Goal: Communication & Community: Answer question/provide support

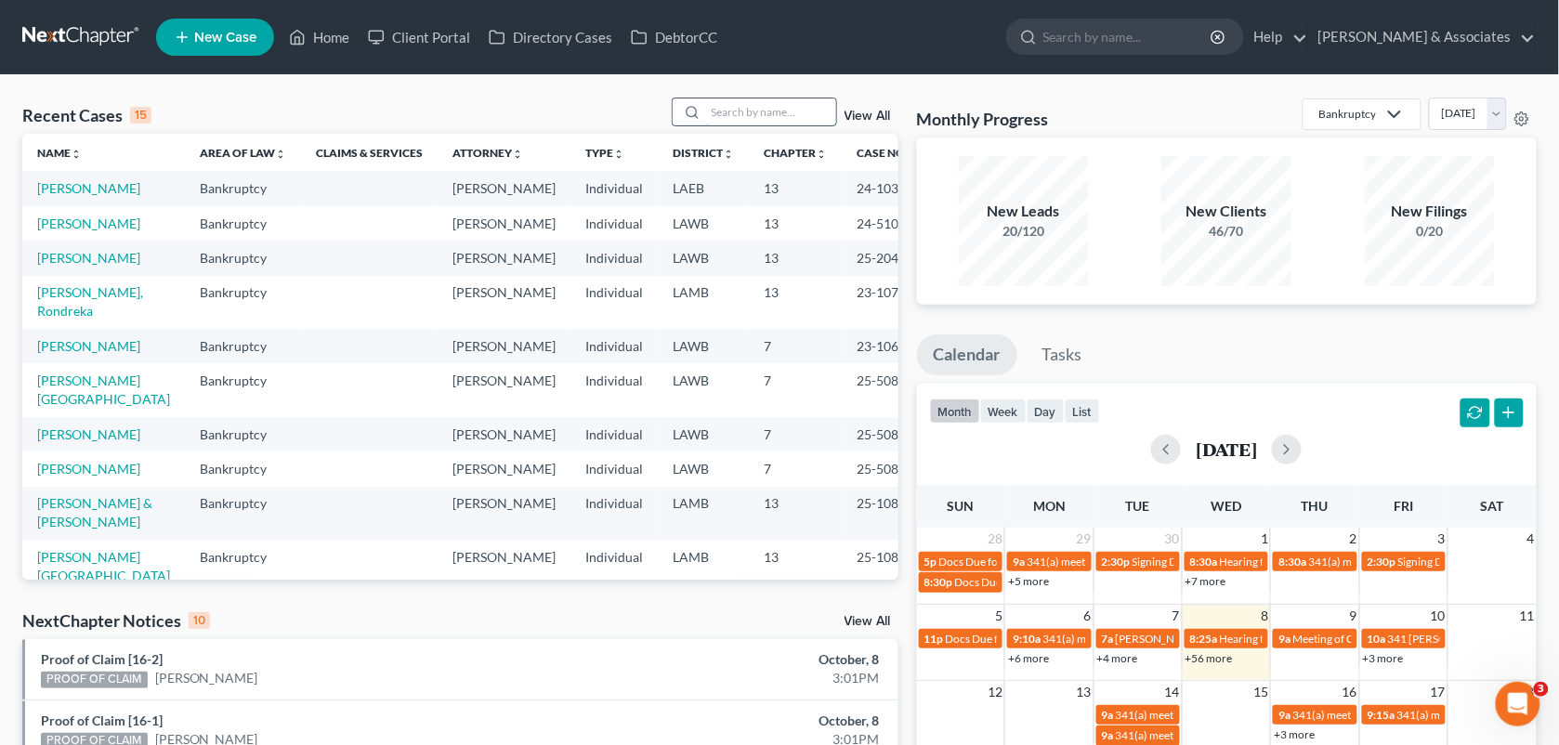
click at [732, 105] on input "search" at bounding box center [771, 111] width 130 height 27
type input "[PERSON_NAME]"
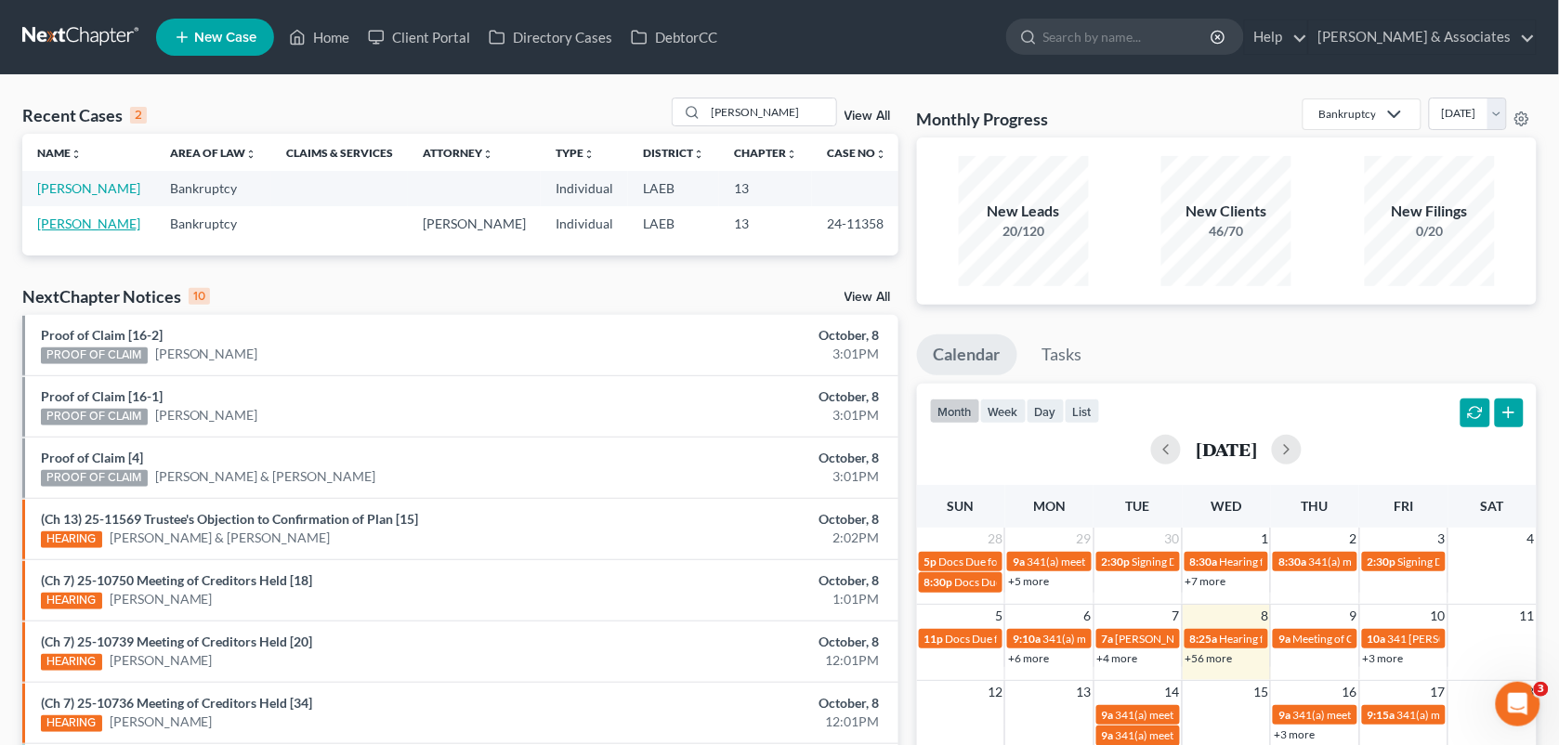
click at [95, 220] on link "[PERSON_NAME]" at bounding box center [88, 224] width 103 height 16
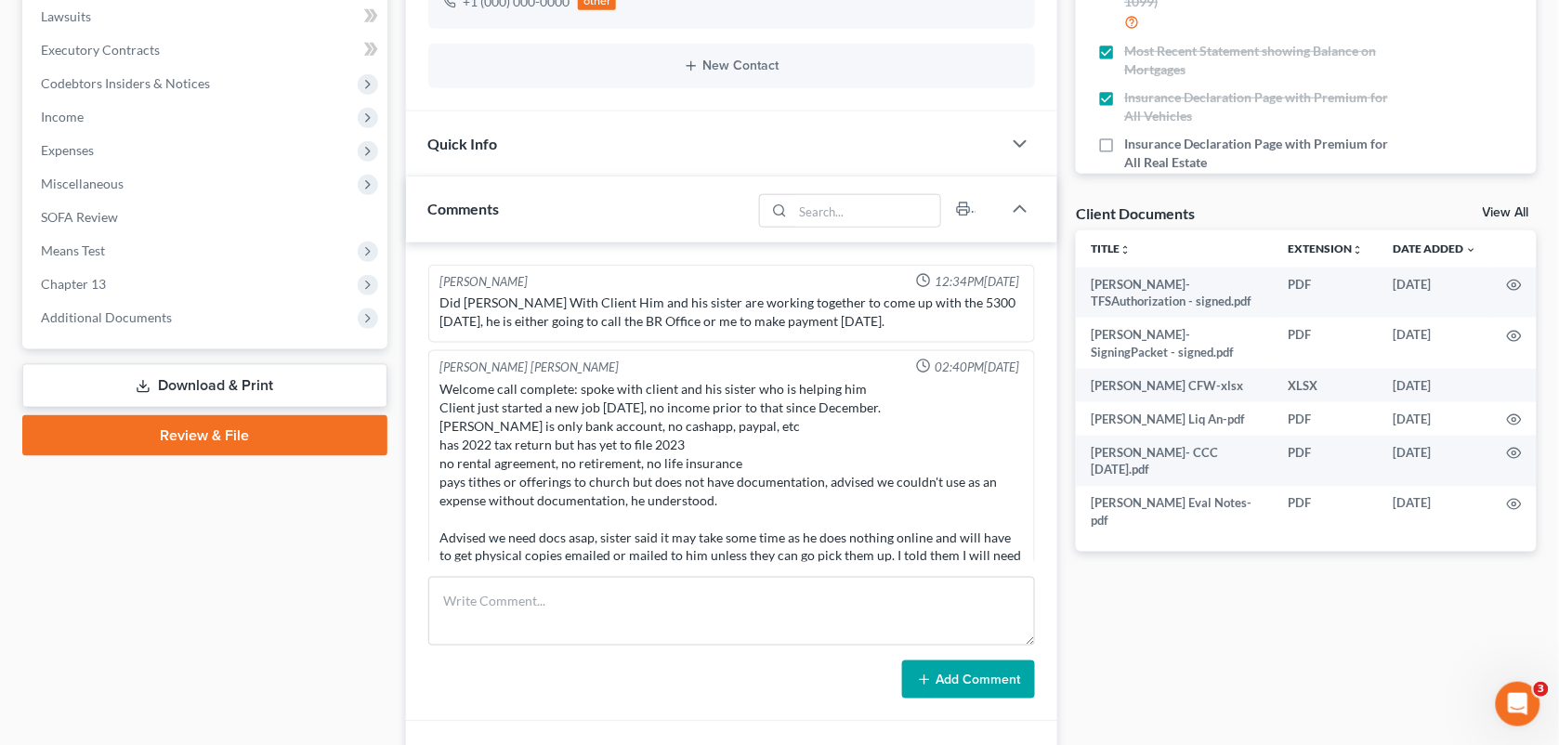
scroll to position [4167, 0]
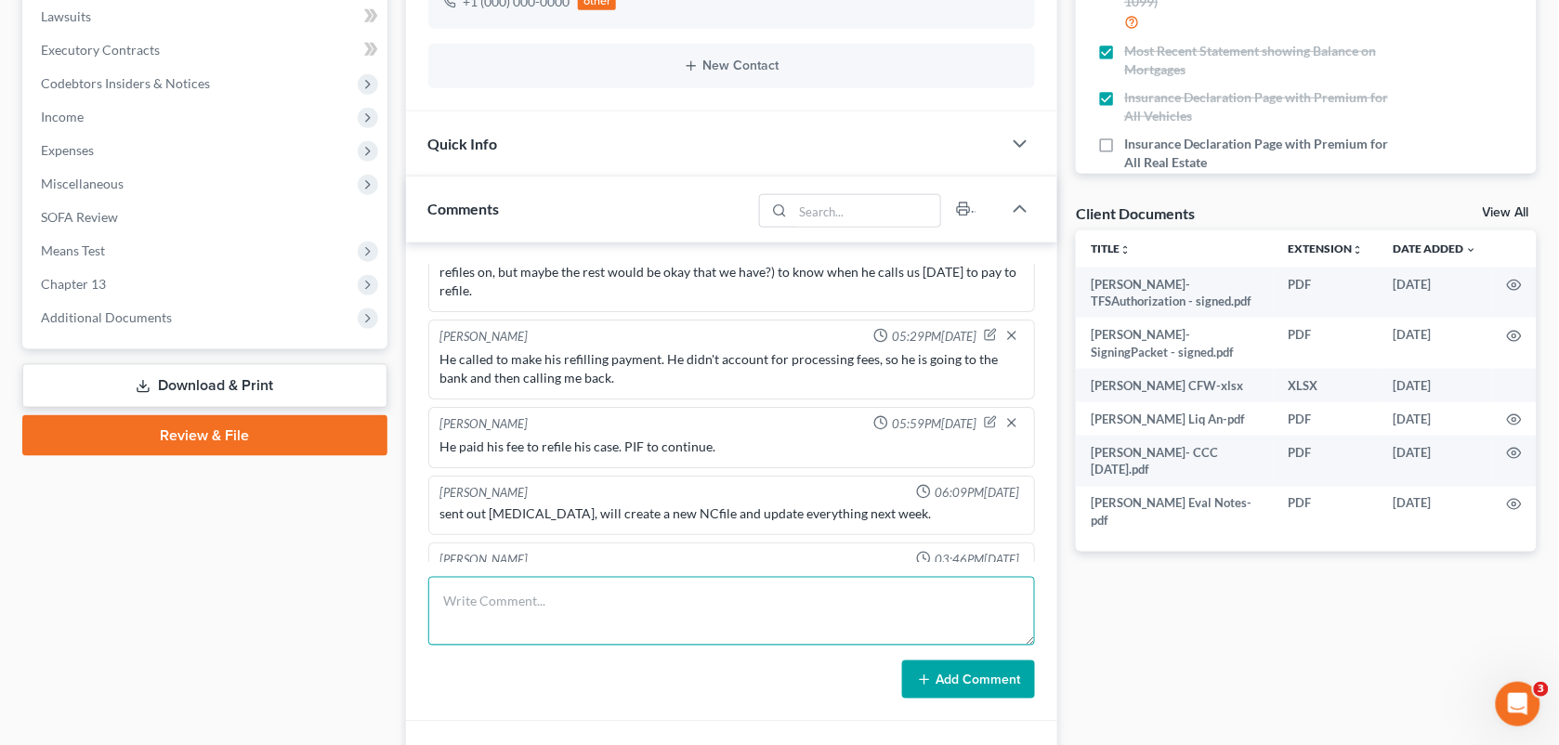
click at [595, 625] on textarea at bounding box center [732, 611] width 608 height 69
paste textarea "[PERSON_NAME] is calling saying he knows his docs are due by [DATE] but he does…"
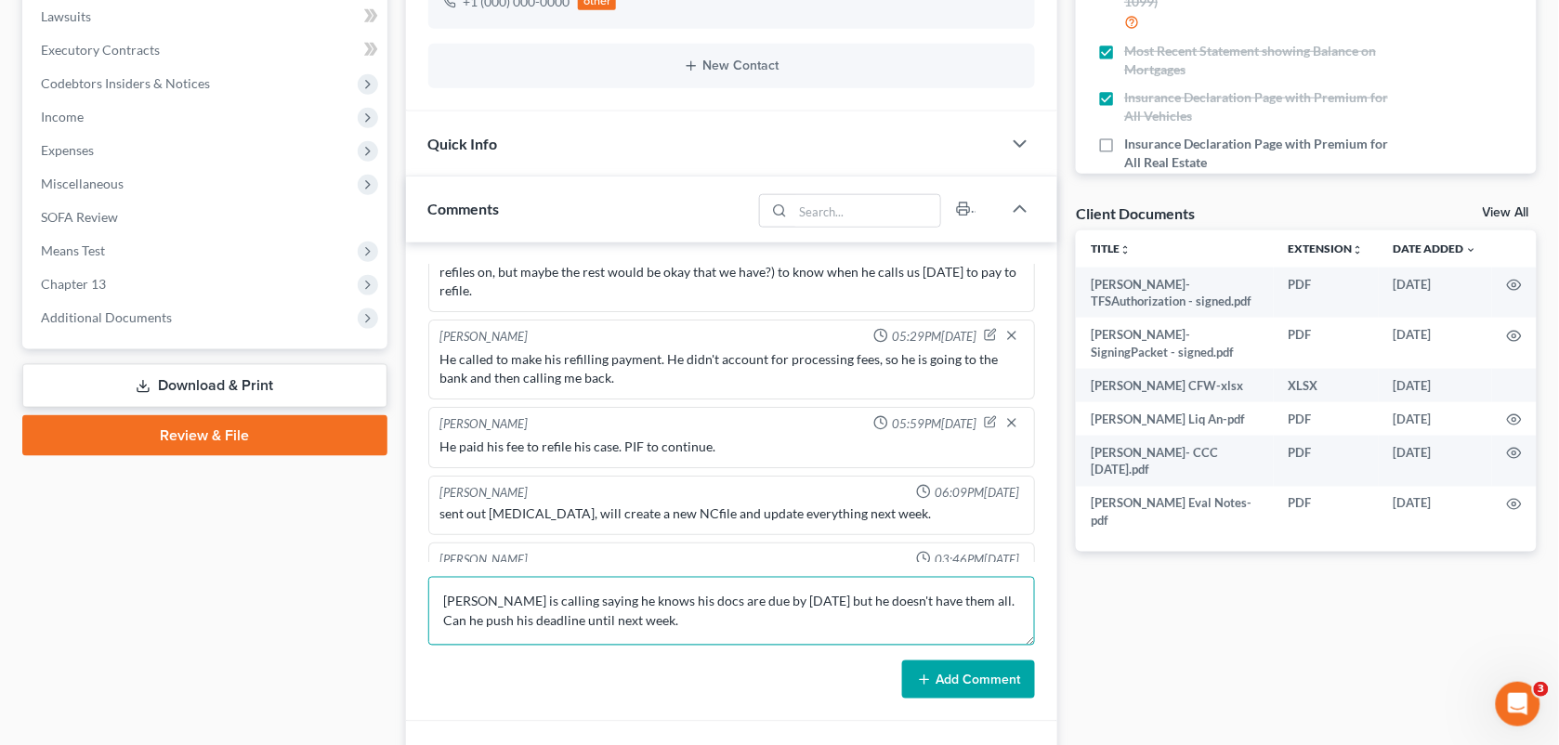
click at [1013, 611] on textarea "[PERSON_NAME] is calling saying he knows his docs are due by [DATE] but he does…" at bounding box center [732, 611] width 608 height 69
click at [1009, 608] on textarea "[PERSON_NAME] is calling saying he knows his docs are due by [DATE] but he does…" at bounding box center [732, 611] width 608 height 69
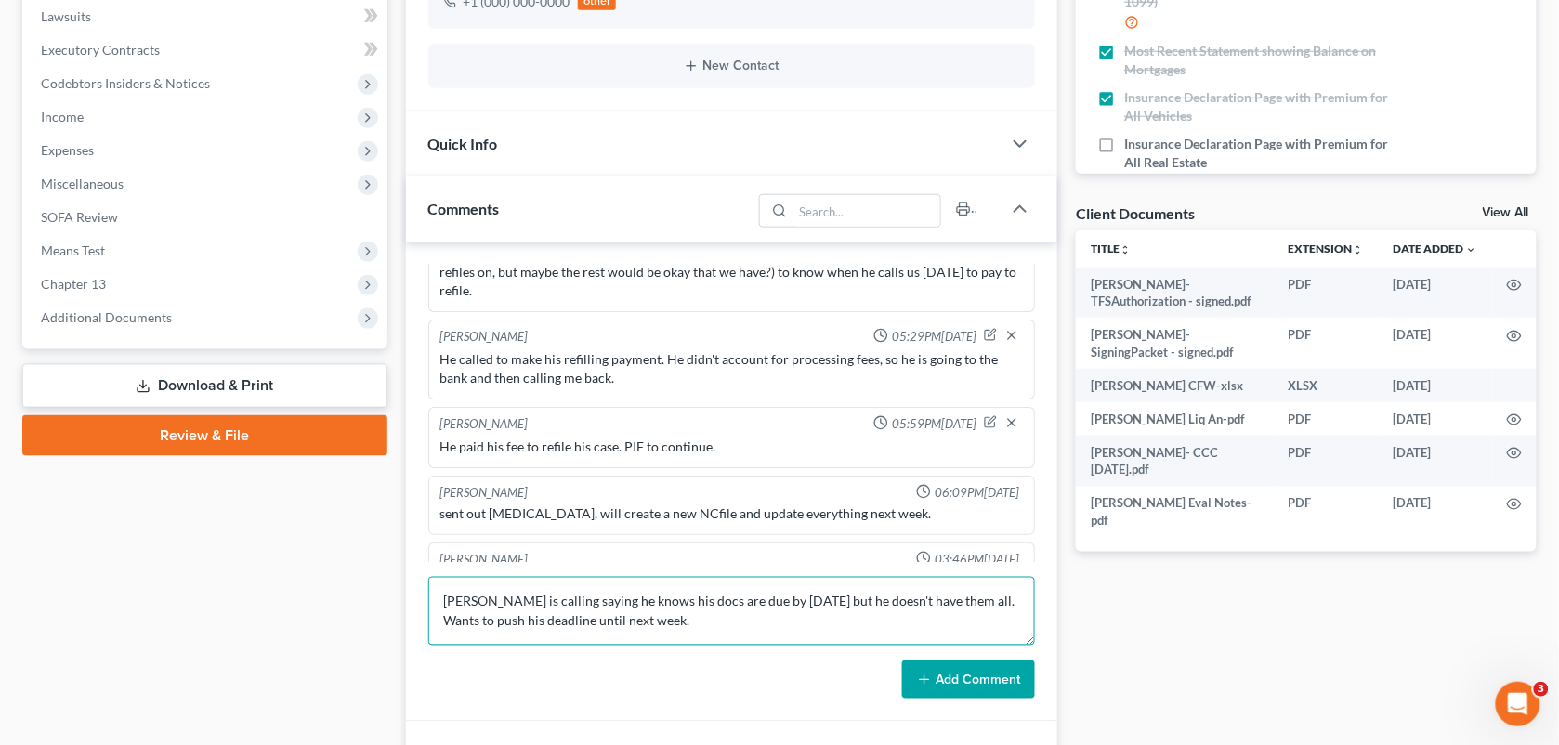
click at [681, 622] on textarea "[PERSON_NAME] is calling saying he knows his docs are due by [DATE] but he does…" at bounding box center [732, 611] width 608 height 69
drag, startPoint x: 908, startPoint y: 622, endPoint x: 859, endPoint y: 628, distance: 48.6
click at [908, 622] on textarea "[PERSON_NAME] is calling saying he knows his docs are due by [DATE] but he does…" at bounding box center [732, 611] width 608 height 69
click at [1006, 625] on textarea "[PERSON_NAME] is calling saying he knows his docs are due by [DATE] but he does…" at bounding box center [732, 611] width 608 height 69
click at [1001, 621] on textarea "[PERSON_NAME] is calling saying he knows his docs are due by [DATE] but he does…" at bounding box center [732, 611] width 608 height 69
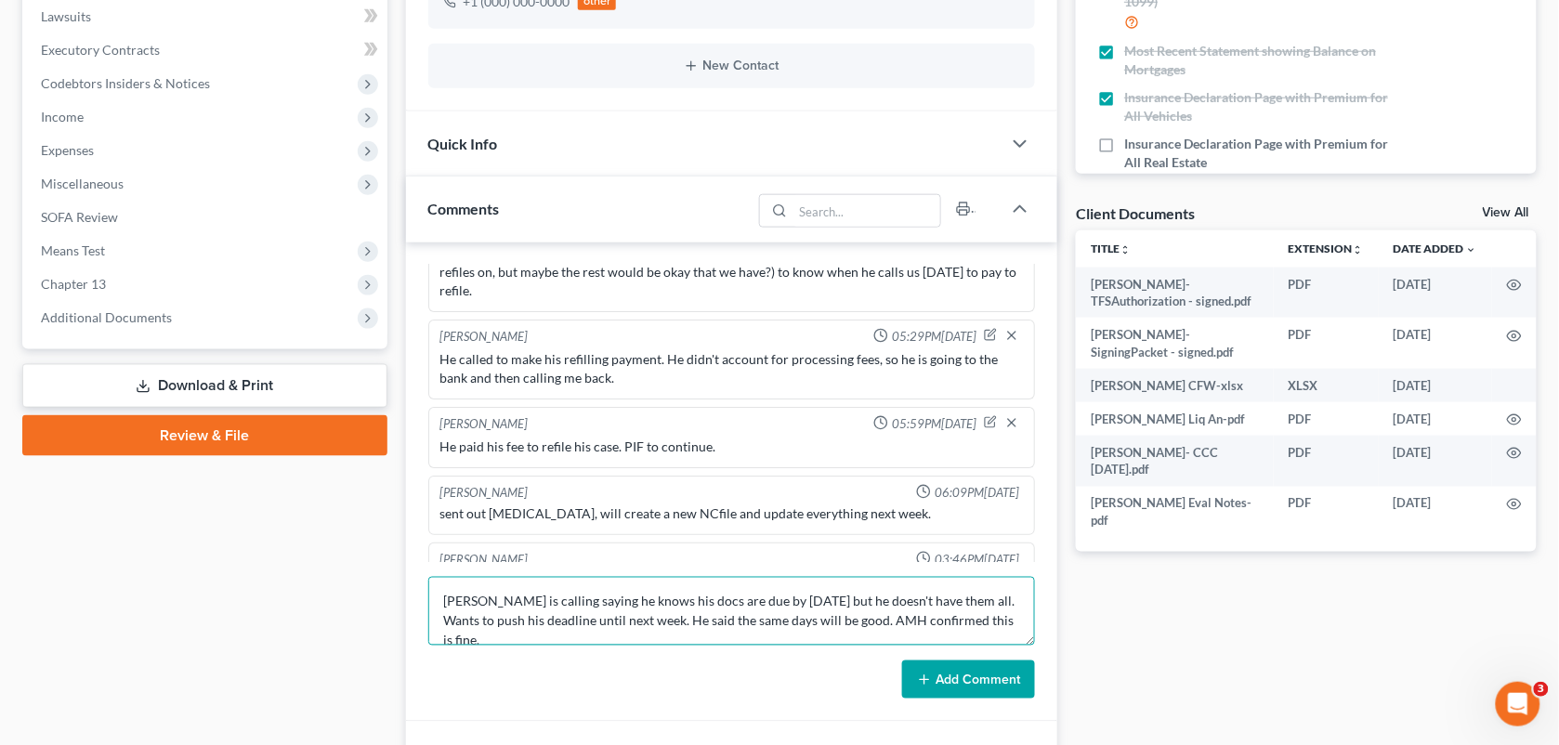
drag, startPoint x: 1001, startPoint y: 621, endPoint x: 651, endPoint y: 620, distance: 350.2
click at [651, 620] on textarea "[PERSON_NAME] is calling saying he knows his docs are due by [DATE] but he does…" at bounding box center [732, 611] width 608 height 69
click at [658, 629] on textarea "[PERSON_NAME] is calling saying he knows his docs are due by [DATE] but he does…" at bounding box center [732, 611] width 608 height 69
paste textarea "actually i can do a MC for him with CCD at 2:30 [DATE] & do atty signing [DATE]…"
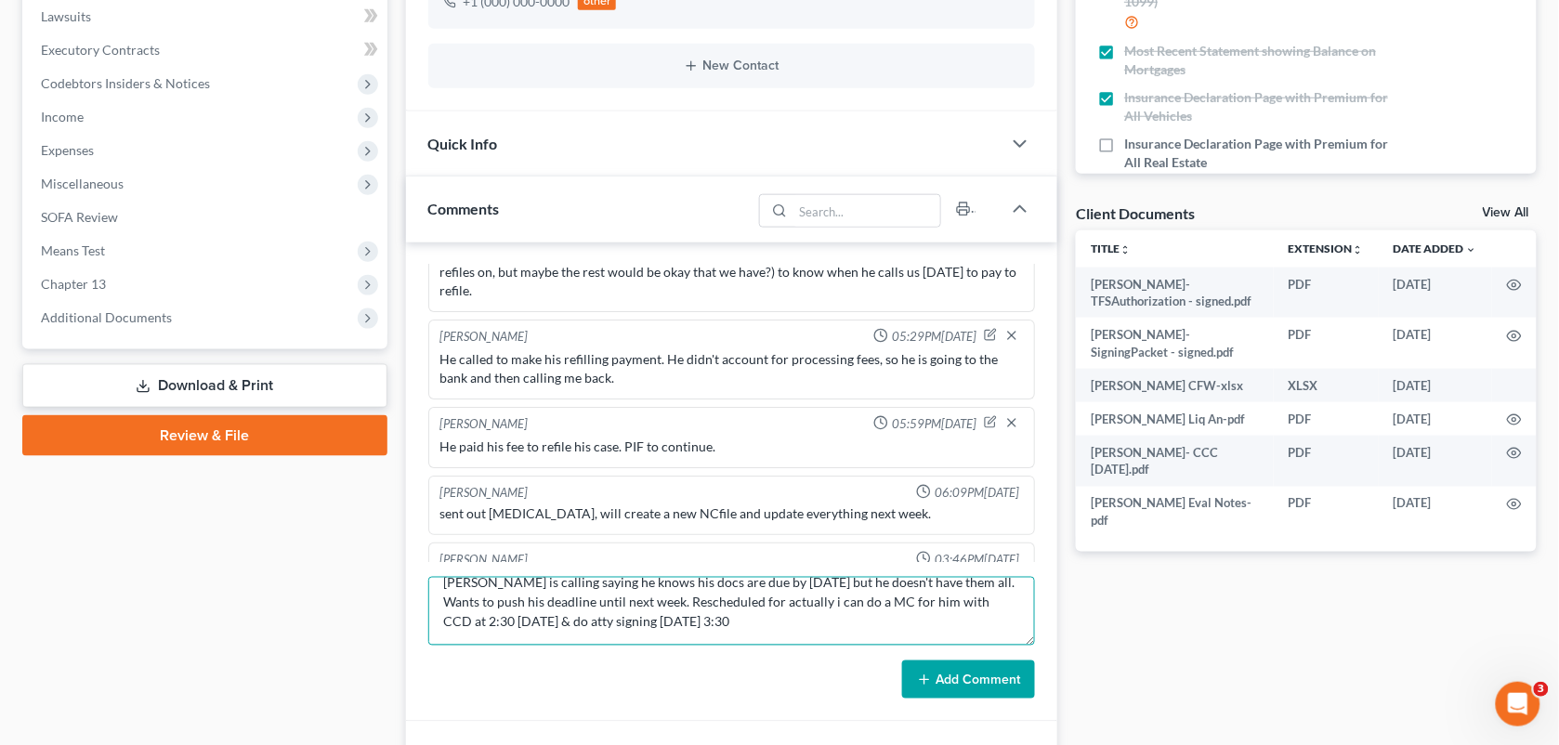
drag, startPoint x: 885, startPoint y: 619, endPoint x: 762, endPoint y: 607, distance: 124.1
click at [762, 607] on textarea "[PERSON_NAME] is calling saying he knows his docs are due by [DATE] but he does…" at bounding box center [732, 611] width 608 height 69
click at [831, 606] on textarea "[PERSON_NAME] is calling saying he knows his docs are due by [DATE] but he does…" at bounding box center [732, 611] width 608 height 69
click at [990, 606] on textarea "[PERSON_NAME] is calling saying he knows his docs are due by [DATE] but he does…" at bounding box center [732, 611] width 608 height 69
click at [730, 623] on textarea "[PERSON_NAME] is calling saying he knows his docs are due by [DATE] but he does…" at bounding box center [732, 611] width 608 height 69
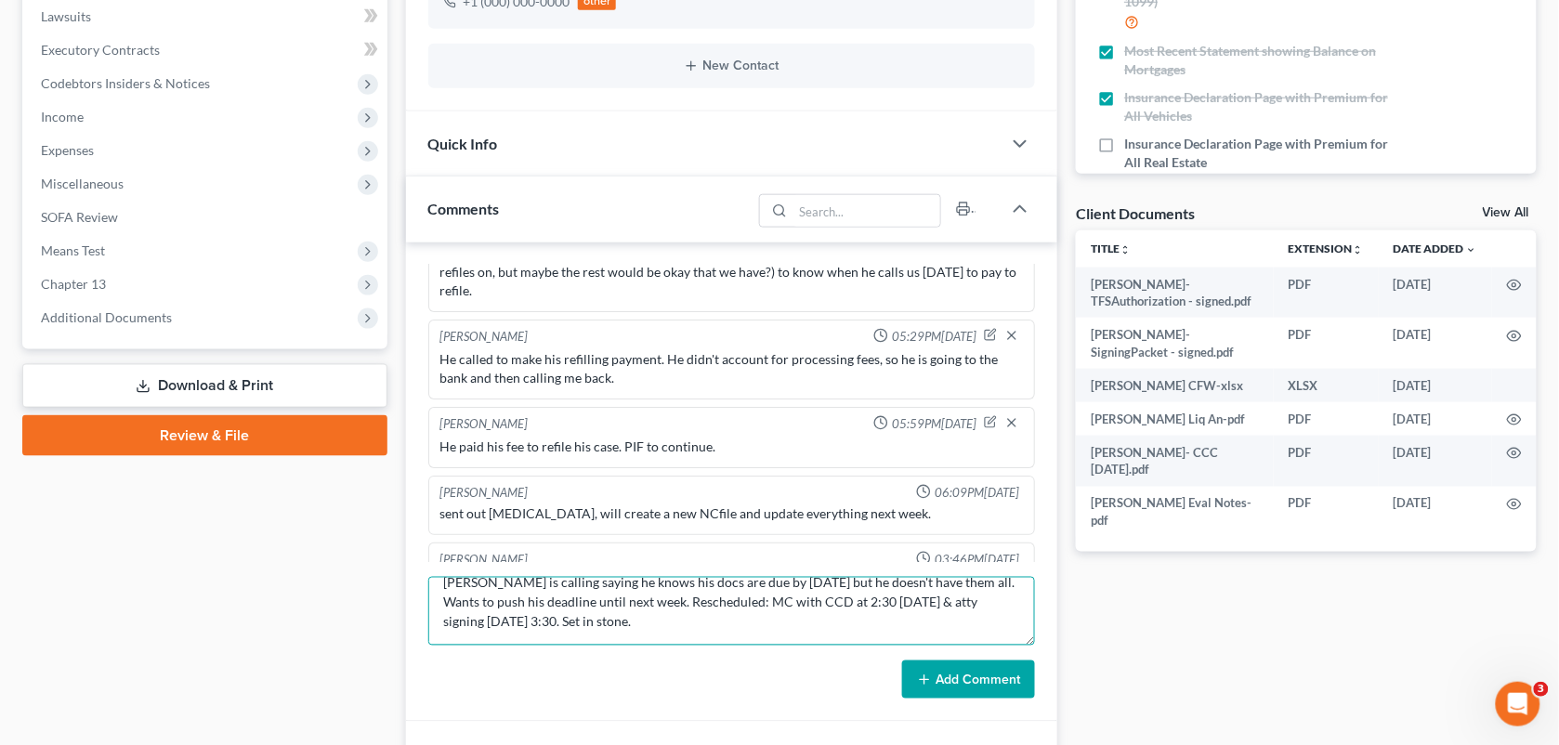
type textarea "[PERSON_NAME] is calling saying he knows his docs are due by [DATE] but he does…"
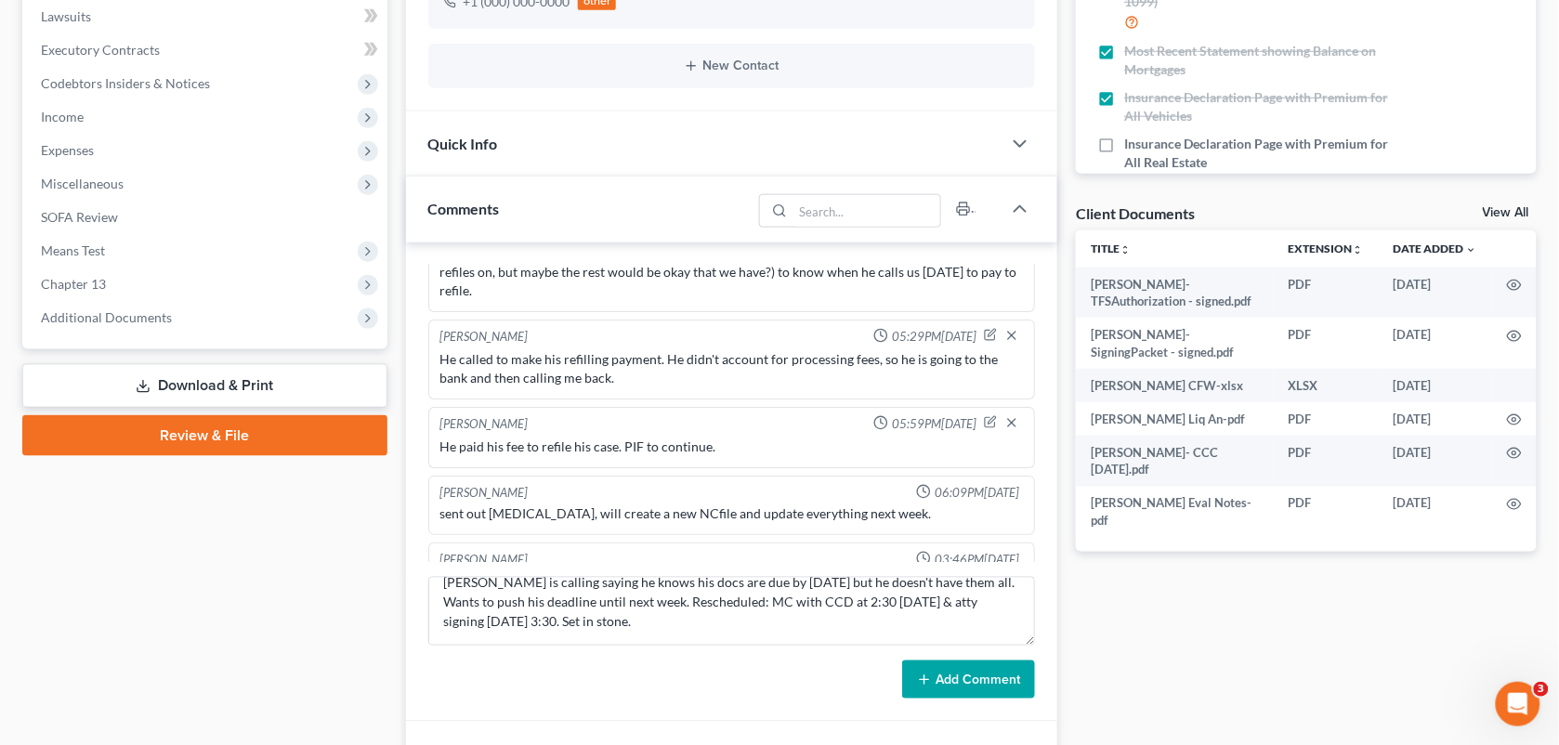
click at [990, 679] on button "Add Comment" at bounding box center [968, 679] width 133 height 39
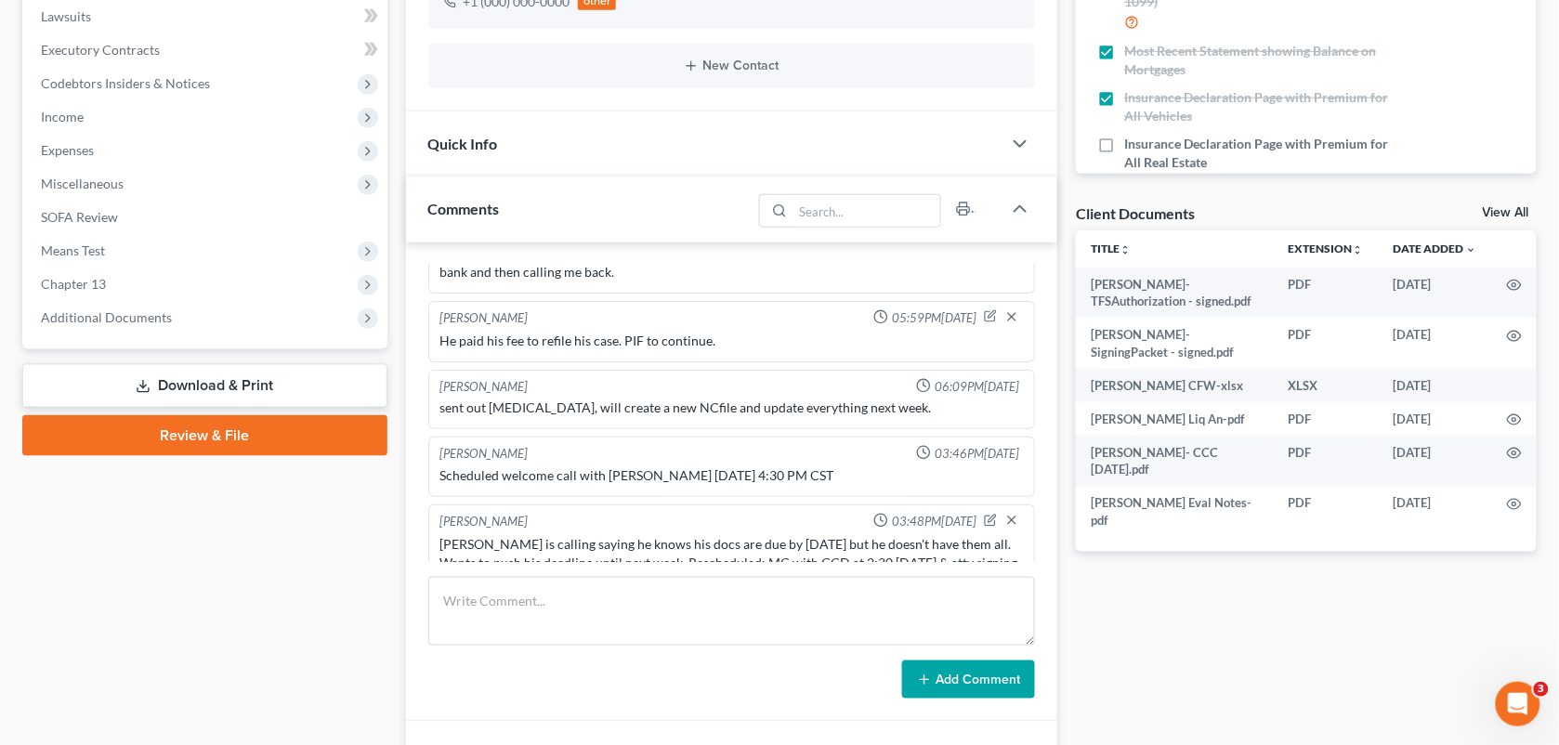
scroll to position [0, 0]
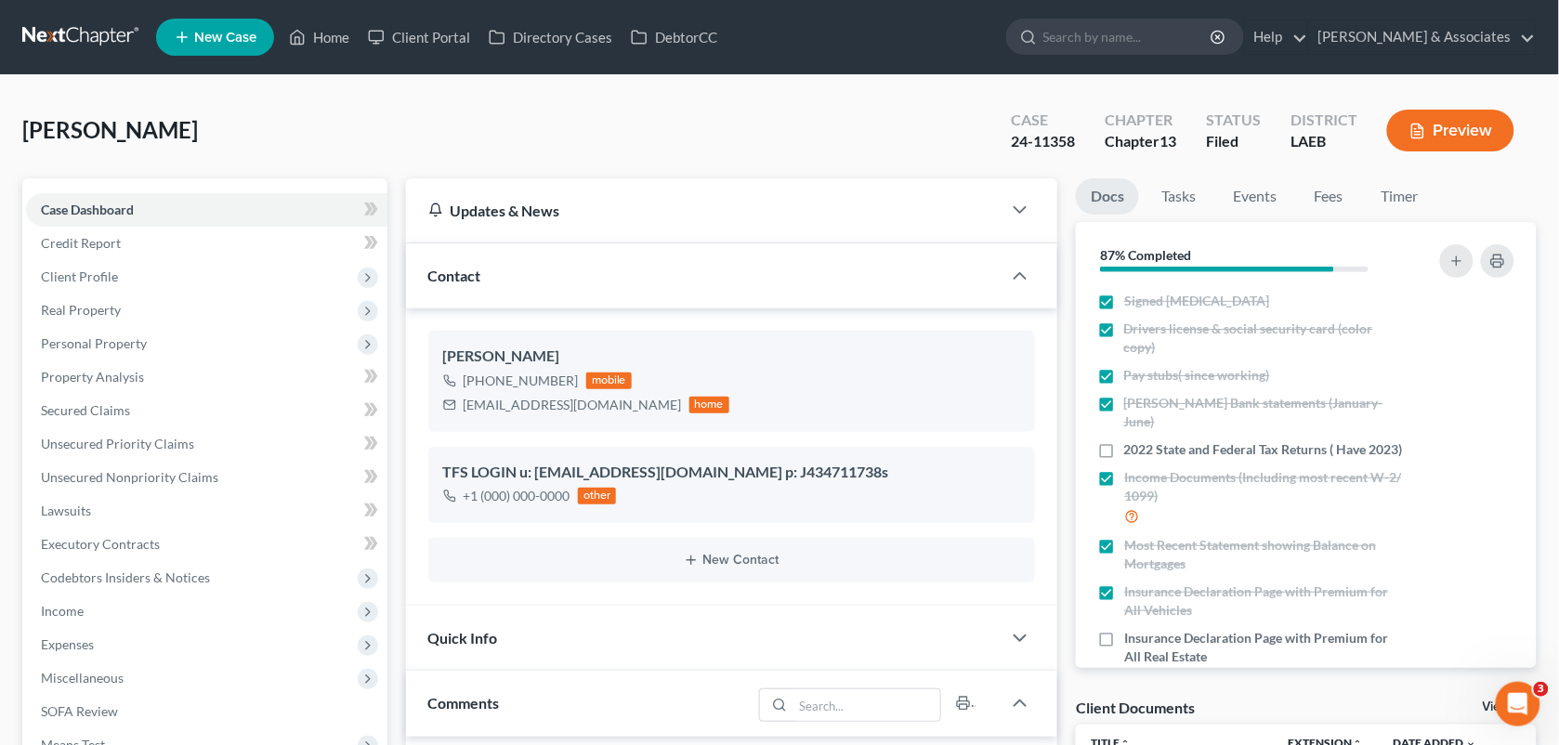
click at [333, 40] on link "Home" at bounding box center [319, 36] width 79 height 33
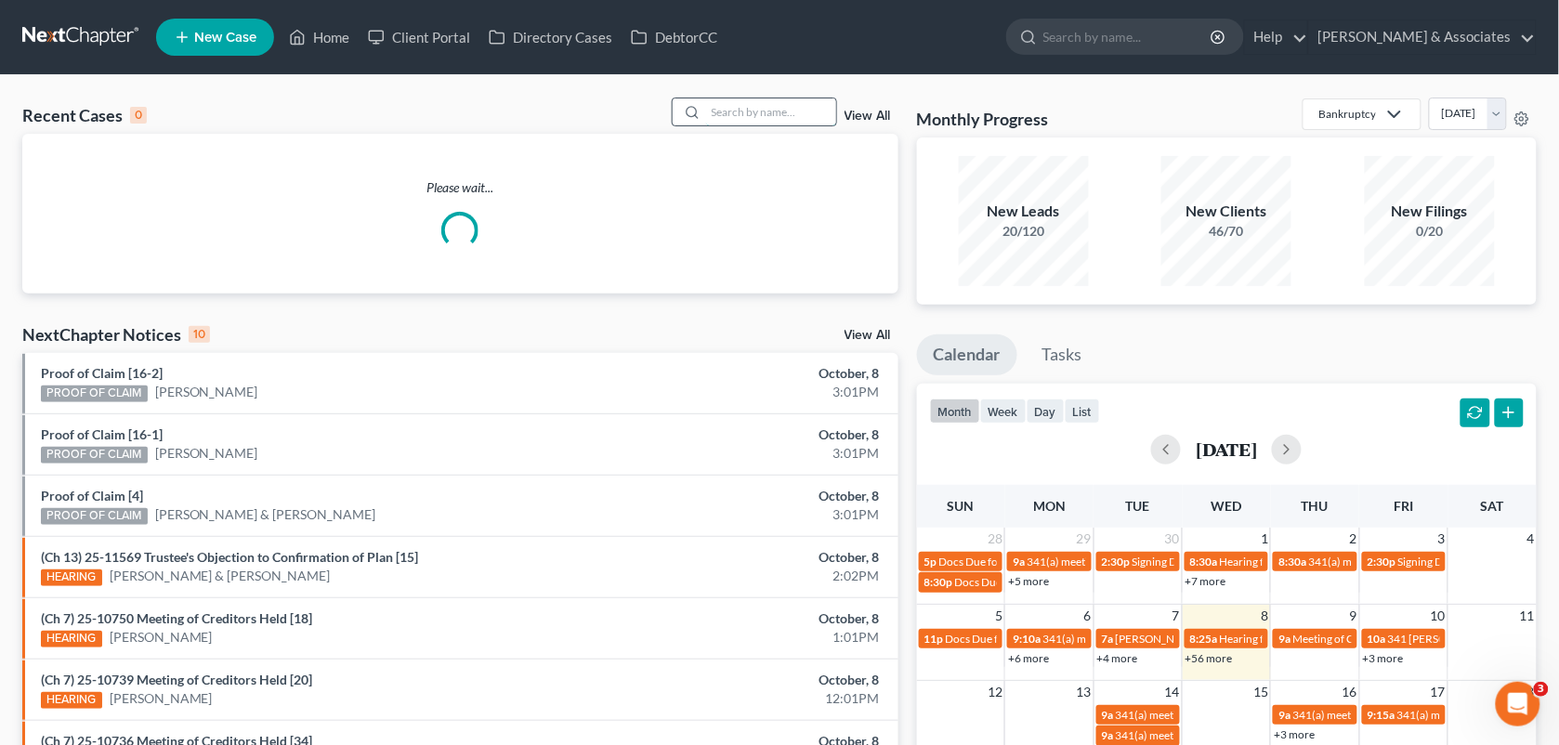
click at [734, 104] on input "search" at bounding box center [771, 111] width 130 height 27
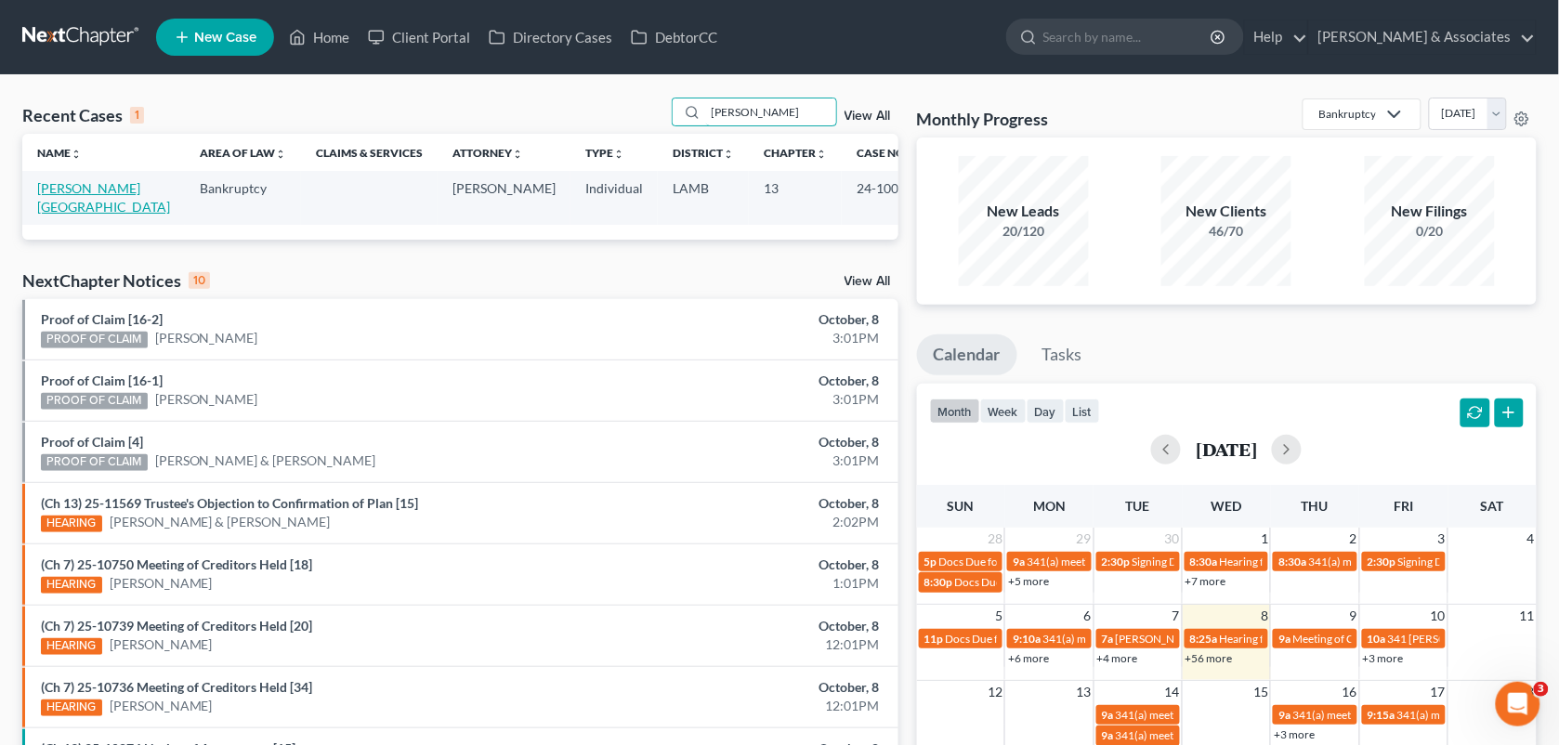
type input "[PERSON_NAME]"
click at [85, 191] on link "[PERSON_NAME][GEOGRAPHIC_DATA]" at bounding box center [103, 197] width 133 height 34
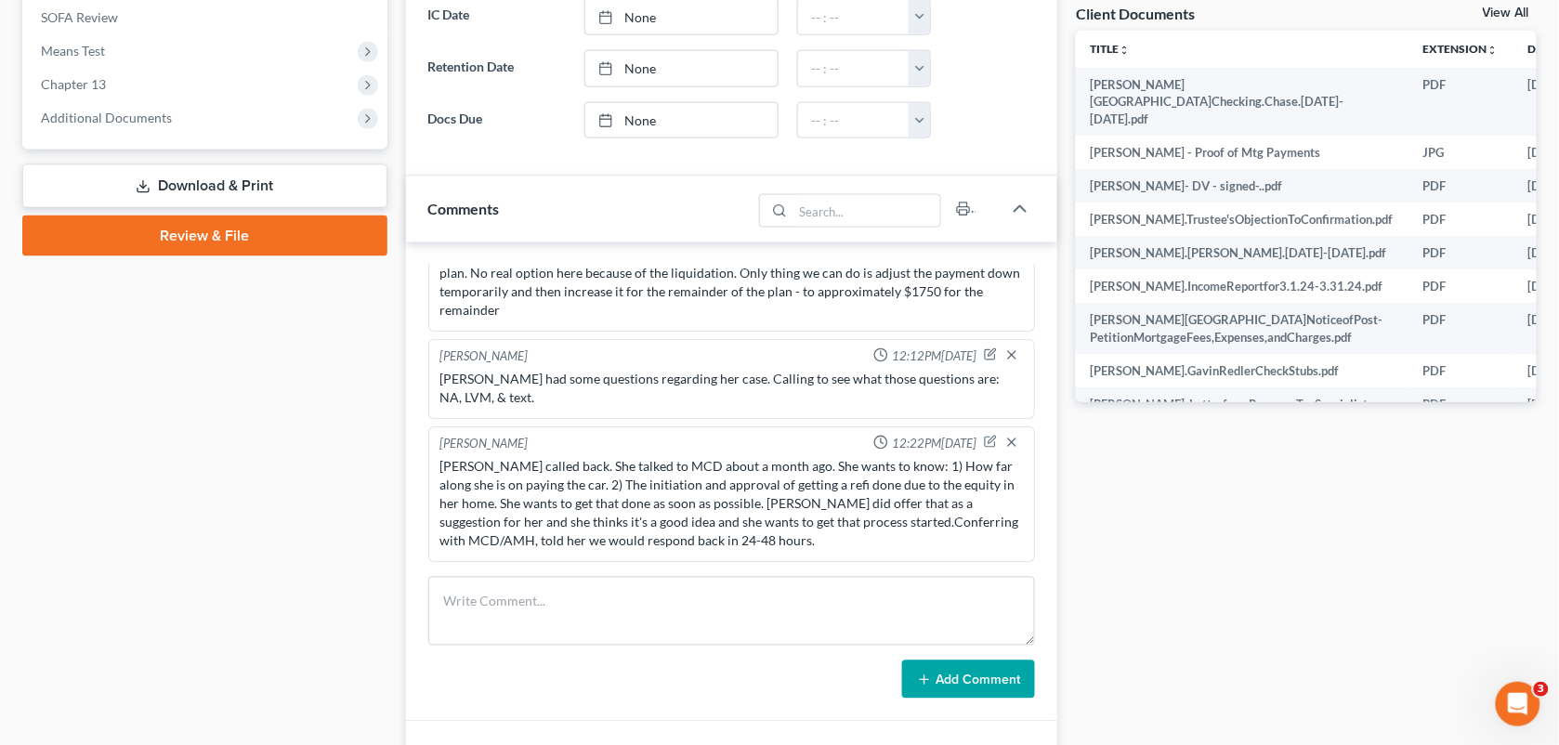
scroll to position [1617, 0]
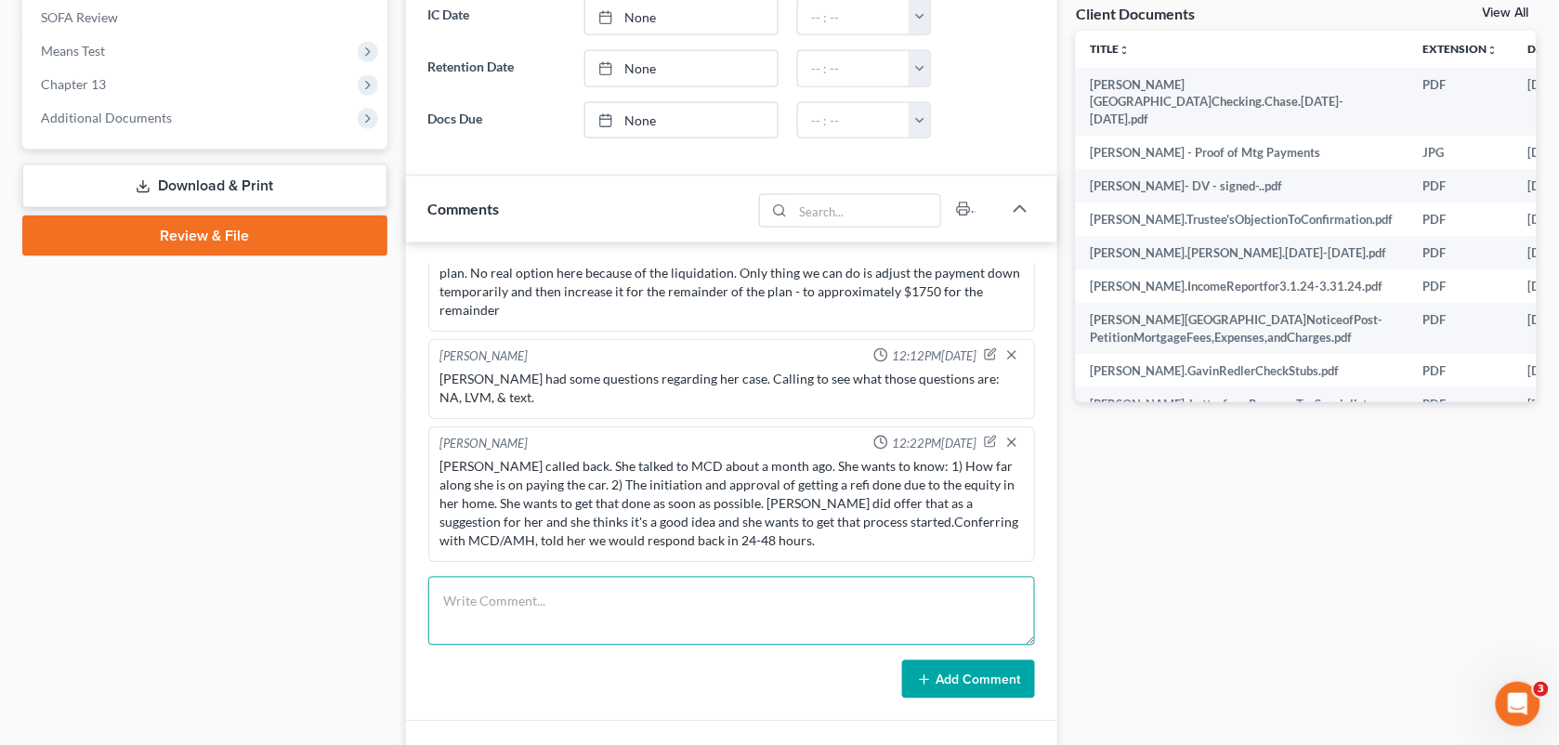
click at [842, 590] on textarea at bounding box center [732, 611] width 608 height 69
paste textarea "[PERSON_NAME] [PERSON_NAME] called me back with her questions. She talked to MC…"
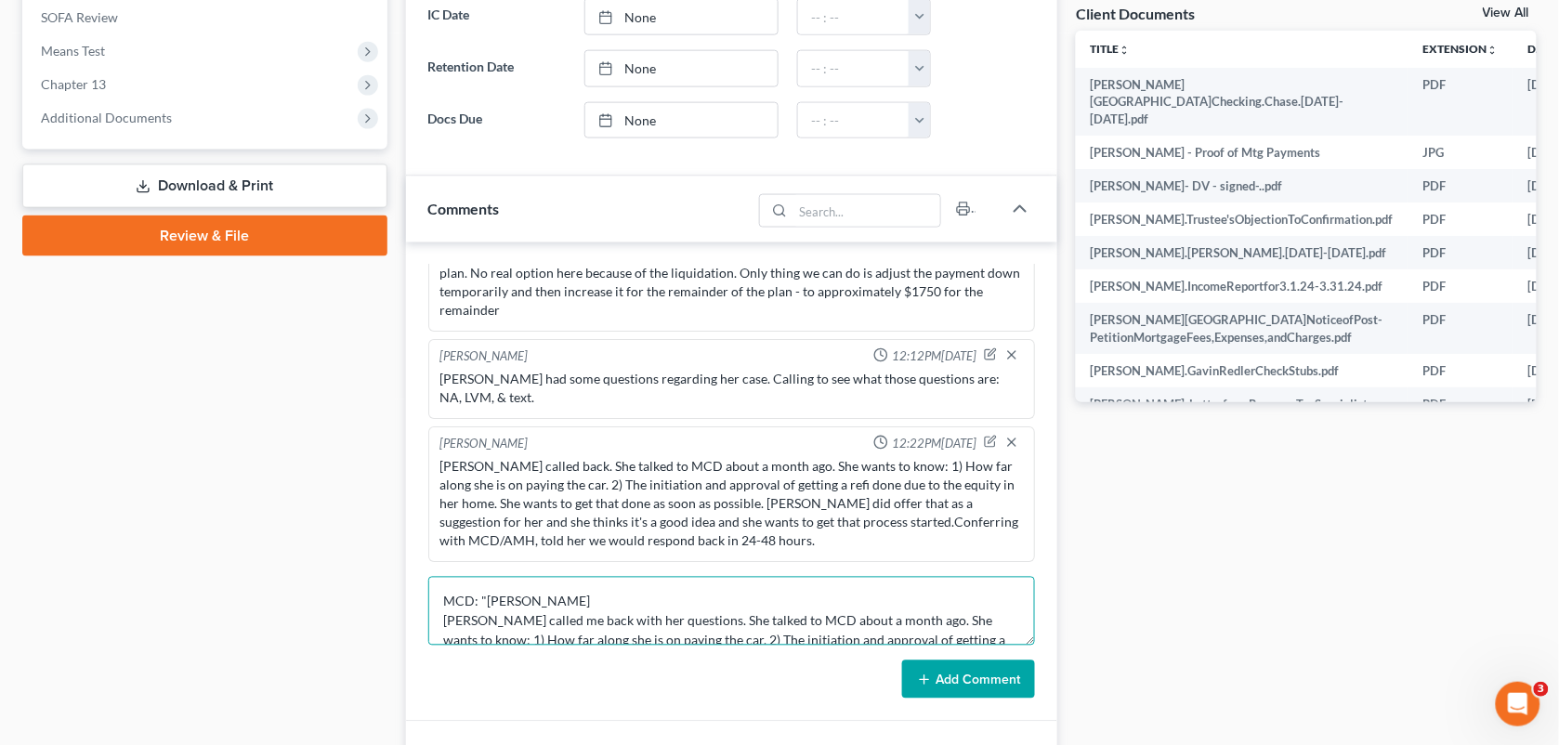
scroll to position [139, 0]
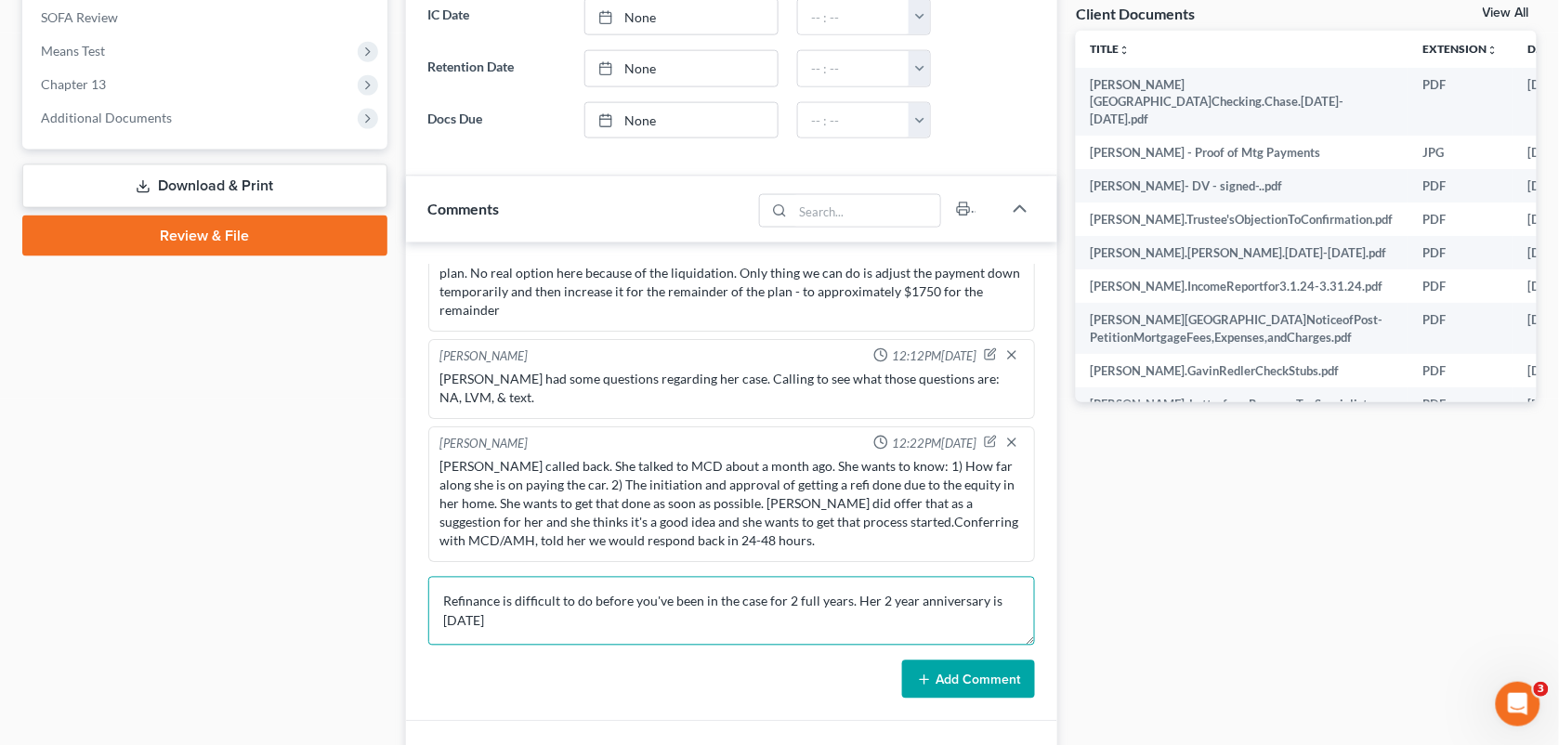
click at [498, 624] on textarea "MCD: "[PERSON_NAME] [PERSON_NAME] called me back with her questions. She talked…" at bounding box center [732, 611] width 608 height 69
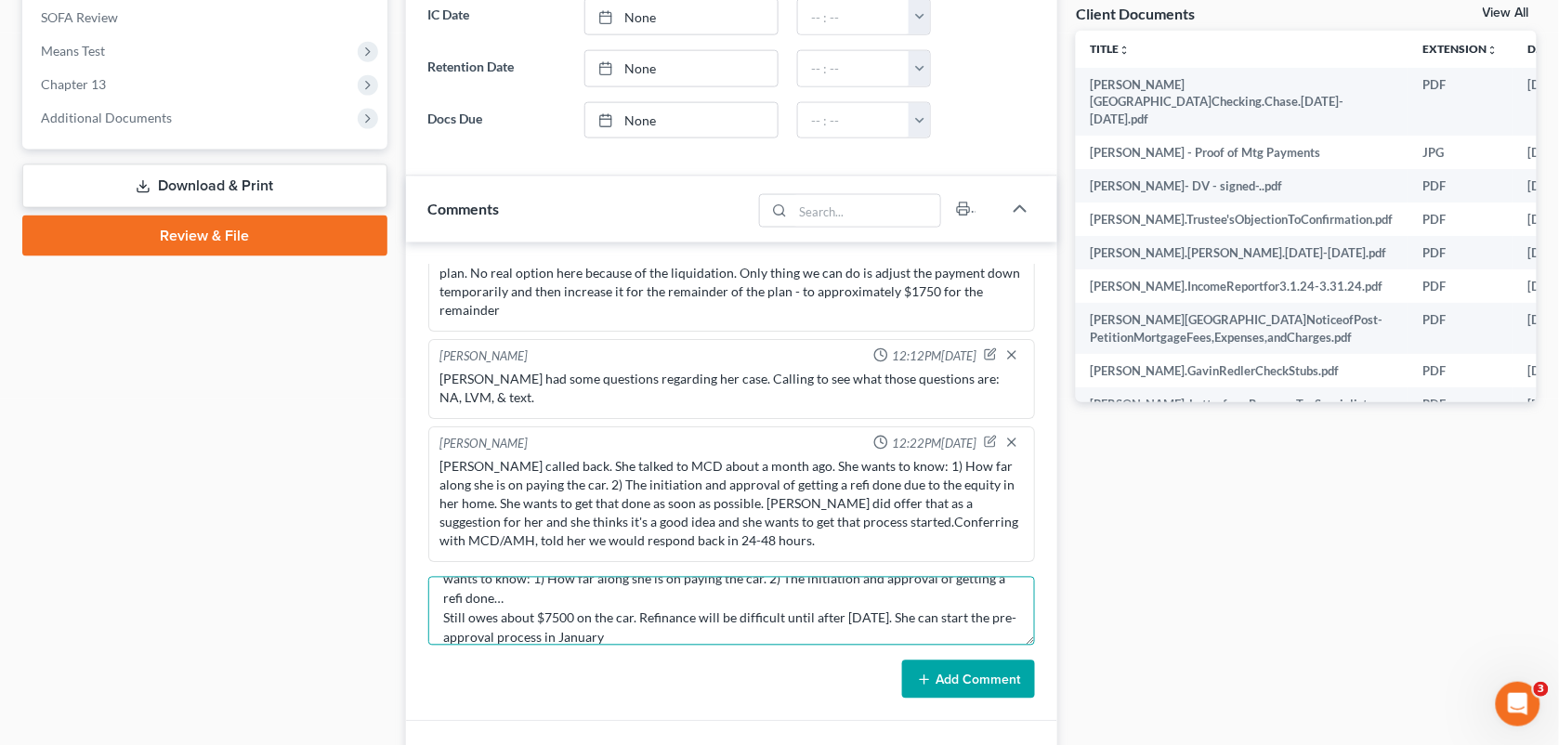
scroll to position [46, 0]
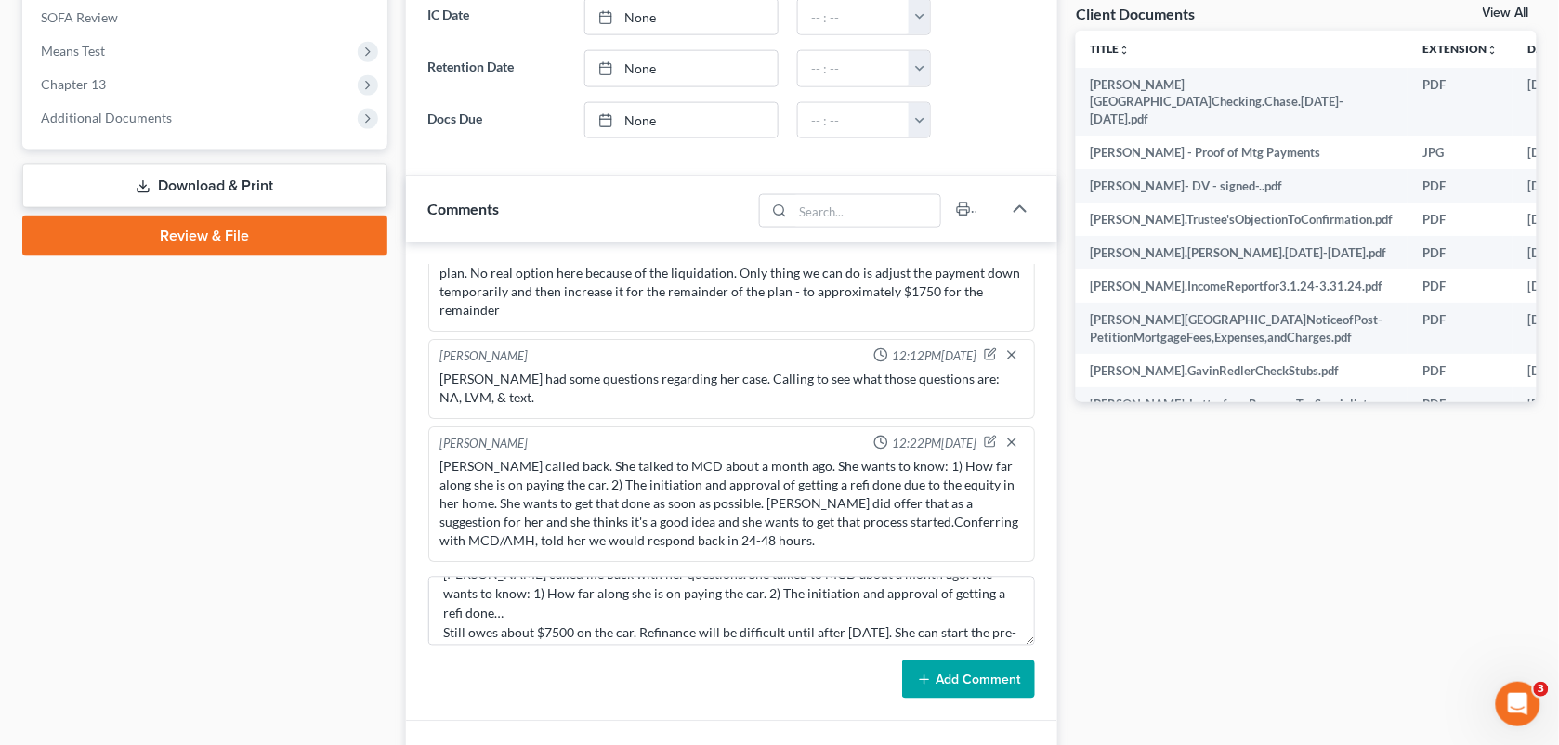
click at [528, 674] on div "Add Comment" at bounding box center [732, 679] width 608 height 39
drag, startPoint x: 528, startPoint y: 674, endPoint x: 518, endPoint y: 615, distance: 60.2
click at [467, 616] on form "MCD: "[PERSON_NAME] [PERSON_NAME] called me back with her questions. She talked…" at bounding box center [732, 638] width 608 height 123
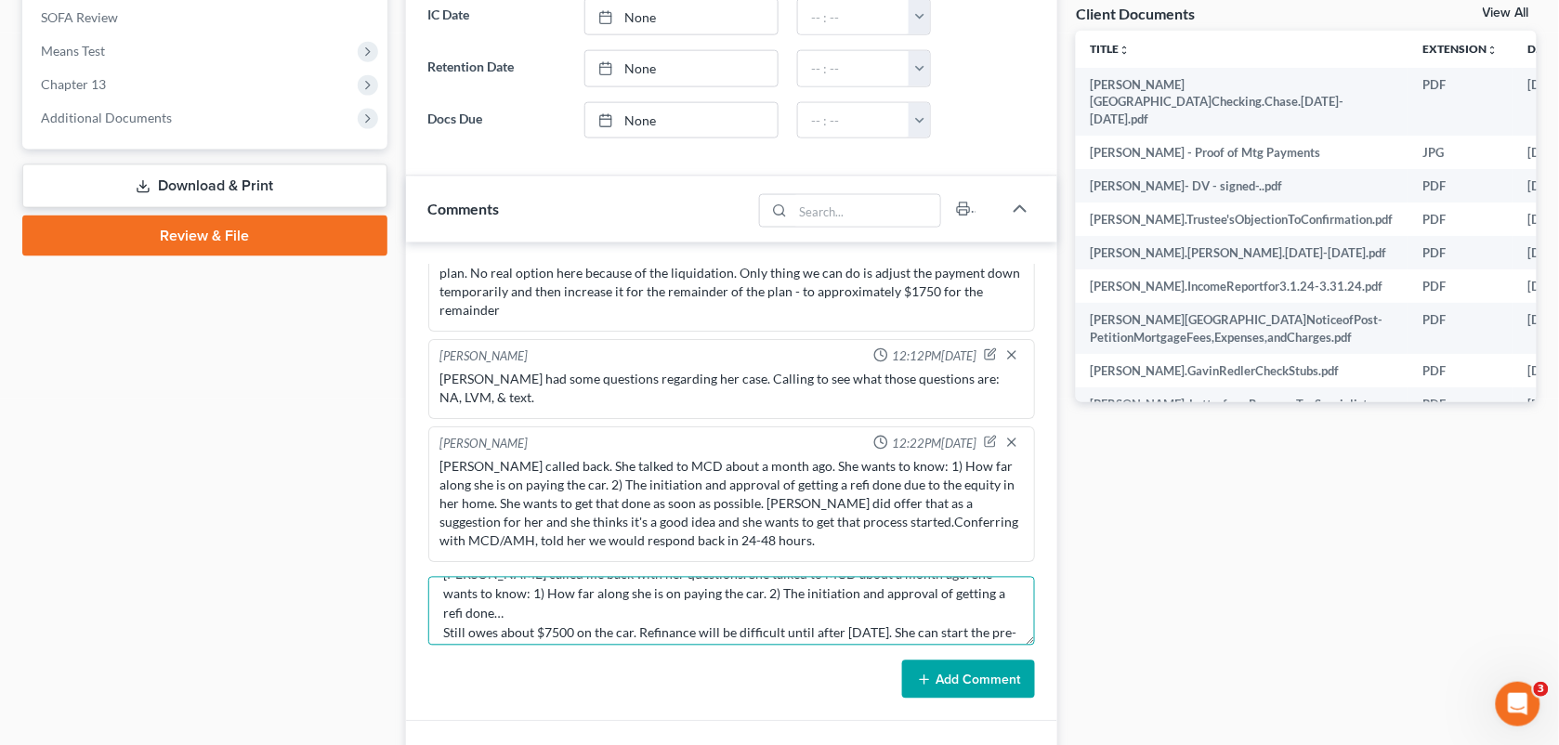
click at [518, 615] on textarea "MCD: "[PERSON_NAME] [PERSON_NAME] called me back with her questions. She talked…" at bounding box center [732, 611] width 608 height 69
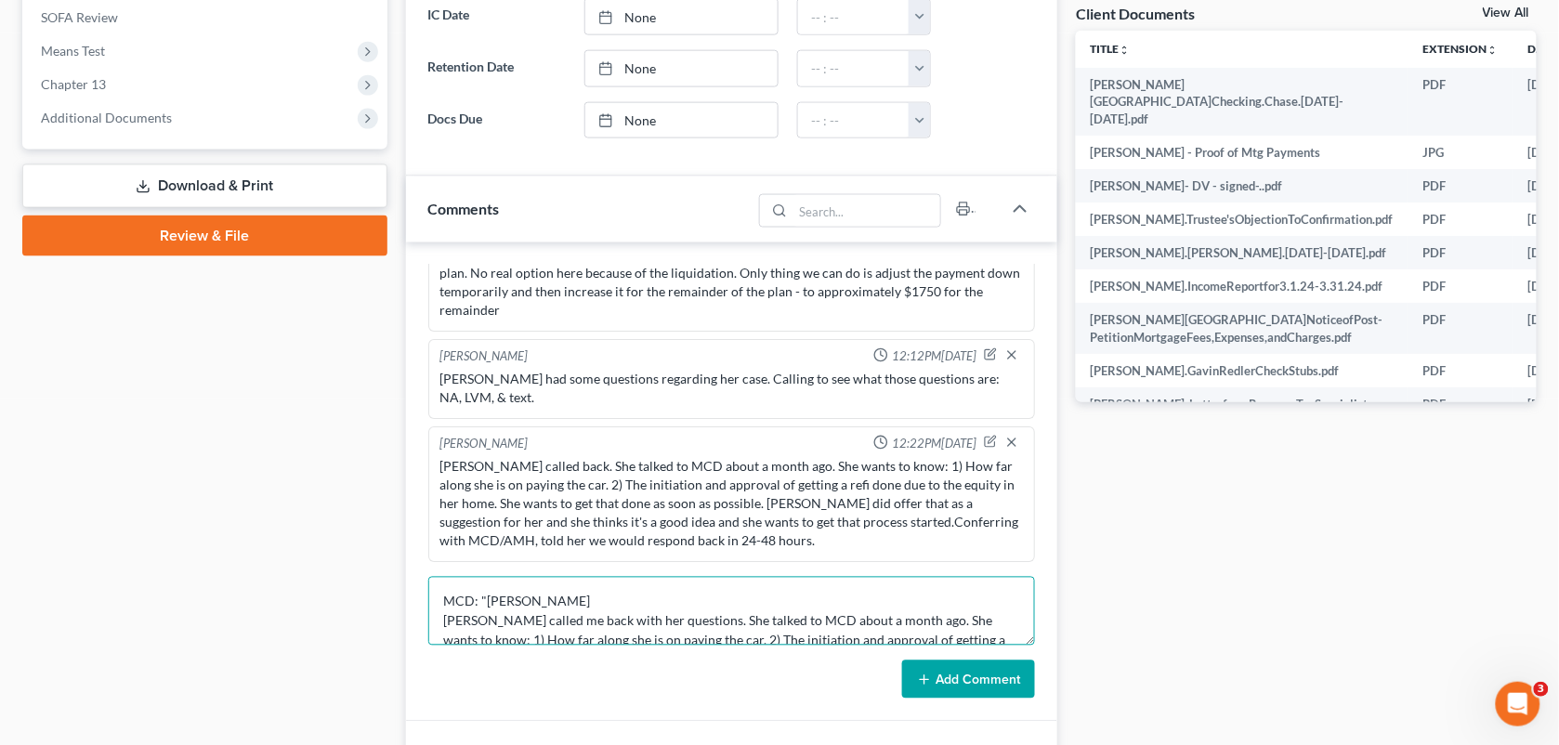
drag, startPoint x: 518, startPoint y: 615, endPoint x: 435, endPoint y: 565, distance: 97.5
click at [435, 565] on div "[PERSON_NAME] 01:46PM[DATE] Spoke with client regarding filing a Ch. 13 BK. Quo…" at bounding box center [732, 482] width 652 height 480
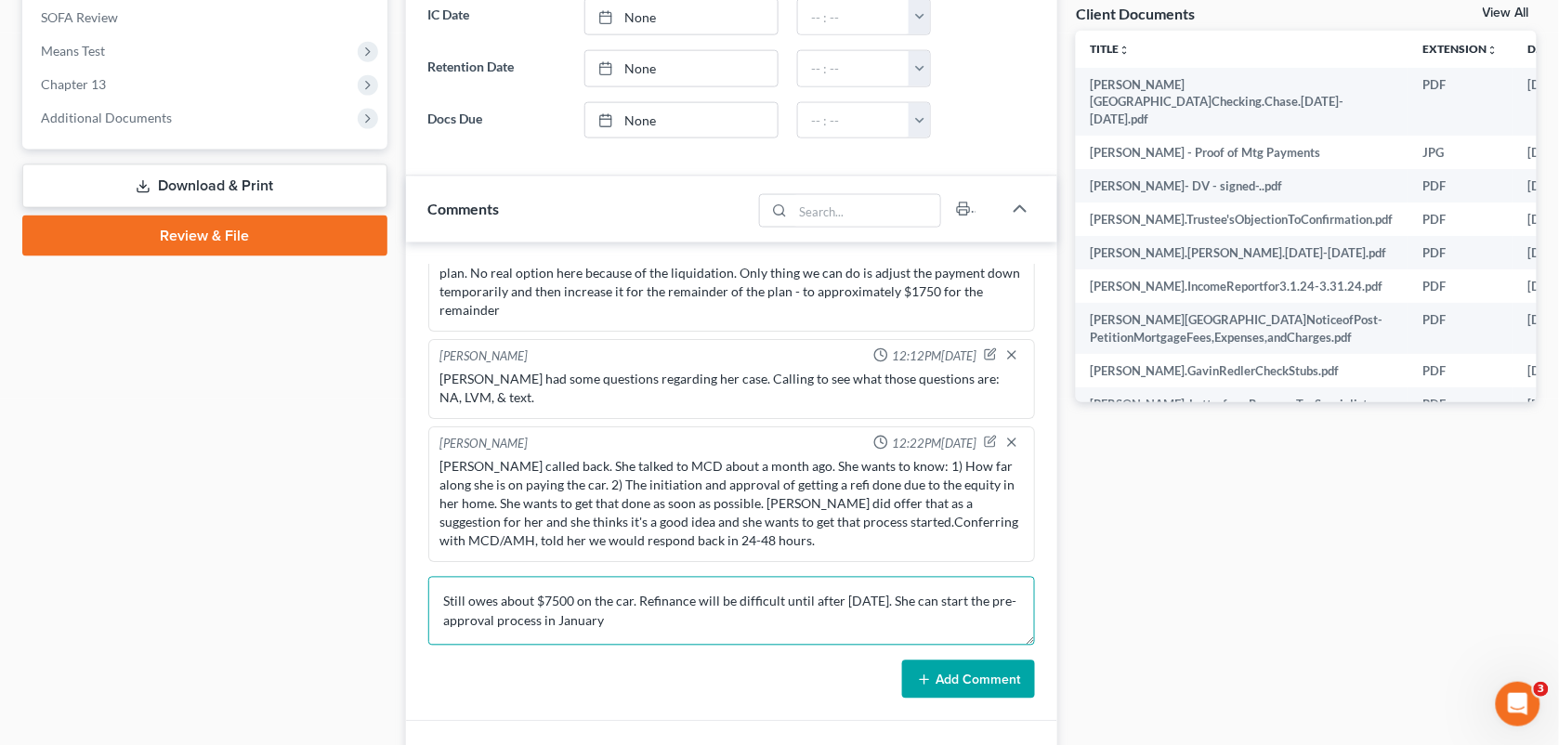
click at [646, 615] on textarea "Still owes about $7500 on the car. Refinance will be difficult until after [DAT…" at bounding box center [732, 611] width 608 height 69
click at [703, 646] on textarea "Still owes about $7500 on the car. Refinance will be difficult until after [DAT…" at bounding box center [732, 611] width 608 height 69
click at [443, 604] on textarea "Still owes about $7500 on the car. Refinance will be difficult until after [DAT…" at bounding box center [732, 611] width 608 height 69
click at [869, 639] on textarea "MCD: "Still owes about $7500 on the car. Refinance will be difficult until afte…" at bounding box center [732, 611] width 608 height 69
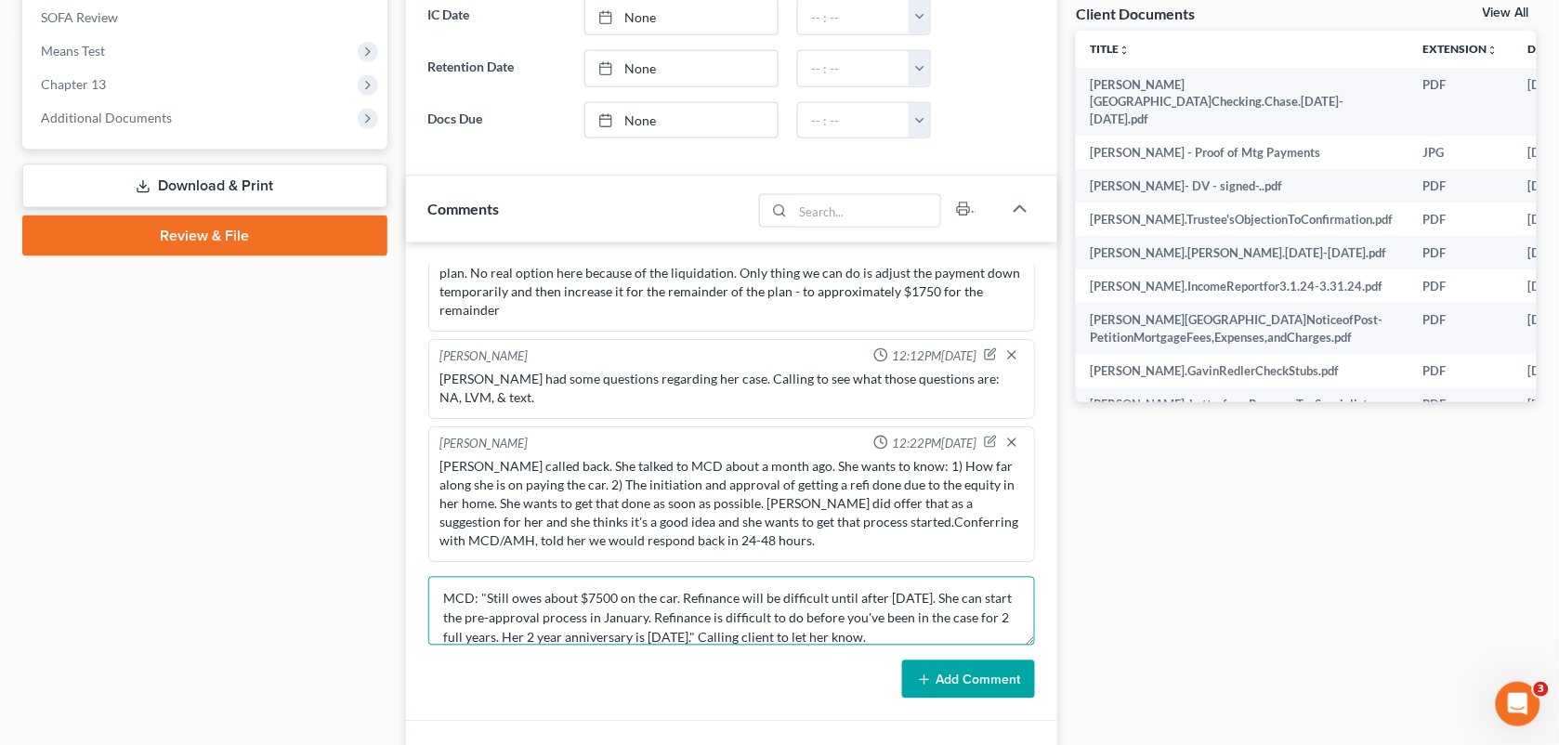
type textarea "MCD: "Still owes about $7500 on the car. Refinance will be difficult until afte…"
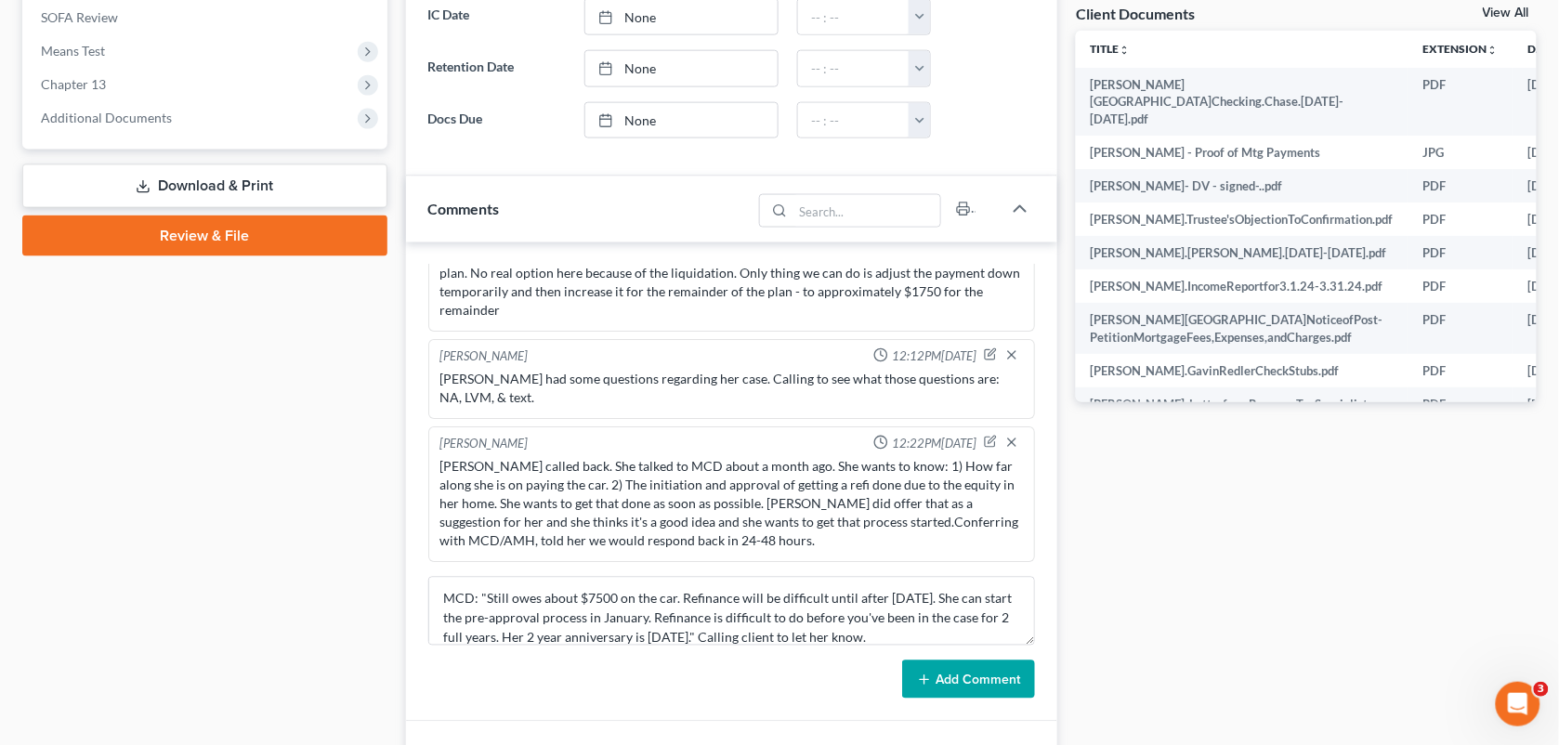
click at [401, 484] on div "Updates & News × [US_STATE][GEOGRAPHIC_DATA] Notes: Take a look at NextChapter'…" at bounding box center [732, 548] width 671 height 2128
click at [946, 678] on button "Add Comment" at bounding box center [968, 679] width 133 height 39
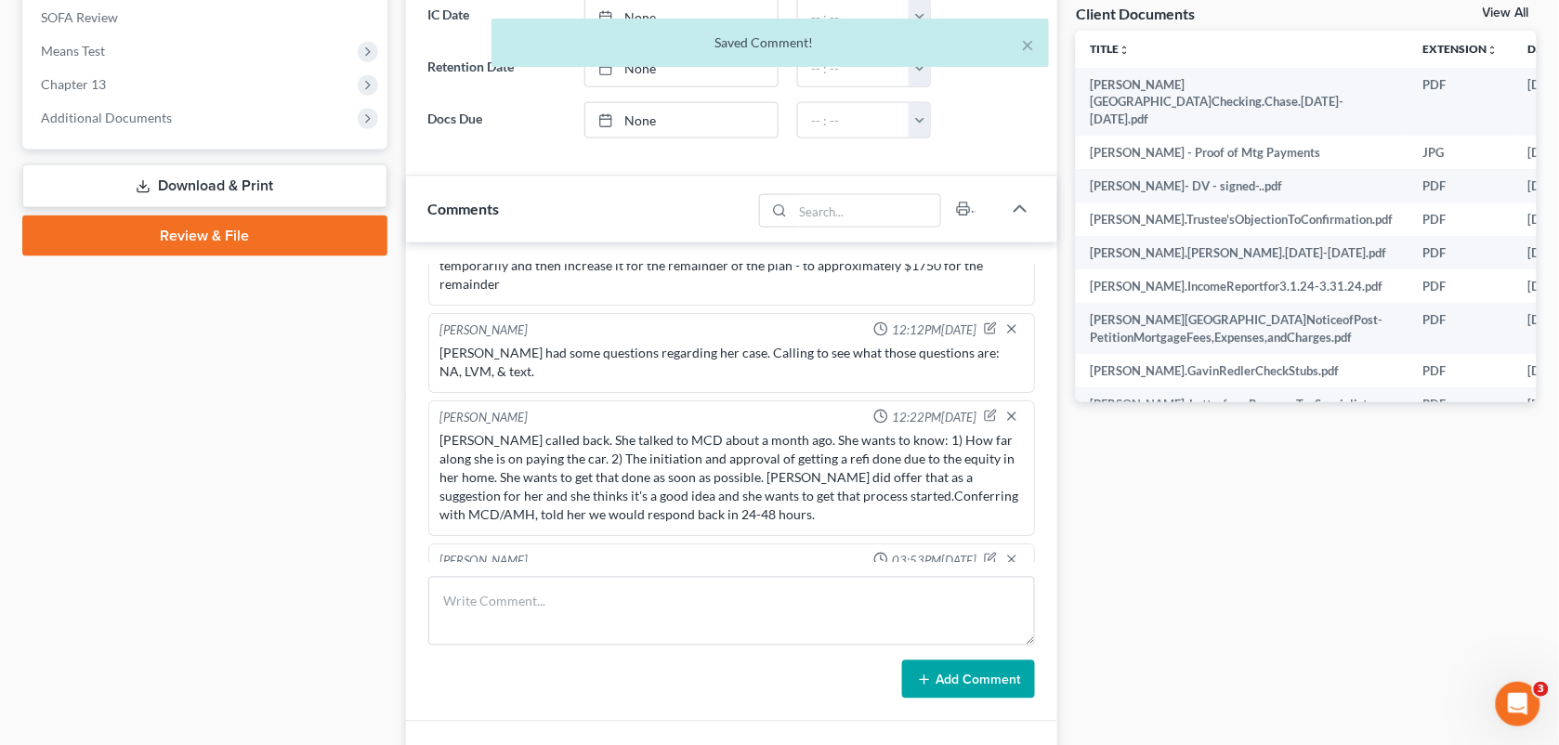
scroll to position [8380, 0]
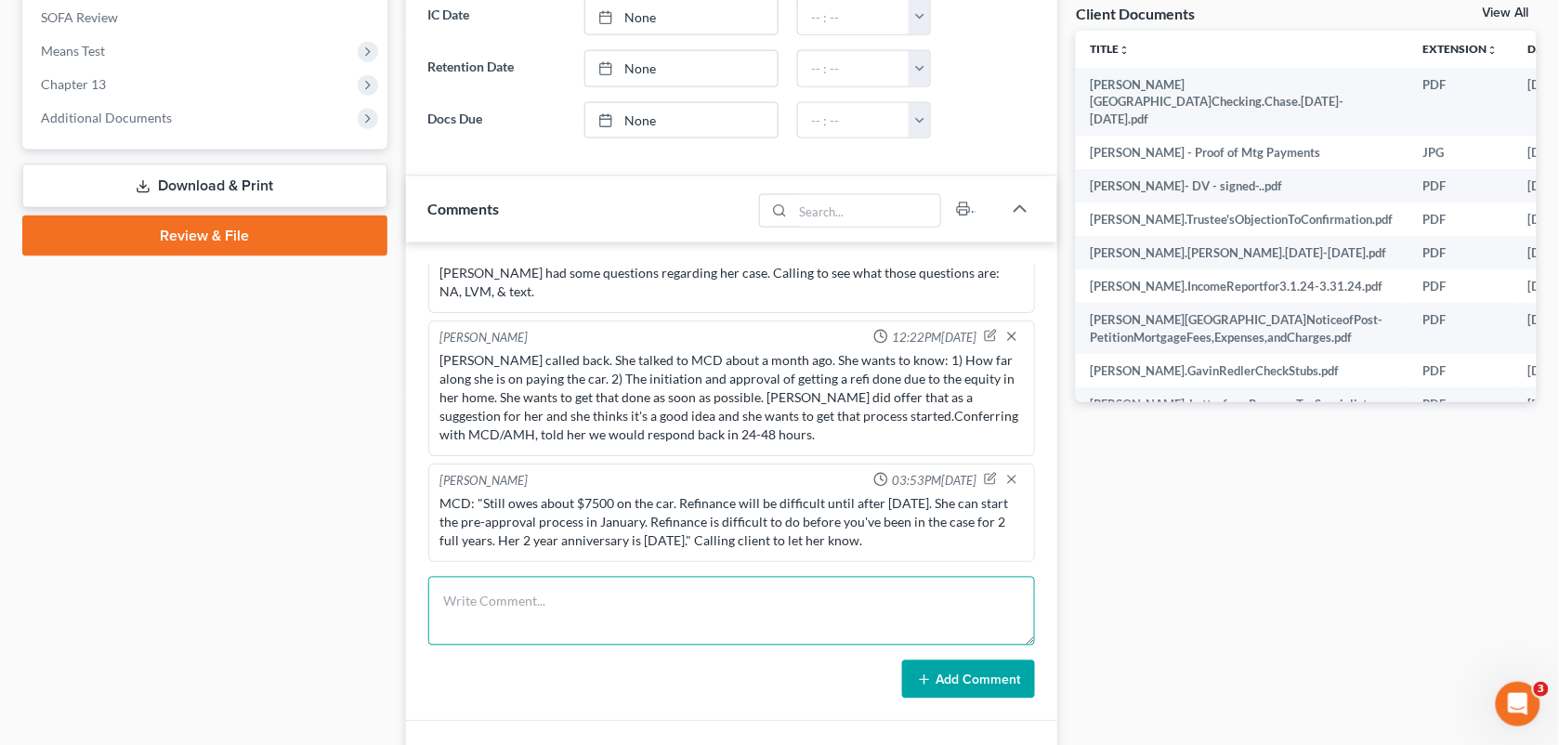
drag, startPoint x: 636, startPoint y: 609, endPoint x: 921, endPoint y: 558, distance: 288.8
click at [636, 609] on textarea at bounding box center [732, 611] width 608 height 69
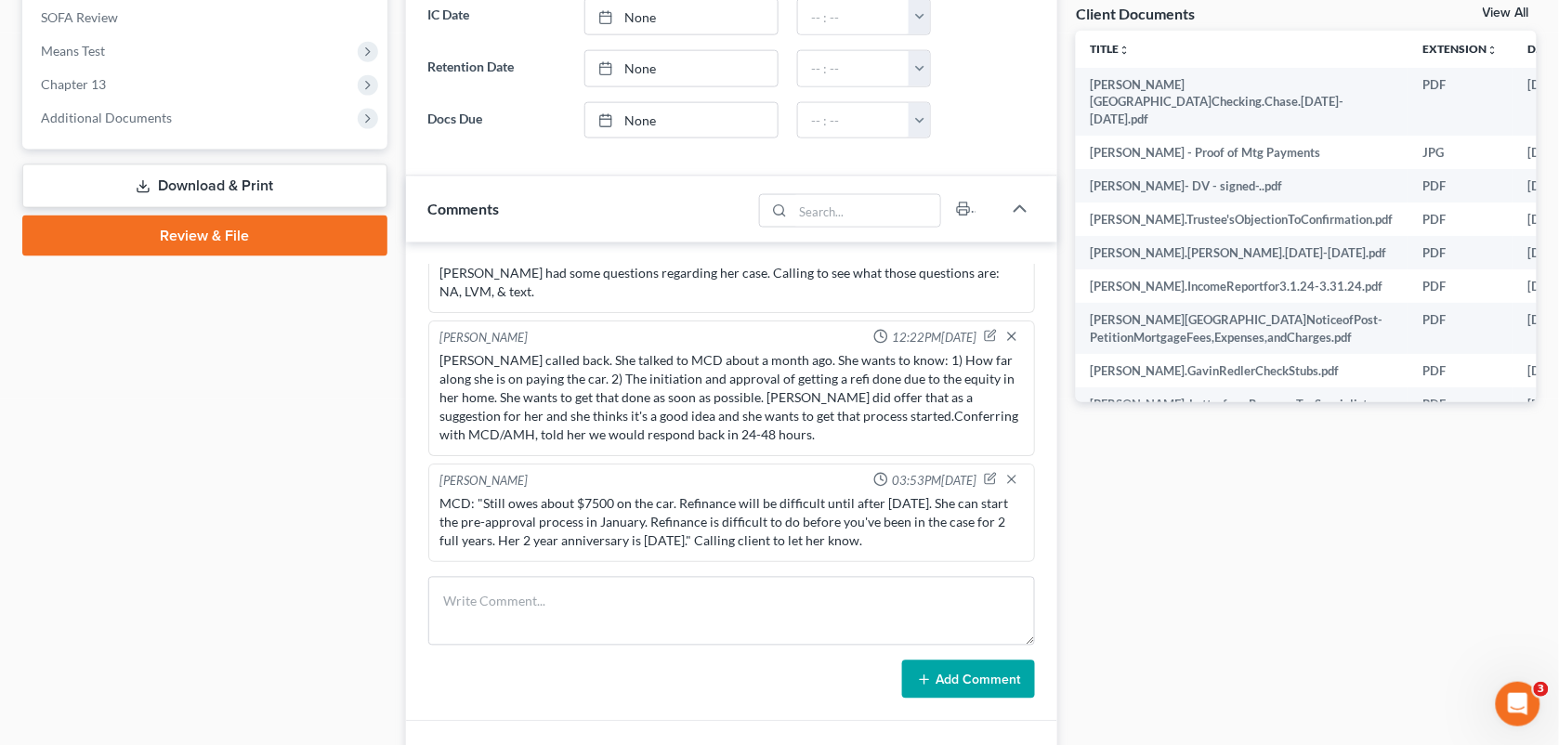
click at [989, 66] on div at bounding box center [992, 68] width 104 height 37
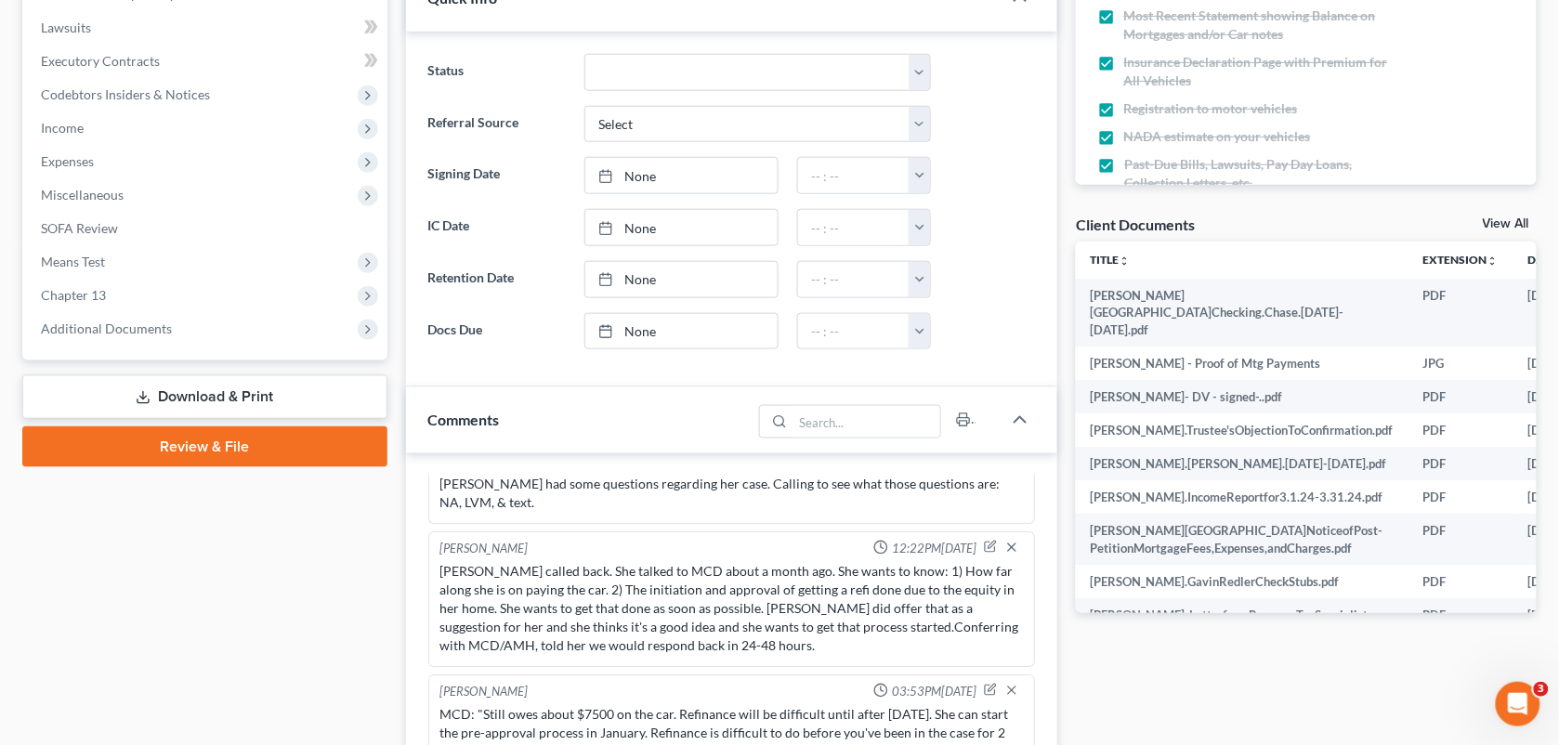
scroll to position [0, 0]
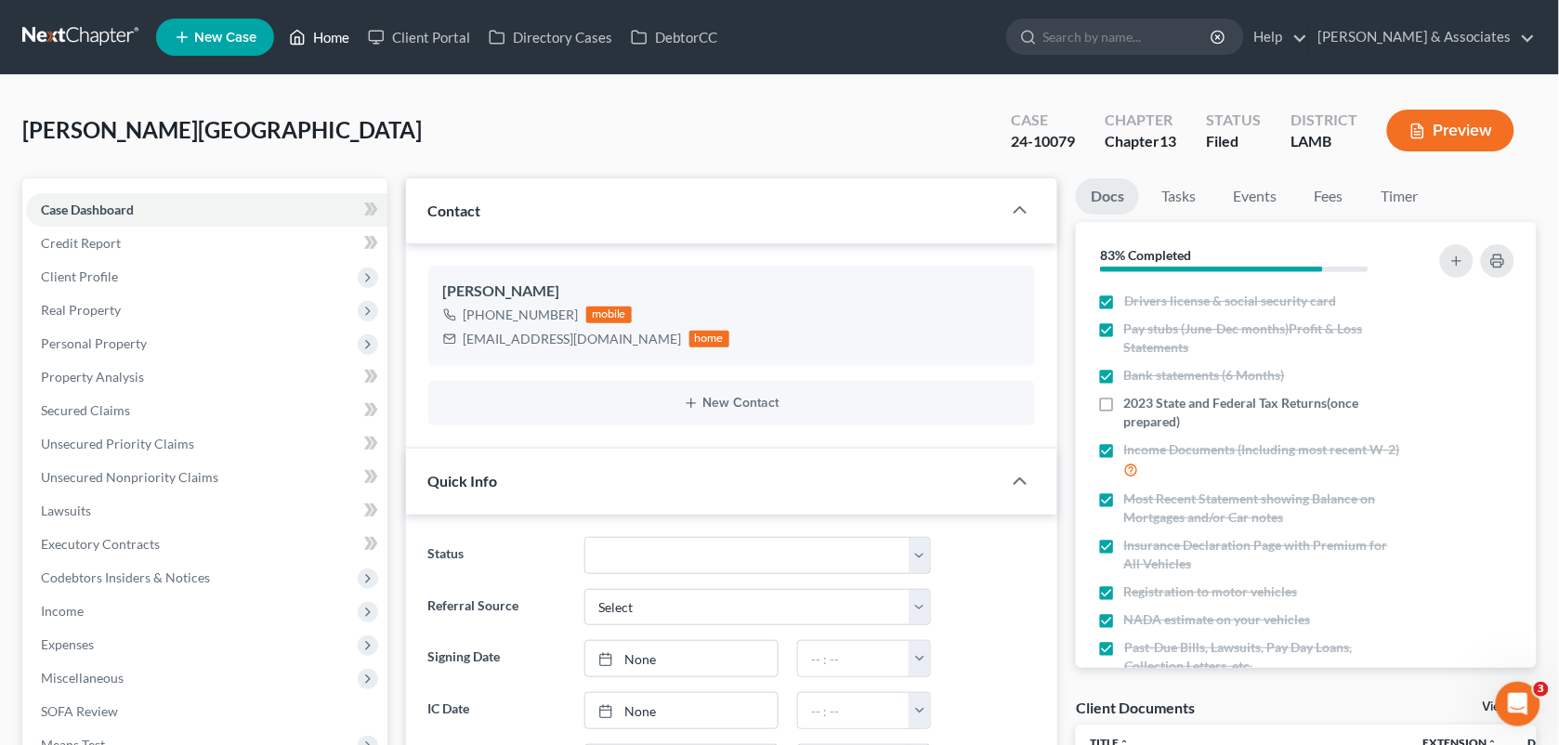
click at [314, 44] on link "Home" at bounding box center [319, 36] width 79 height 33
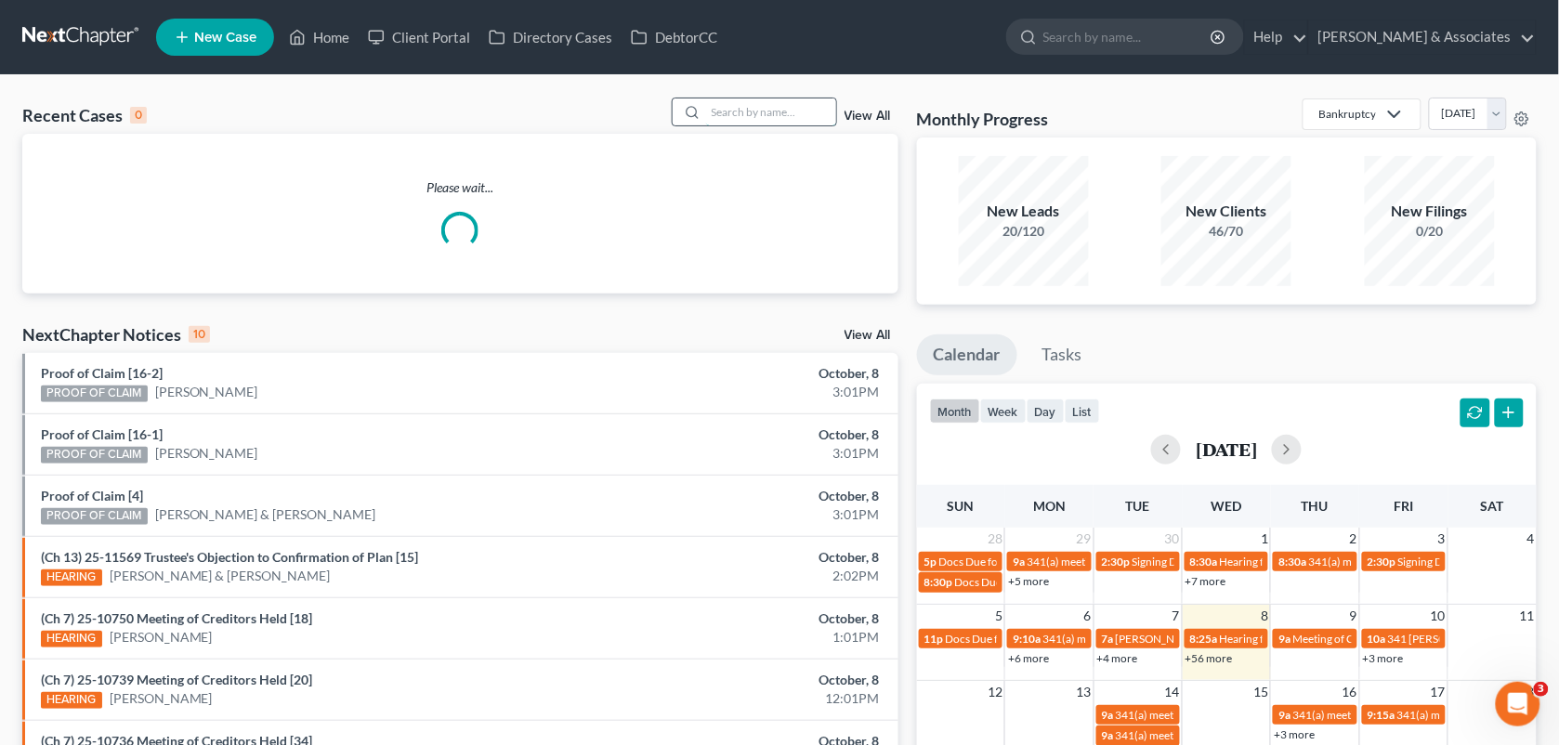
click at [762, 100] on input "search" at bounding box center [771, 111] width 130 height 27
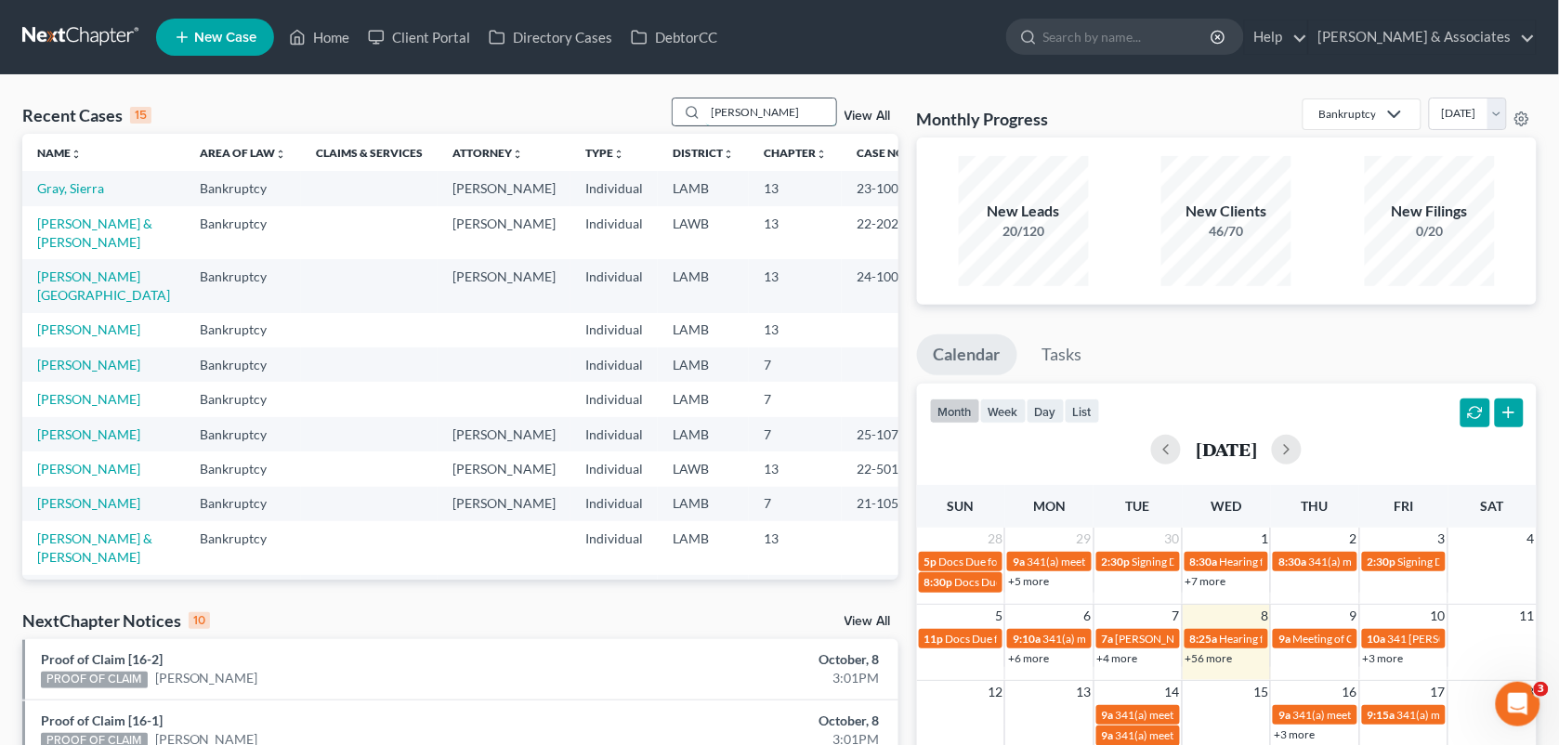
type input "[PERSON_NAME]"
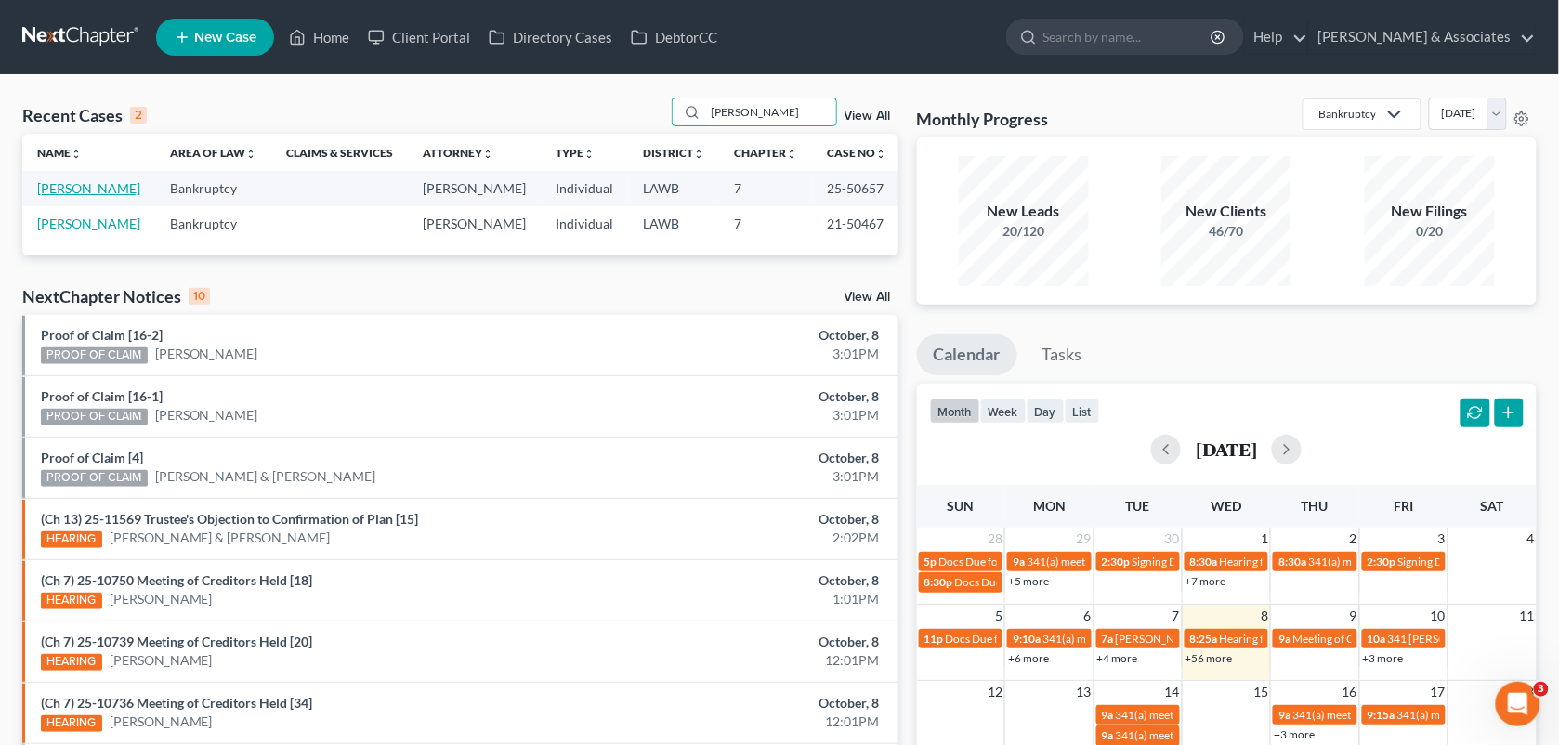
click at [57, 196] on link "[PERSON_NAME]" at bounding box center [88, 188] width 103 height 16
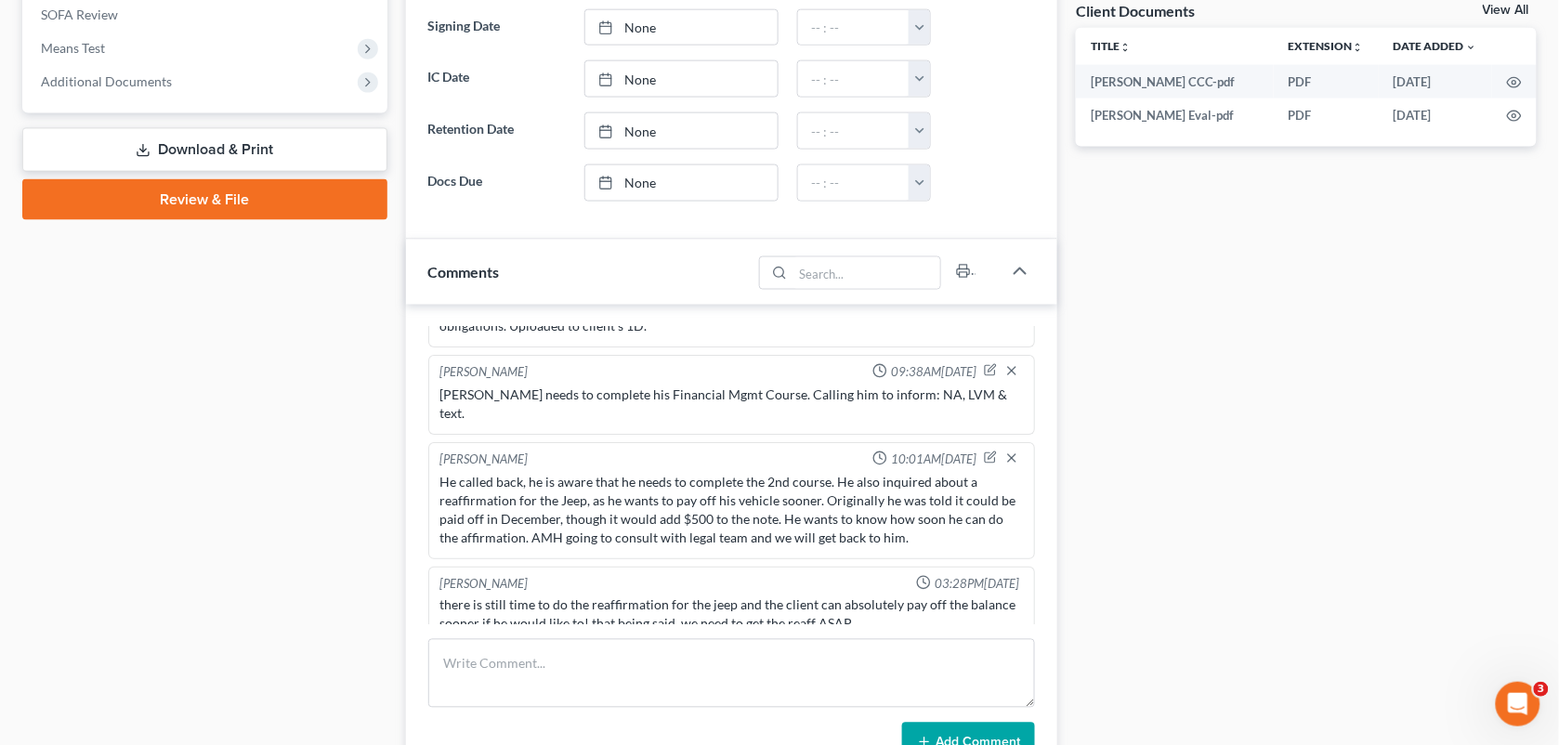
scroll to position [783, 0]
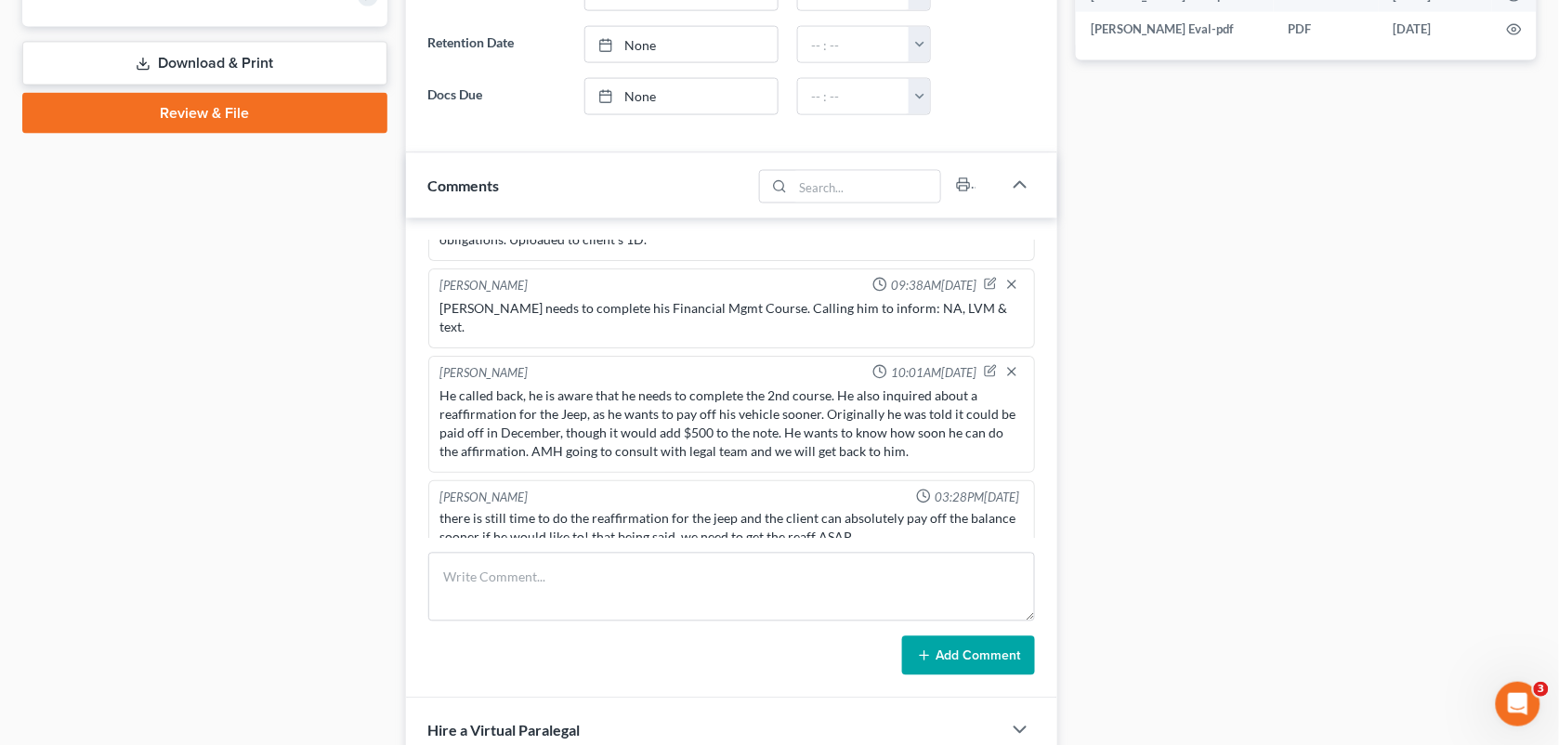
click at [201, 274] on div "Case Dashboard Payments Invoices Payments Payments Credit Report Client Profile" at bounding box center [205, 385] width 384 height 1980
drag, startPoint x: 879, startPoint y: 551, endPoint x: 851, endPoint y: 588, distance: 46.4
click at [851, 588] on div "[PERSON_NAME] 01:45PM[DATE] Did eval with [PERSON_NAME], he has a jeep that he …" at bounding box center [732, 458] width 652 height 480
click at [851, 588] on textarea at bounding box center [732, 587] width 608 height 69
paste textarea "on the phone with [PERSON_NAME]. So he pays the $250 and then what you send it …"
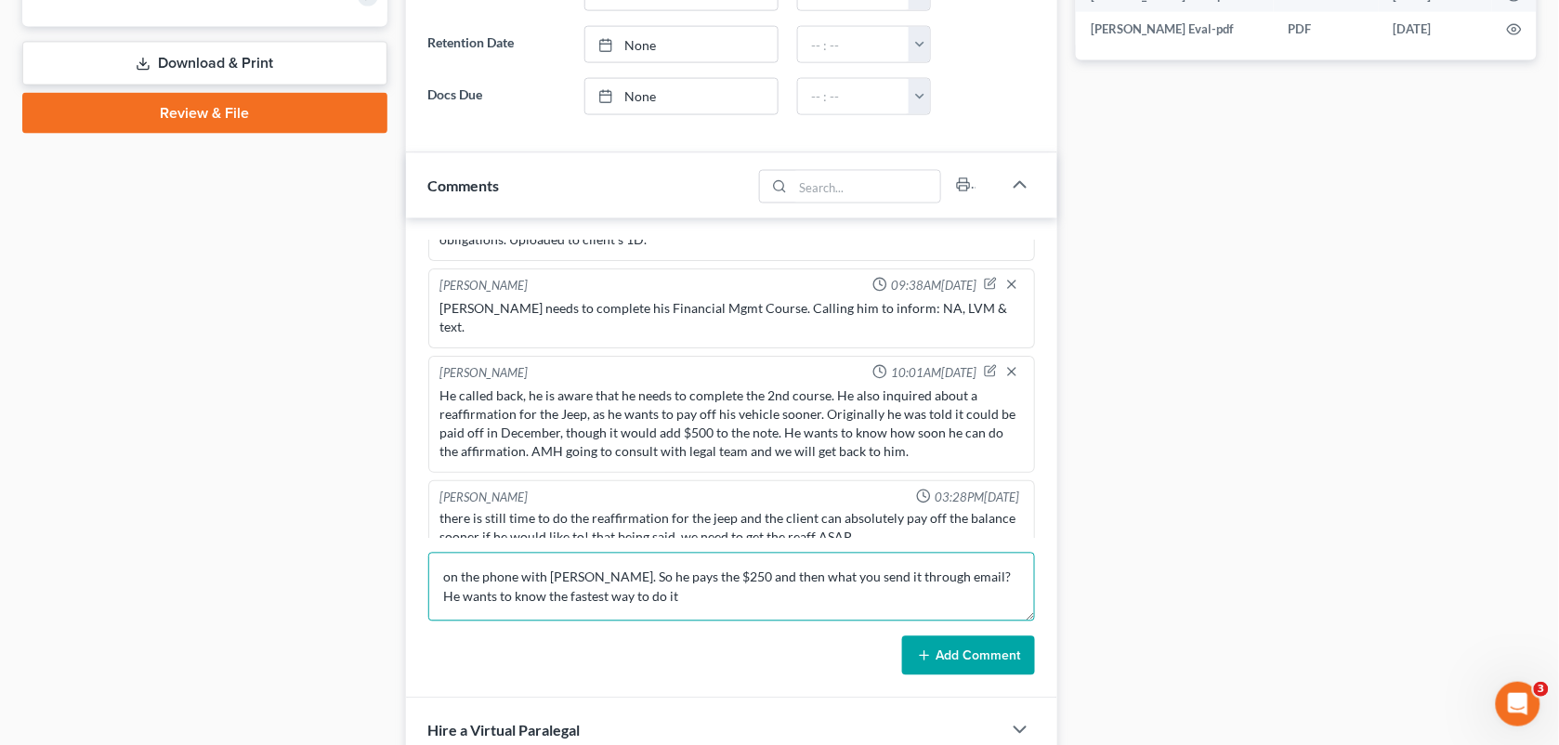
click at [457, 576] on textarea "on the phone with [PERSON_NAME]. So he pays the $250 and then what you send it …" at bounding box center [732, 587] width 608 height 69
click at [681, 604] on textarea "On the phone with [PERSON_NAME]. So he pays the $250 and then what you send it …" at bounding box center [732, 587] width 608 height 69
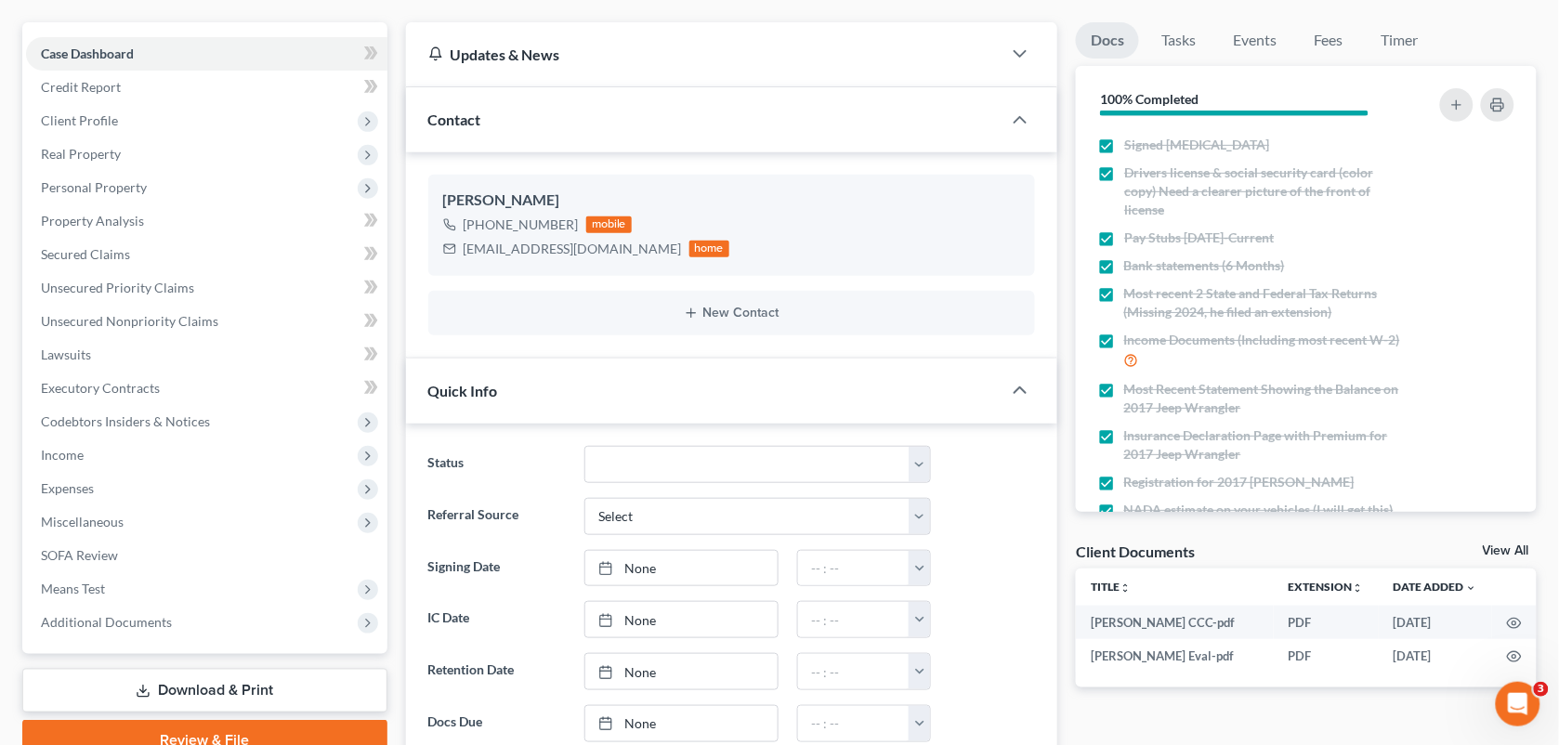
scroll to position [141, 0]
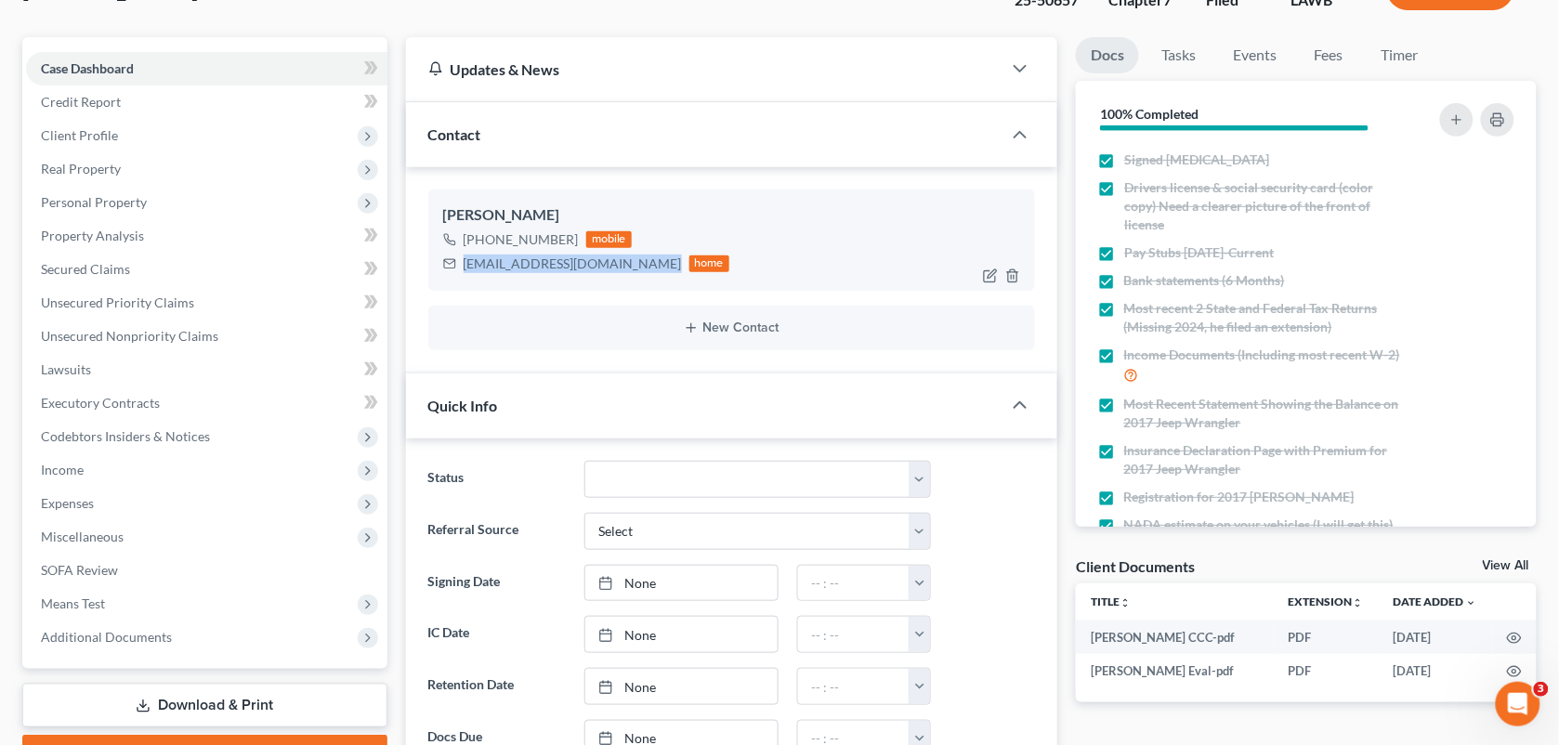
drag, startPoint x: 630, startPoint y: 267, endPoint x: 461, endPoint y: 266, distance: 169.1
click at [461, 266] on div "[EMAIL_ADDRESS][DOMAIN_NAME] home" at bounding box center [586, 264] width 287 height 24
copy div "[EMAIL_ADDRESS][DOMAIN_NAME]"
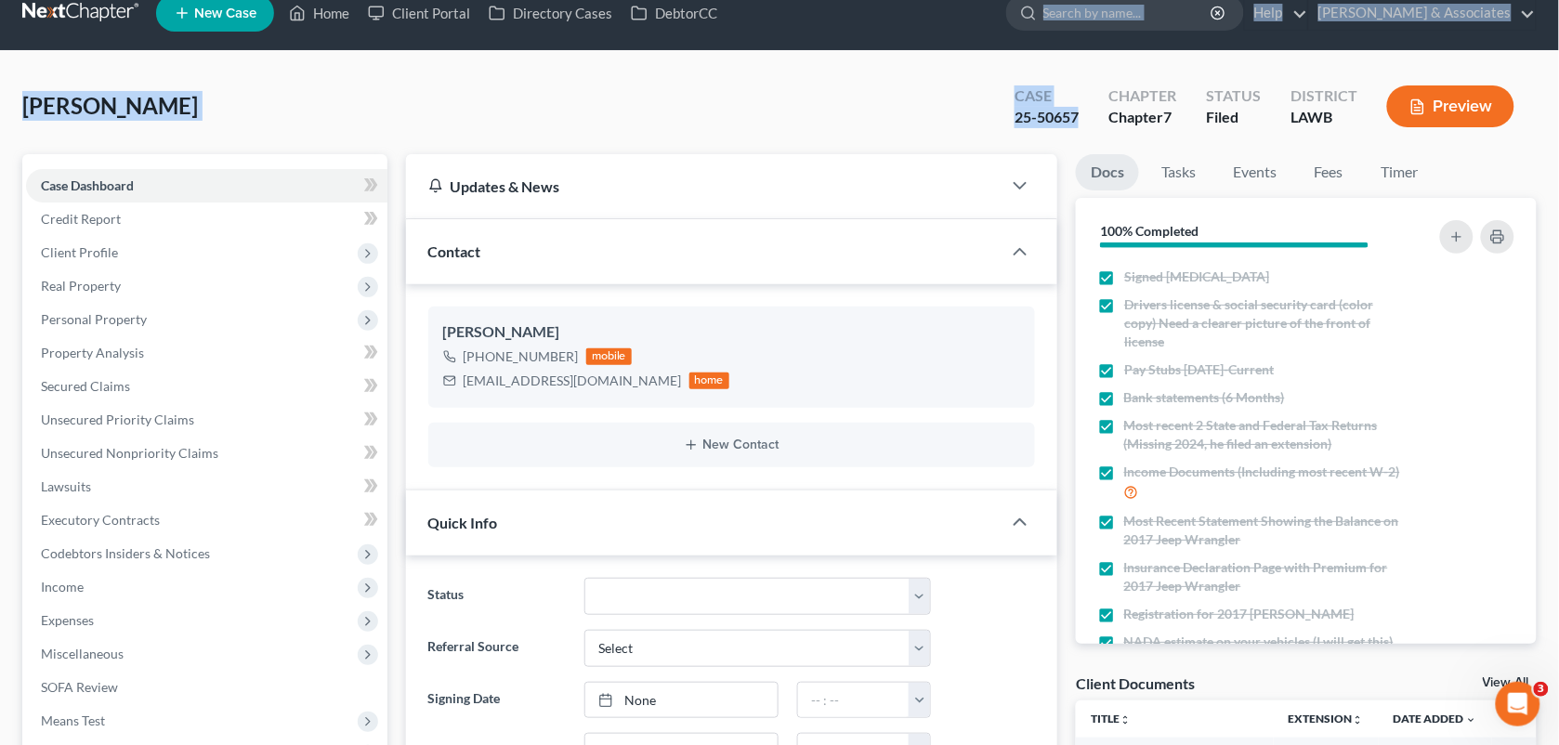
scroll to position [0, 0]
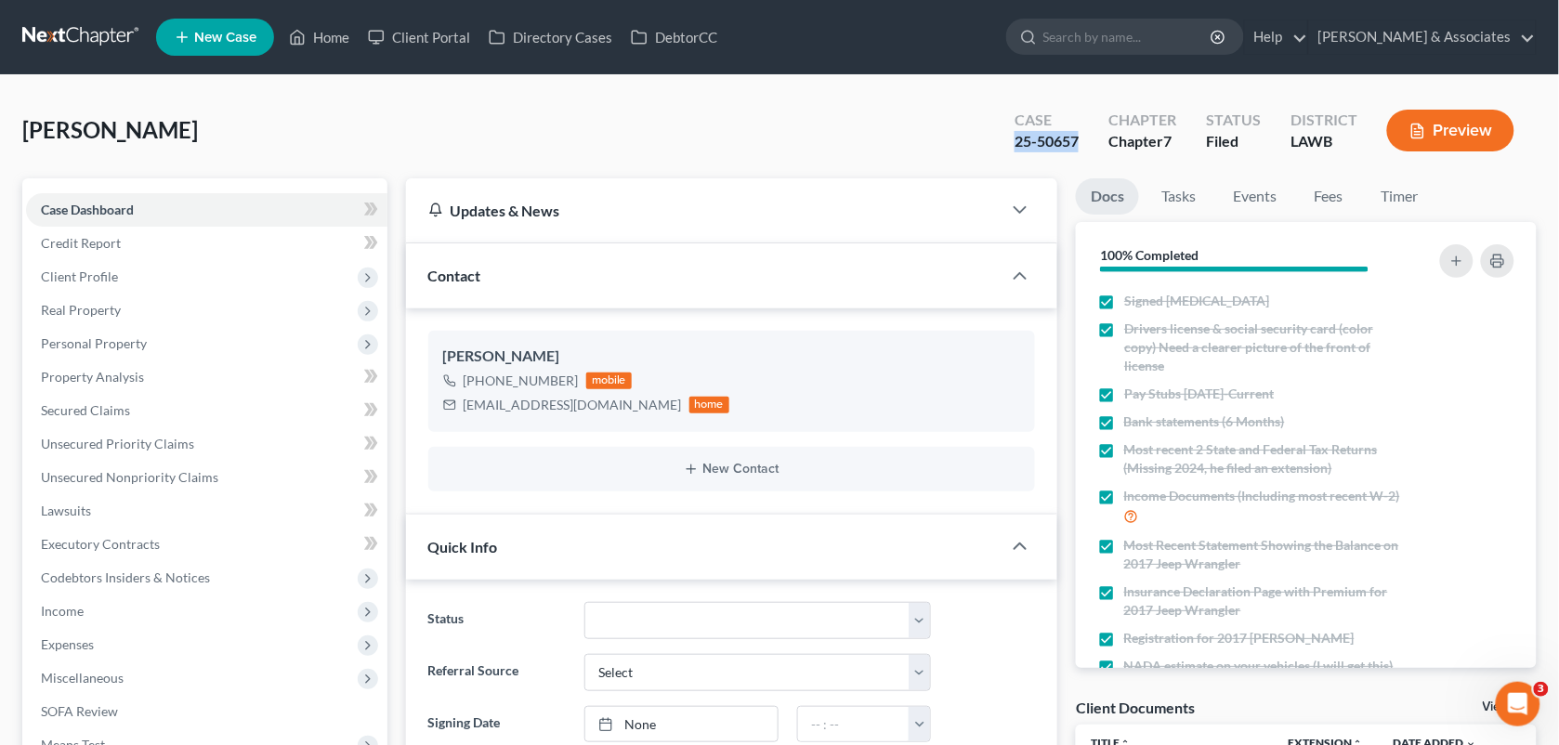
drag, startPoint x: 1082, startPoint y: 7, endPoint x: 1013, endPoint y: 137, distance: 147.5
click at [1013, 137] on div "Case 25-50657" at bounding box center [1047, 132] width 94 height 55
copy div "25-50657"
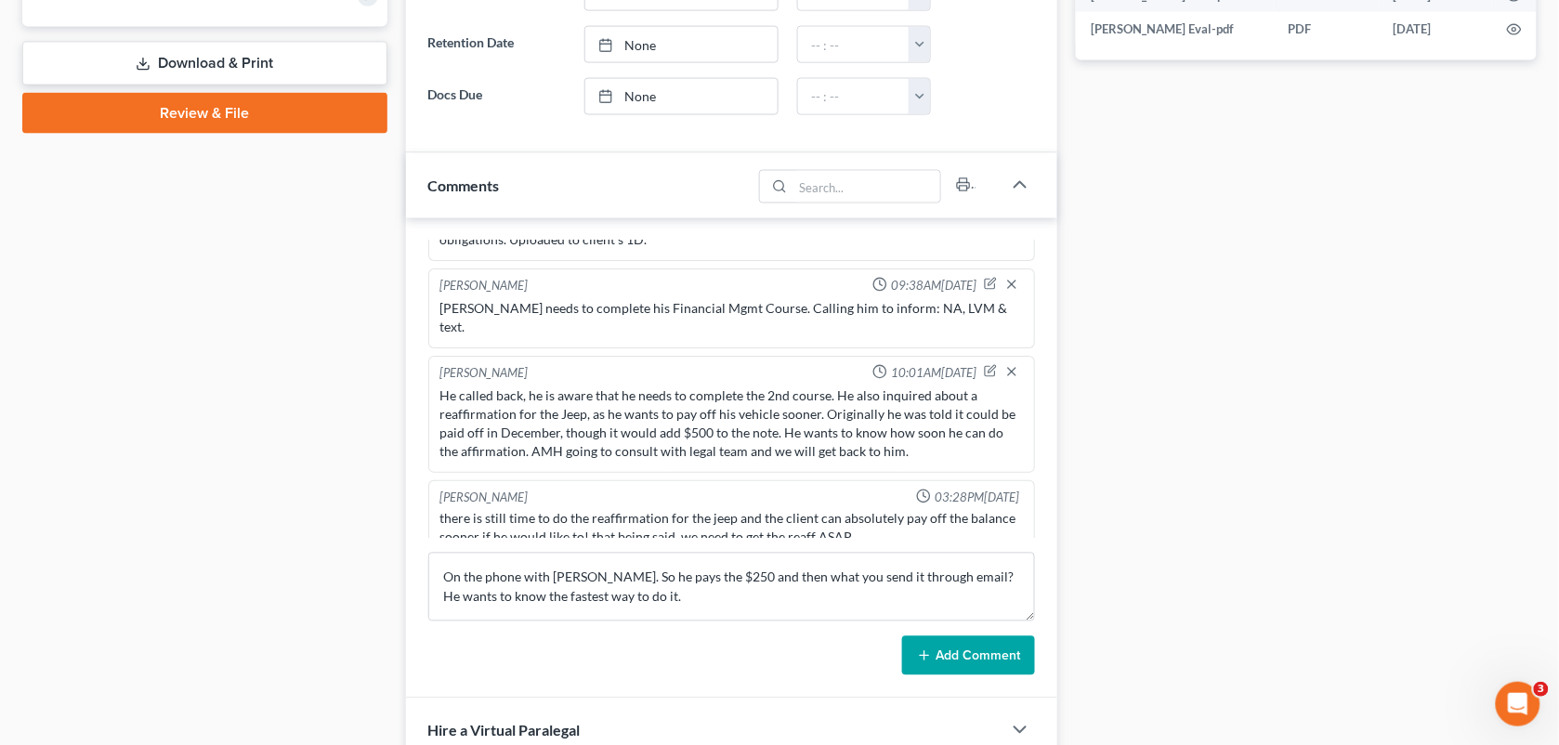
scroll to position [1065, 0]
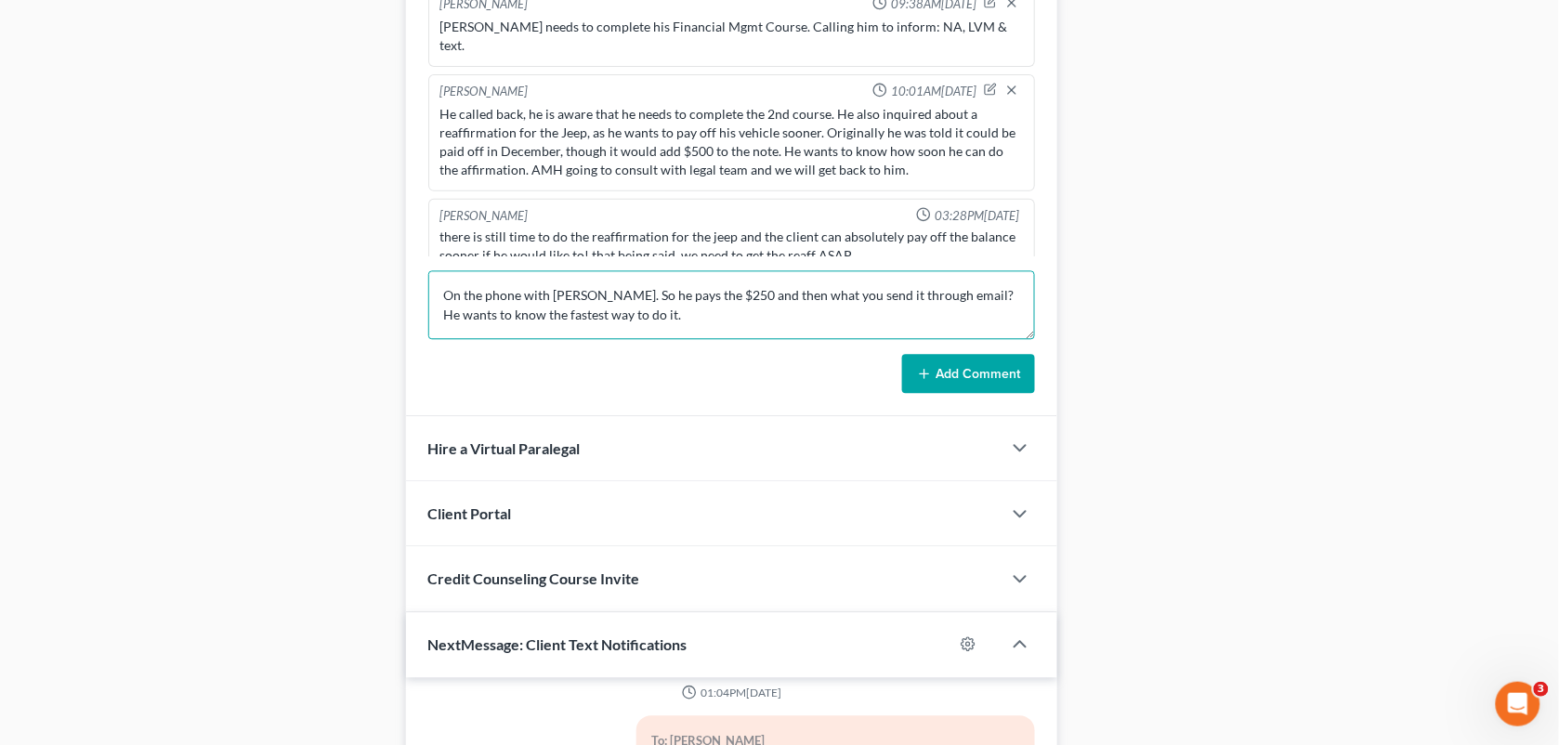
click at [709, 316] on textarea "On the phone with [PERSON_NAME]. So he pays the $250 and then what you send it …" at bounding box center [732, 304] width 608 height 69
click at [895, 309] on textarea "On the phone with [PERSON_NAME]. So he pays the $250 and then what you send it …" at bounding box center [732, 304] width 608 height 69
click at [600, 290] on textarea "On the phone with [PERSON_NAME]. So he pays the $250 and then what you send it …" at bounding box center [732, 304] width 608 height 69
click at [774, 290] on textarea "On the phone with [PERSON_NAME]. Told him the previous note, and" at bounding box center [732, 304] width 608 height 69
click at [839, 313] on textarea "On the phone with [PERSON_NAME]. Told him the previous note, and sent him the p…" at bounding box center [732, 304] width 608 height 69
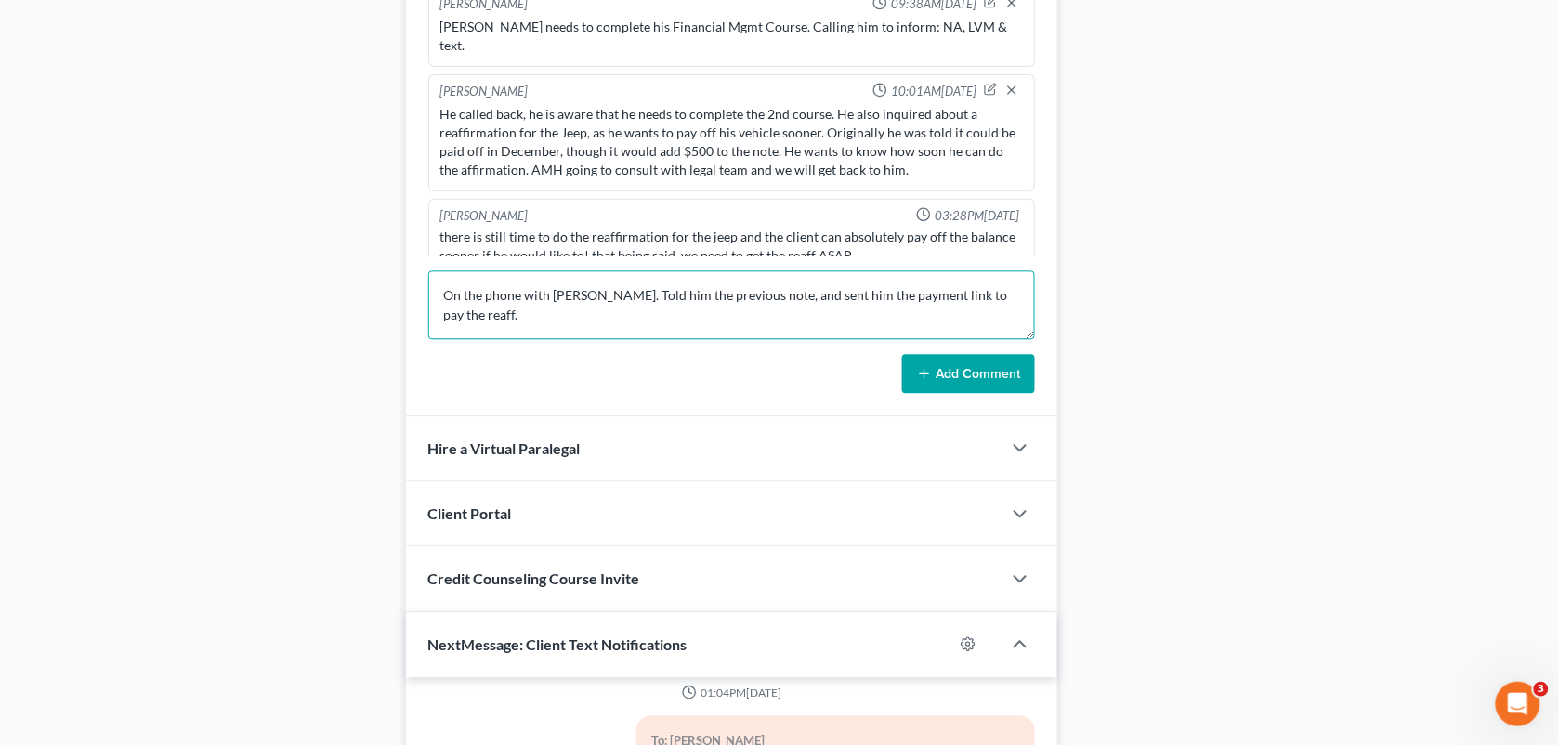
click at [1025, 304] on textarea "On the phone with [PERSON_NAME]. Told him the previous note, and sent him the p…" at bounding box center [732, 304] width 608 height 69
paste textarea "He's about to receive his discharge around [DATE], hes about to start a new job…"
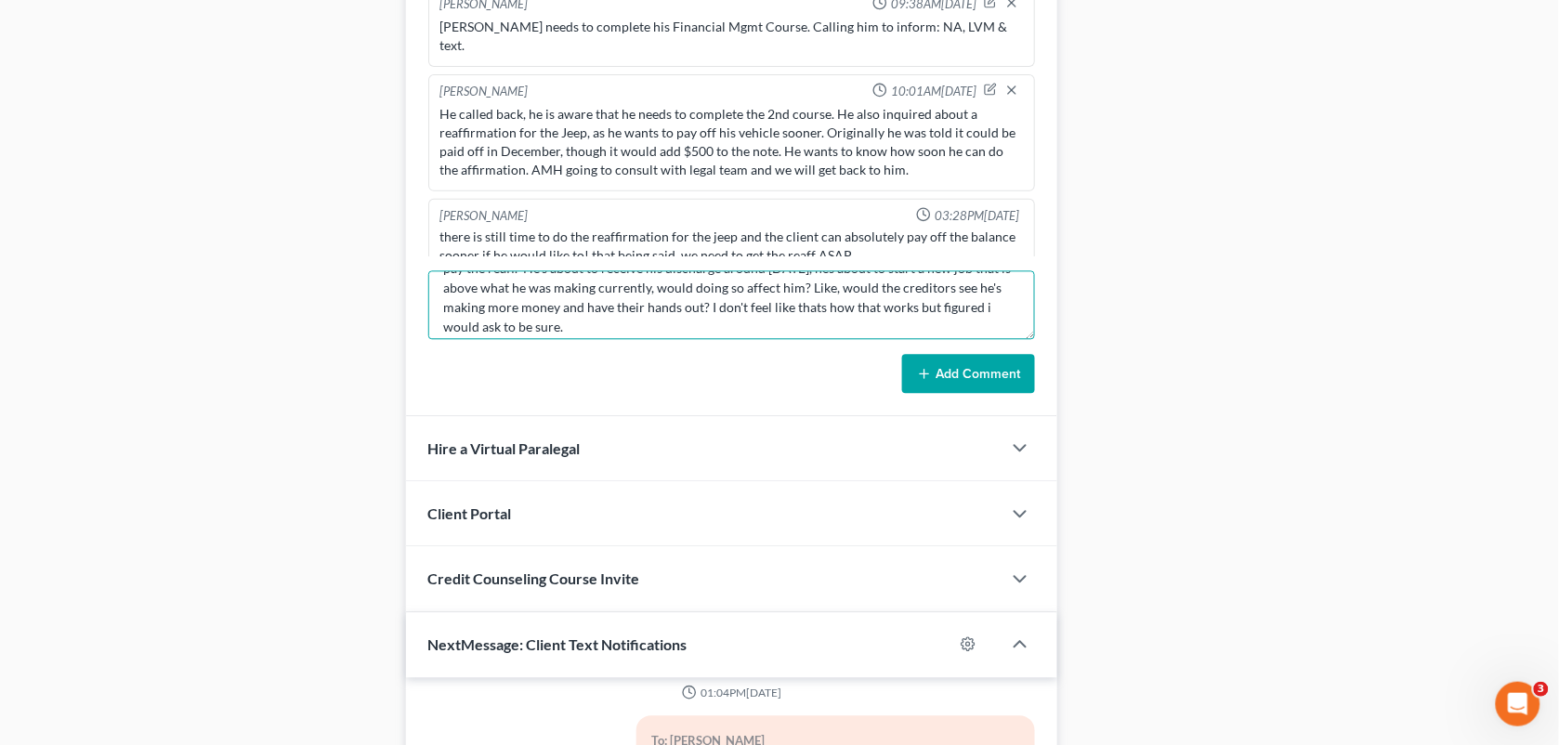
scroll to position [58, 0]
type textarea "On the phone with [PERSON_NAME]. Told him the previous note, and sent him the p…"
click at [963, 356] on button "Add Comment" at bounding box center [968, 373] width 133 height 39
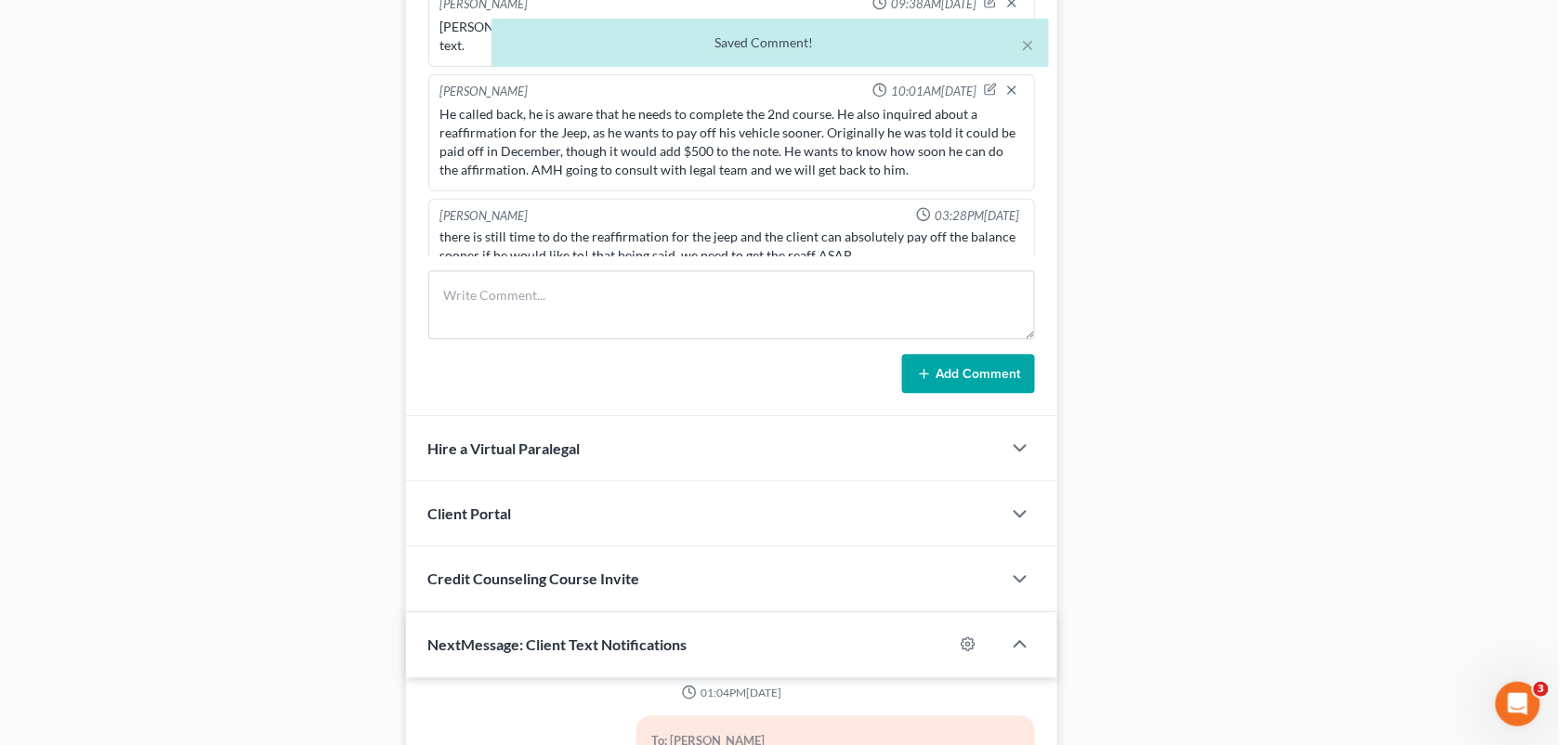
scroll to position [4364, 0]
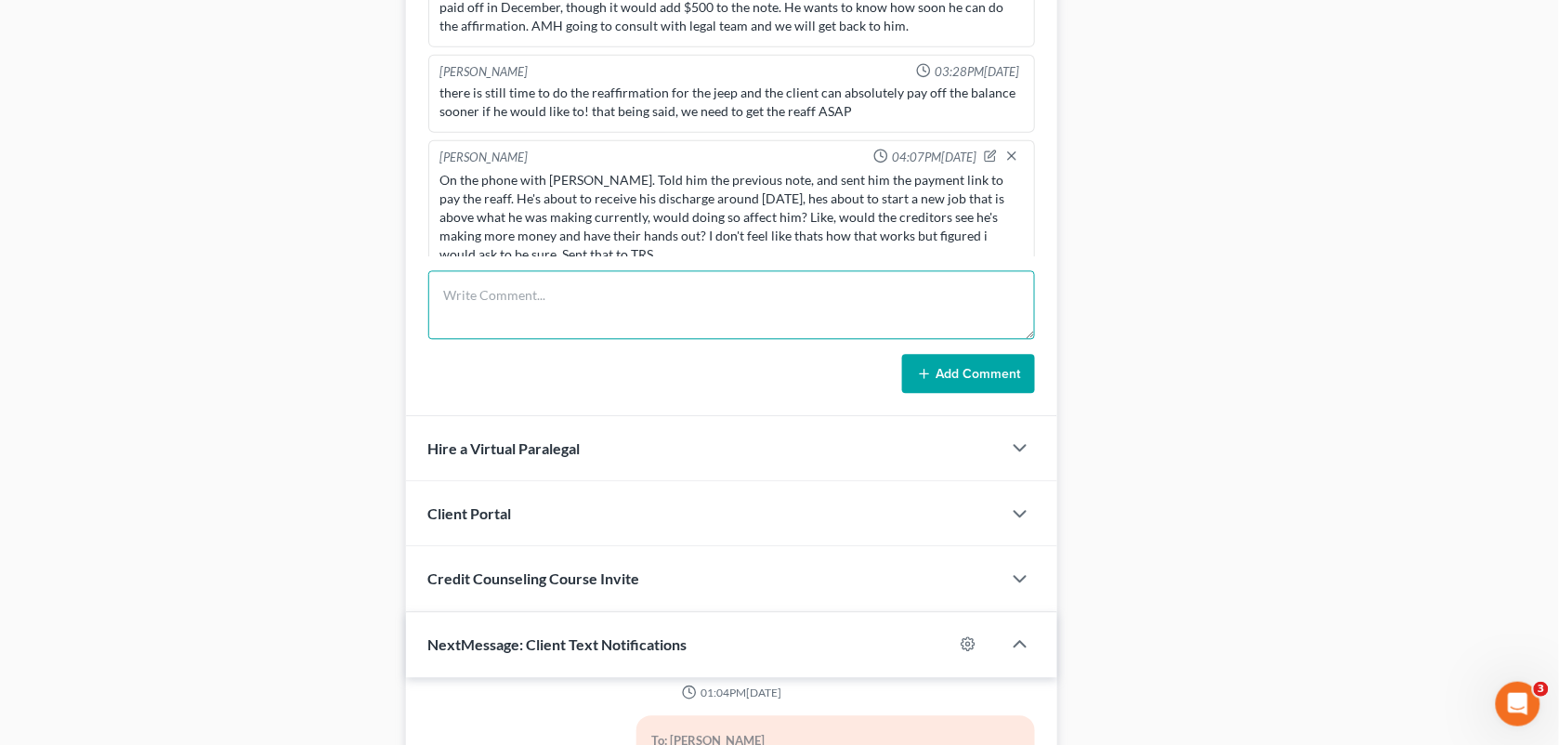
drag, startPoint x: 647, startPoint y: 284, endPoint x: 966, endPoint y: 139, distance: 350.0
click at [647, 284] on textarea at bounding box center [732, 304] width 608 height 69
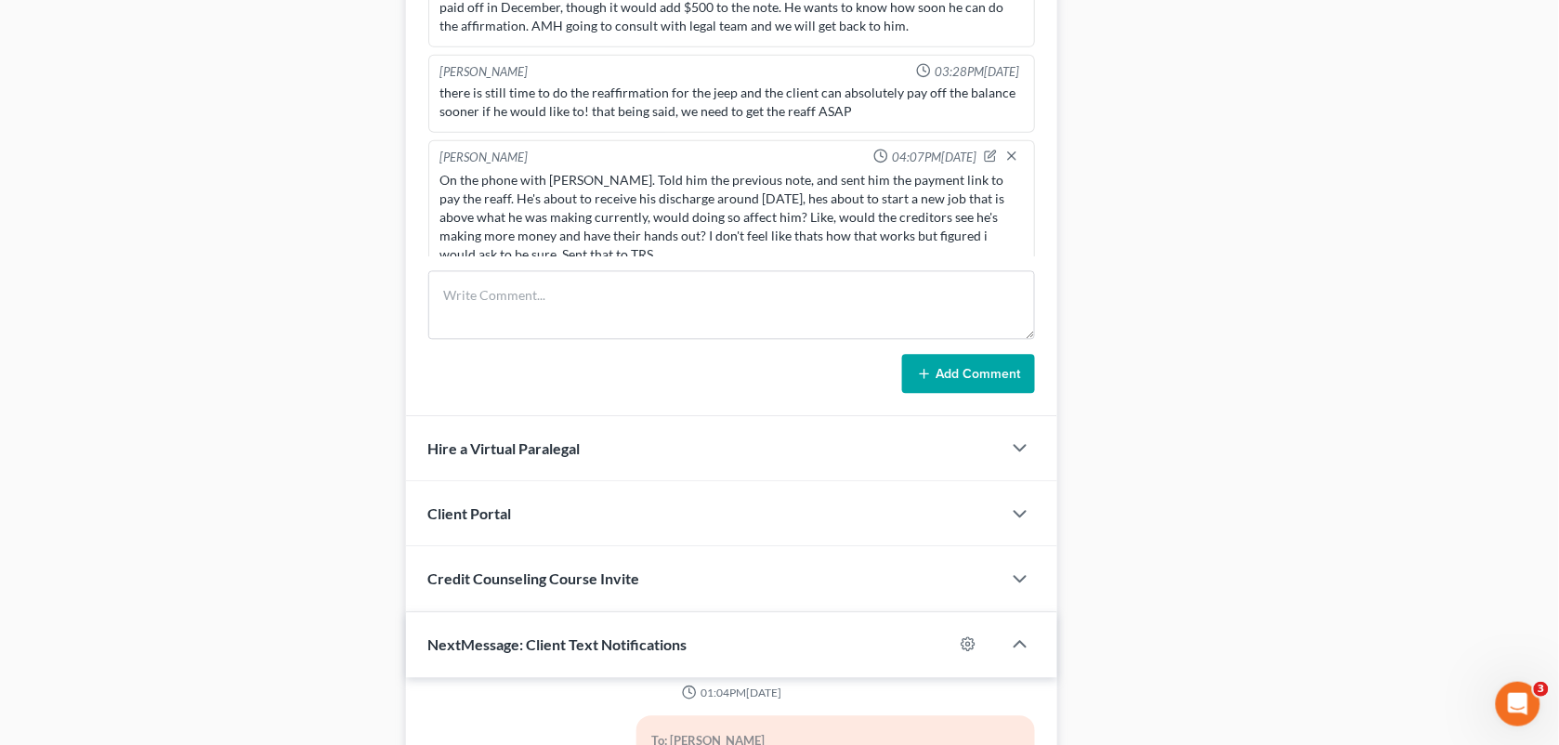
click at [984, 148] on div at bounding box center [1005, 157] width 43 height 19
click at [984, 149] on icon "button" at bounding box center [990, 155] width 13 height 13
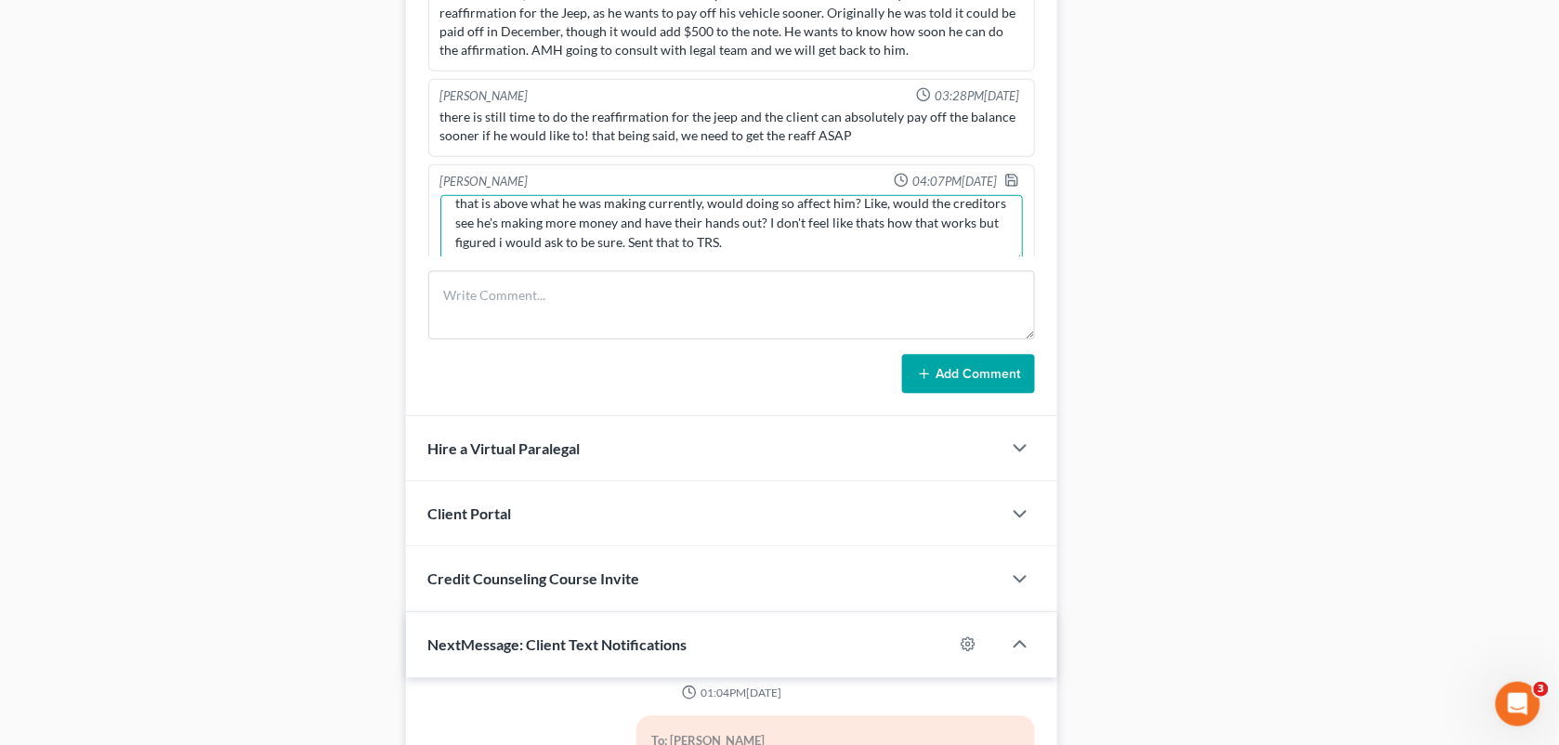
scroll to position [58, 0]
drag, startPoint x: 890, startPoint y: 226, endPoint x: 771, endPoint y: 225, distance: 118.9
click at [771, 225] on textarea "On the phone with [PERSON_NAME]. Told him the previous note, and sent him the p…" at bounding box center [731, 228] width 583 height 69
type textarea "On the phone with [PERSON_NAME]. Told him the previous note, and sent him the p…"
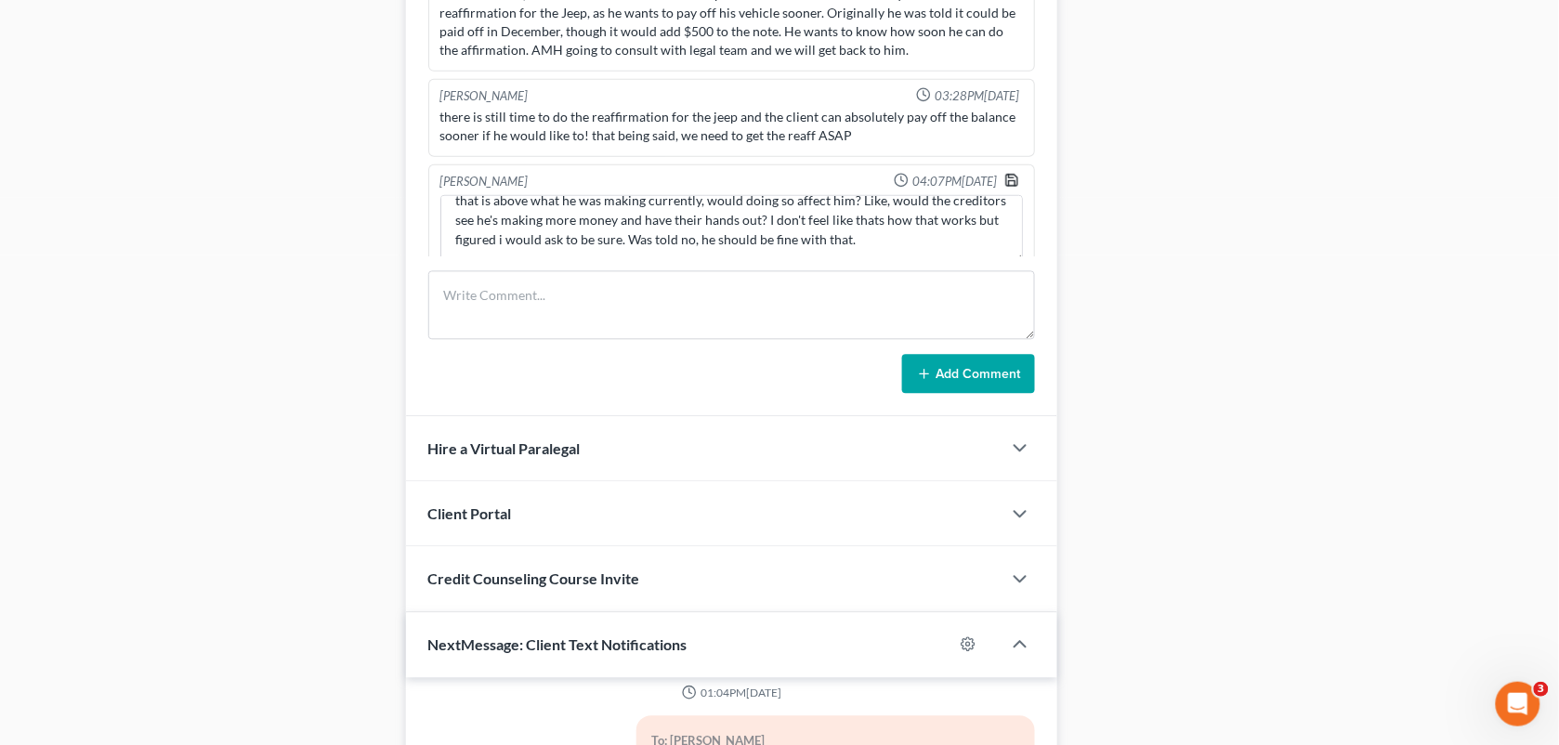
click at [1004, 172] on icon "button" at bounding box center [1011, 179] width 15 height 15
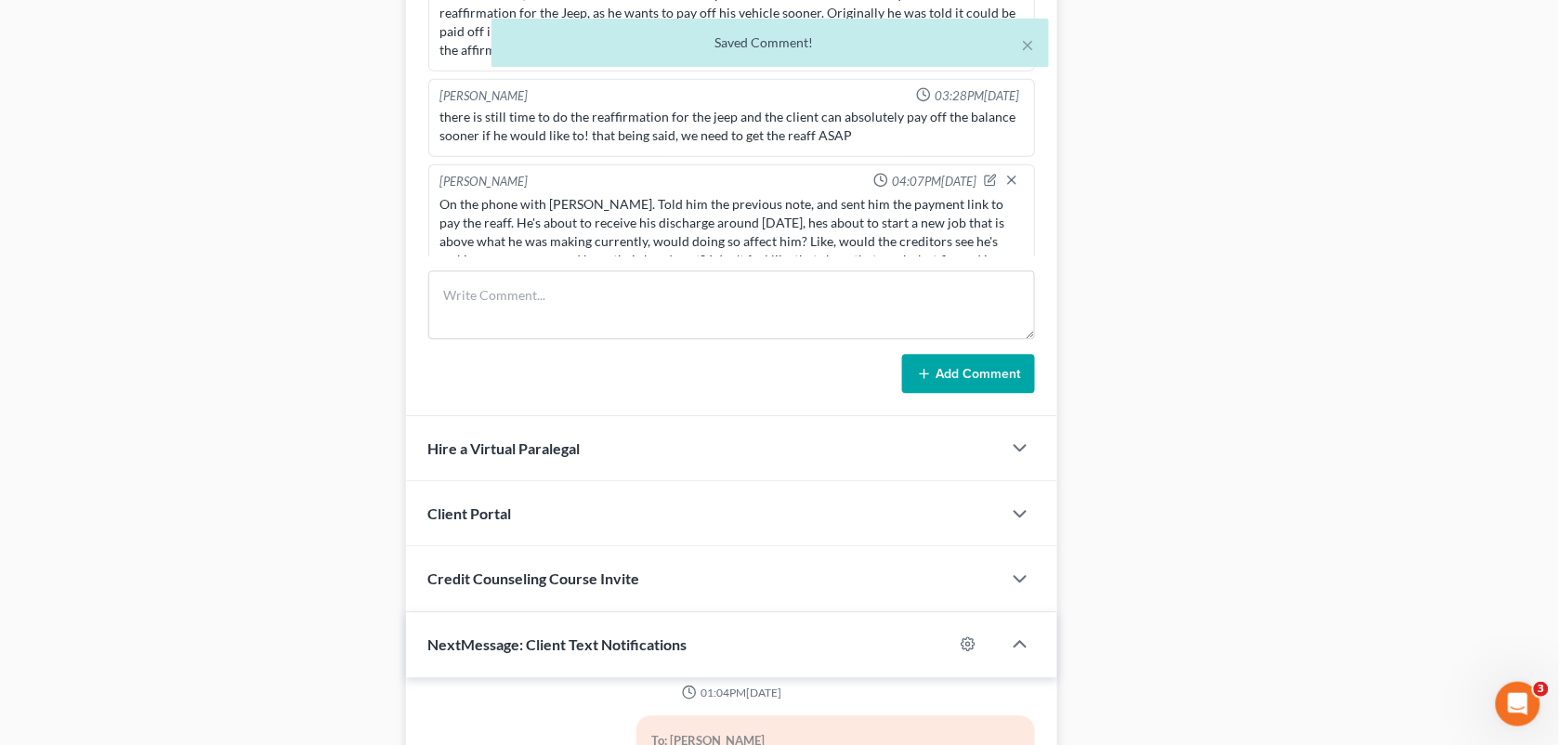
scroll to position [4364, 0]
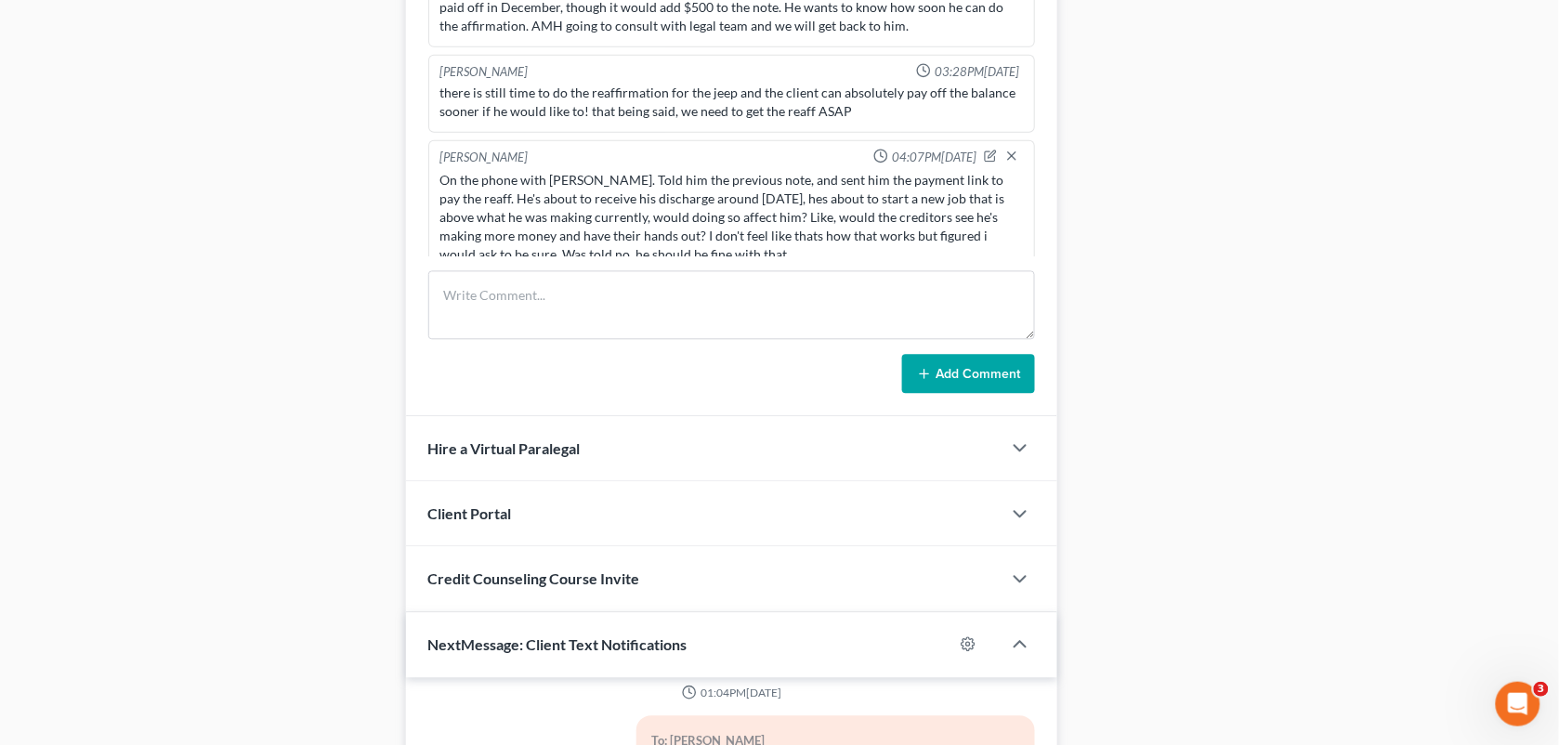
click at [1226, 204] on div "Docs Tasks Events Fees Timer 100% Completed Nothing here yet! Signed [MEDICAL_D…" at bounding box center [1305, 103] width 479 height 1980
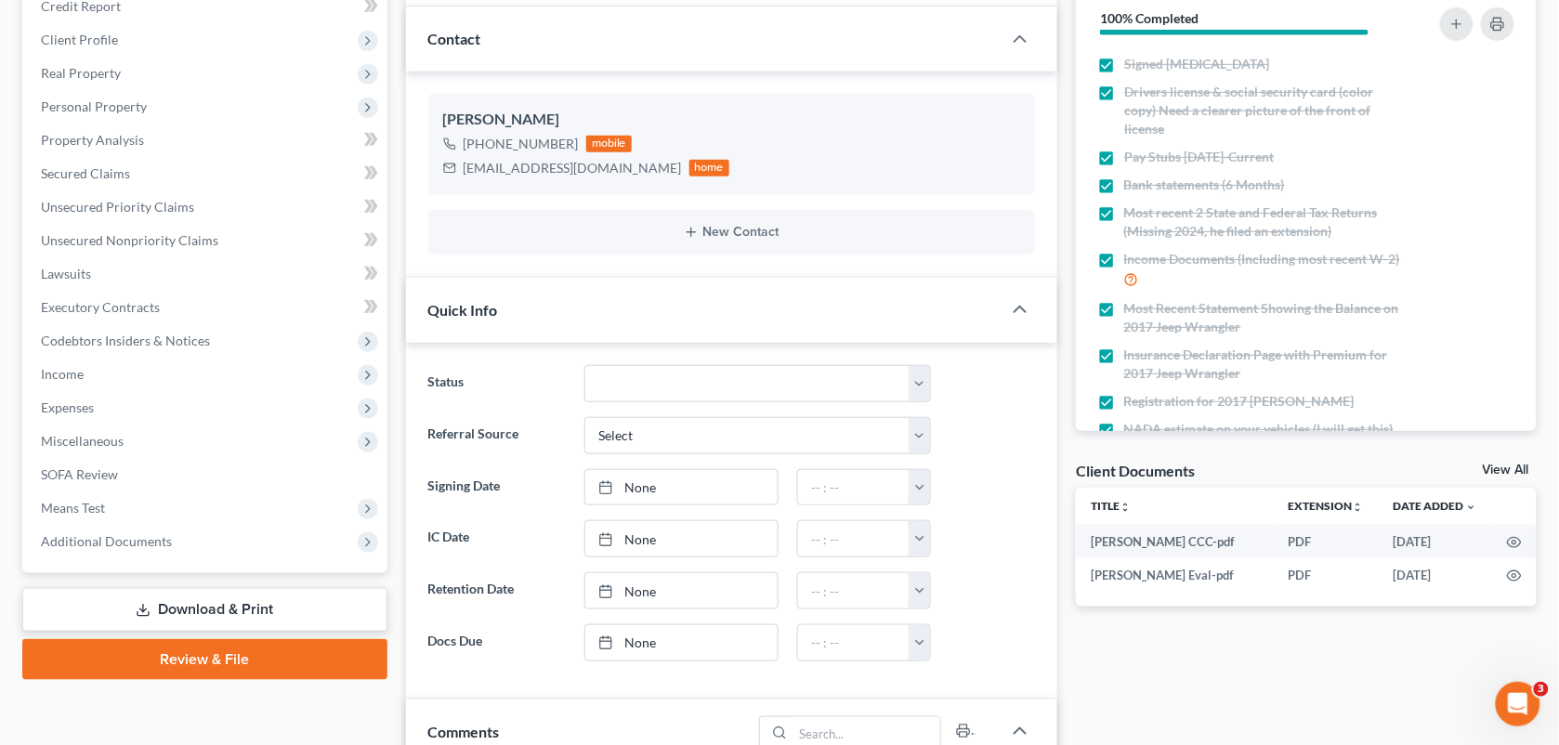
scroll to position [0, 0]
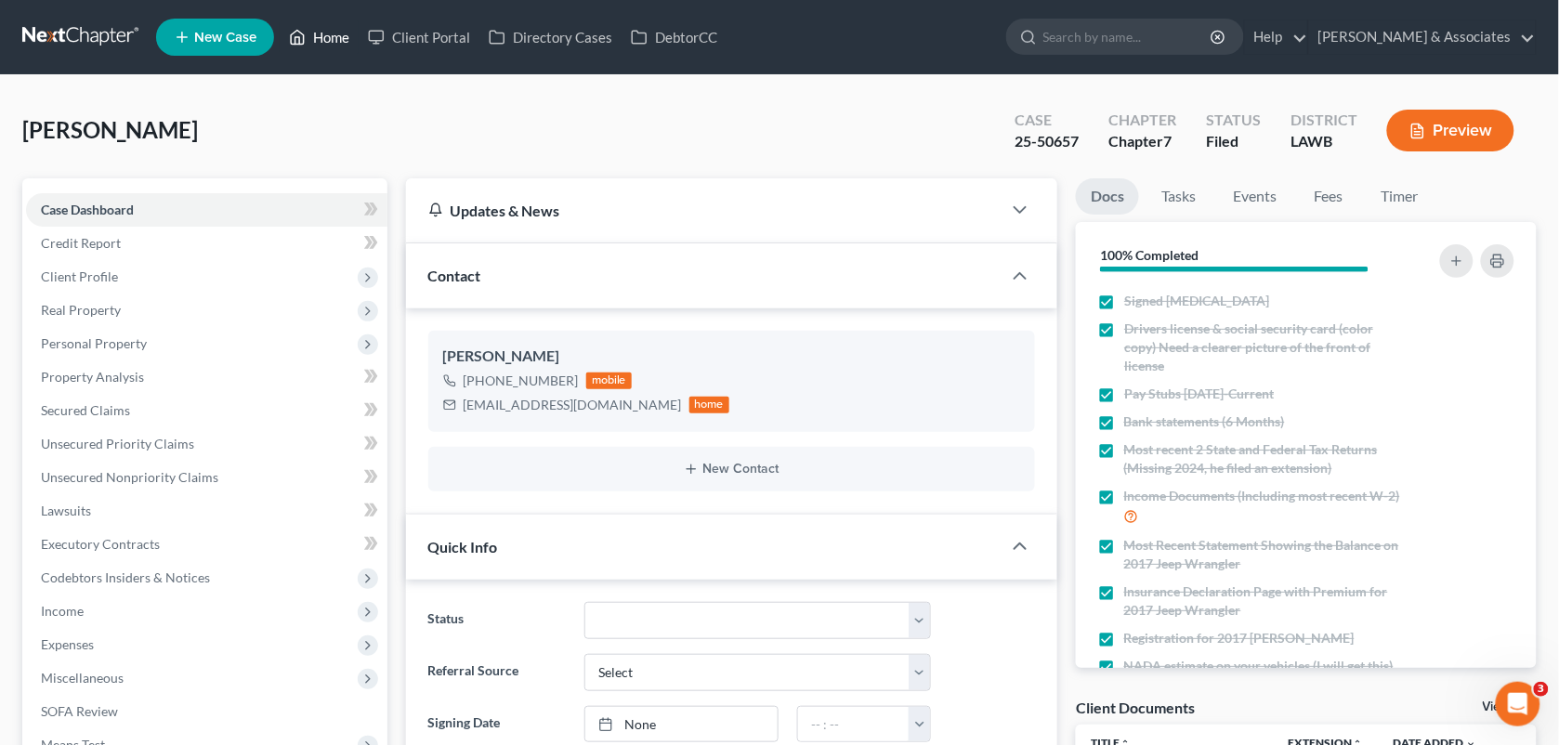
click at [312, 40] on link "Home" at bounding box center [319, 36] width 79 height 33
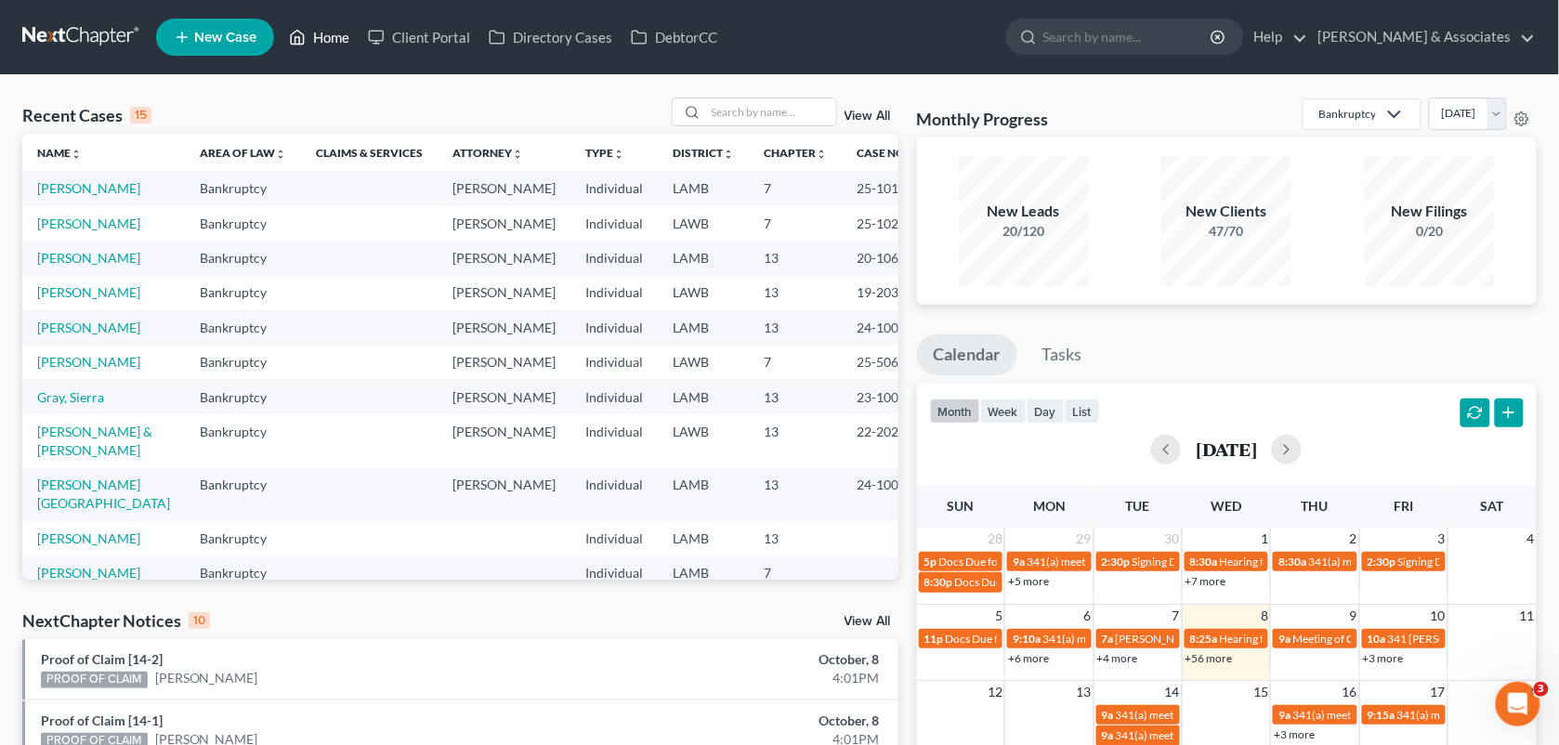
click at [312, 40] on link "Home" at bounding box center [319, 36] width 79 height 33
click at [735, 110] on input "search" at bounding box center [771, 111] width 130 height 27
type input "[PERSON_NAME]"
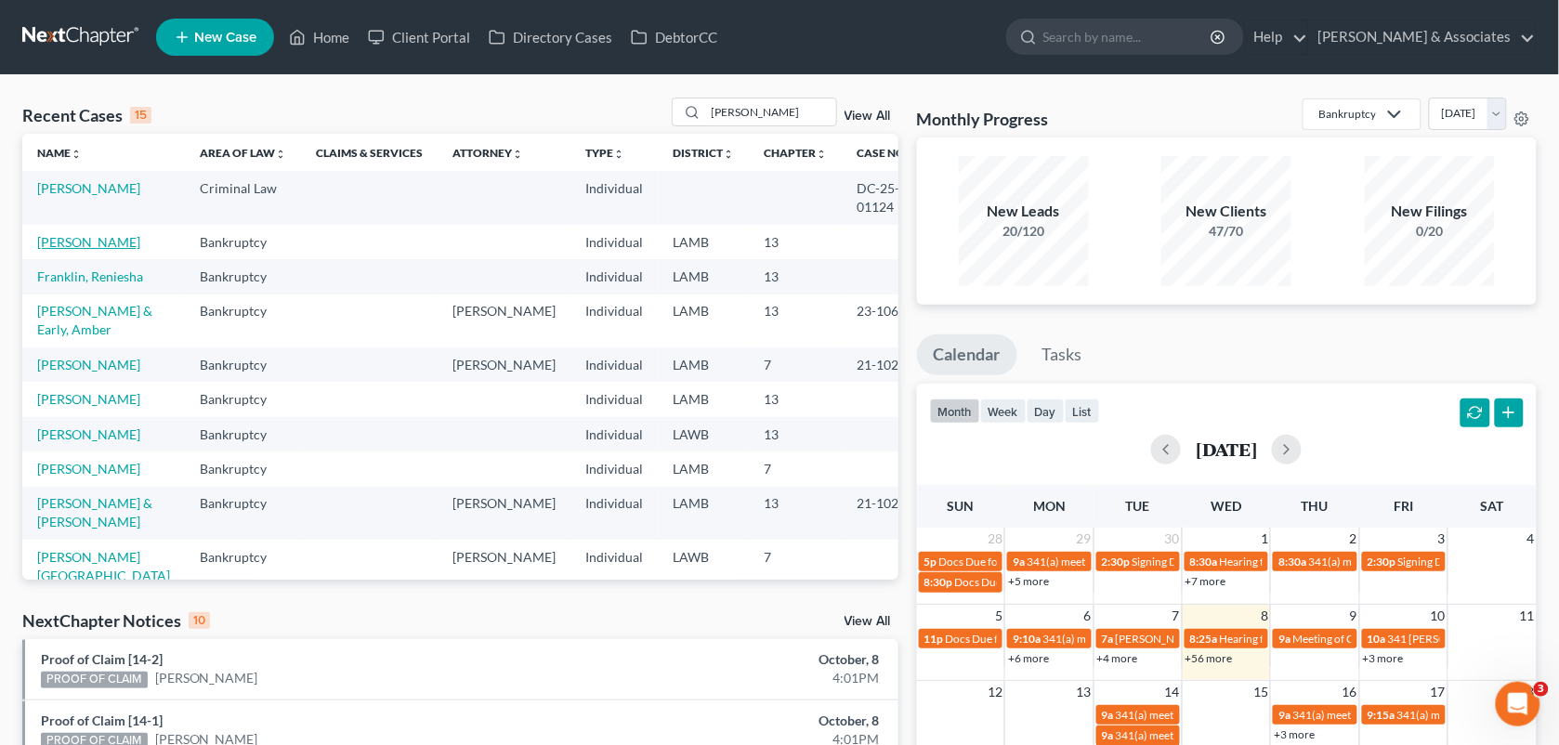
click at [72, 247] on link "[PERSON_NAME]" at bounding box center [88, 242] width 103 height 16
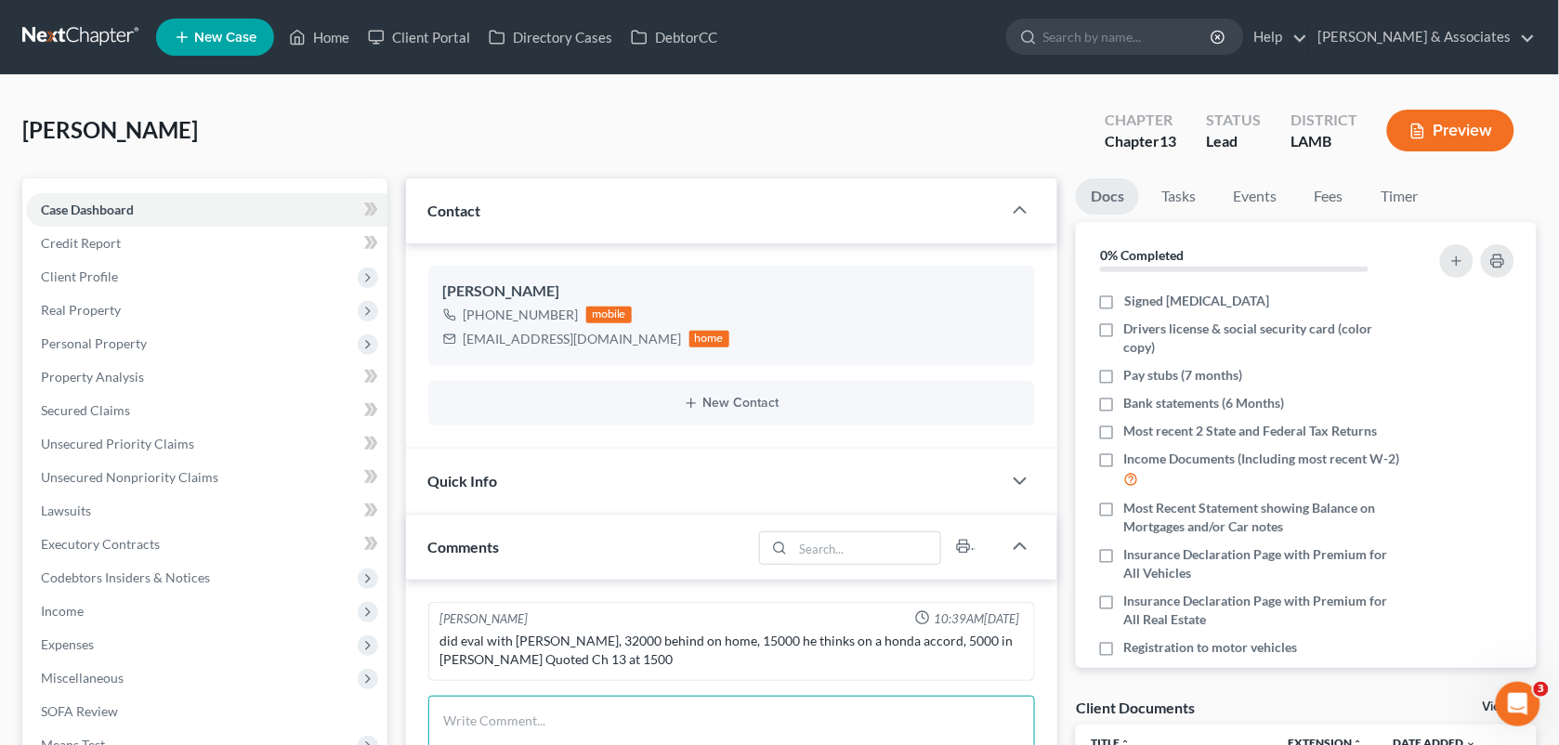
click at [587, 704] on textarea at bounding box center [732, 730] width 608 height 69
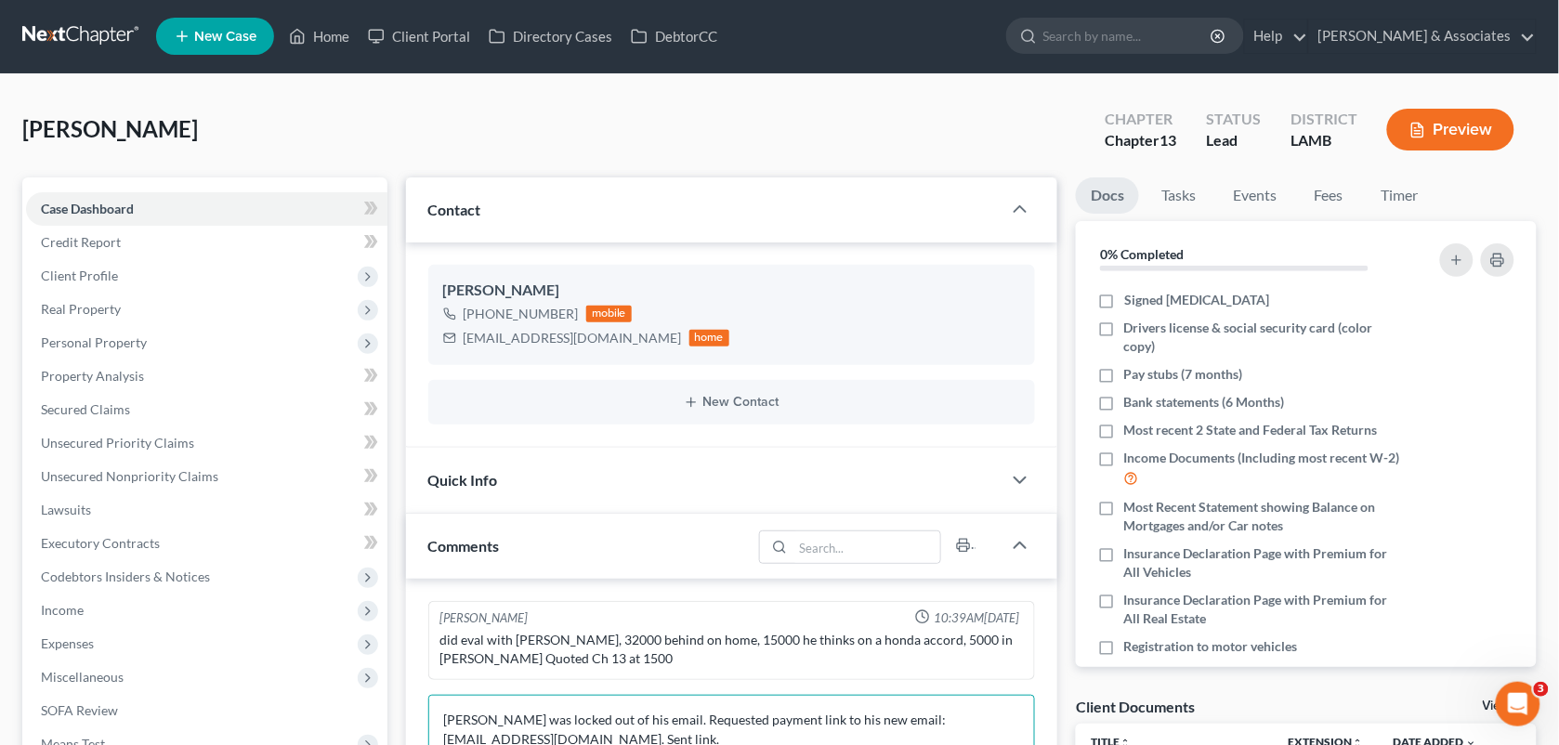
scroll to position [294, 0]
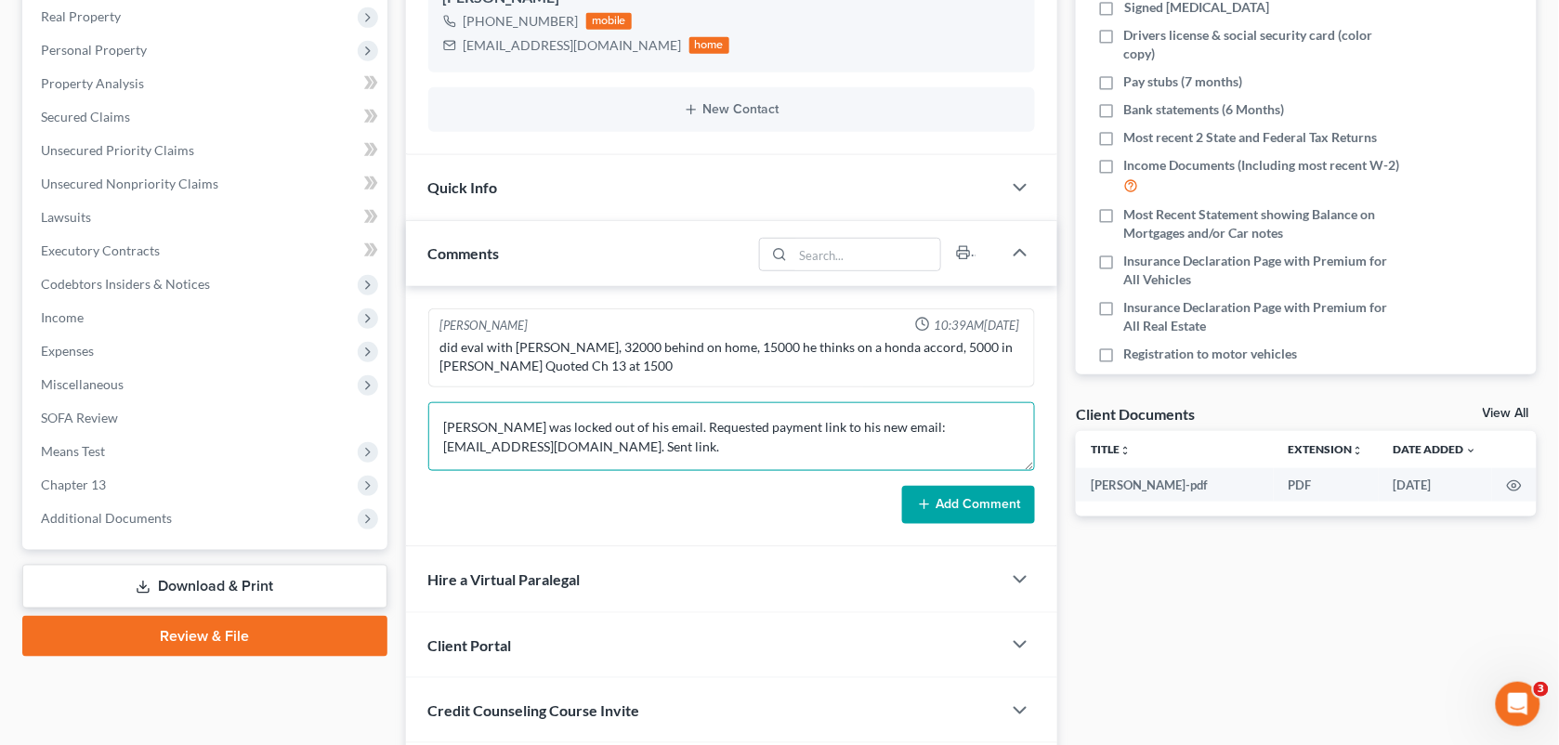
type textarea "[PERSON_NAME] was locked out of his email. Requested payment link to his new em…"
click at [934, 511] on button "Add Comment" at bounding box center [968, 505] width 133 height 39
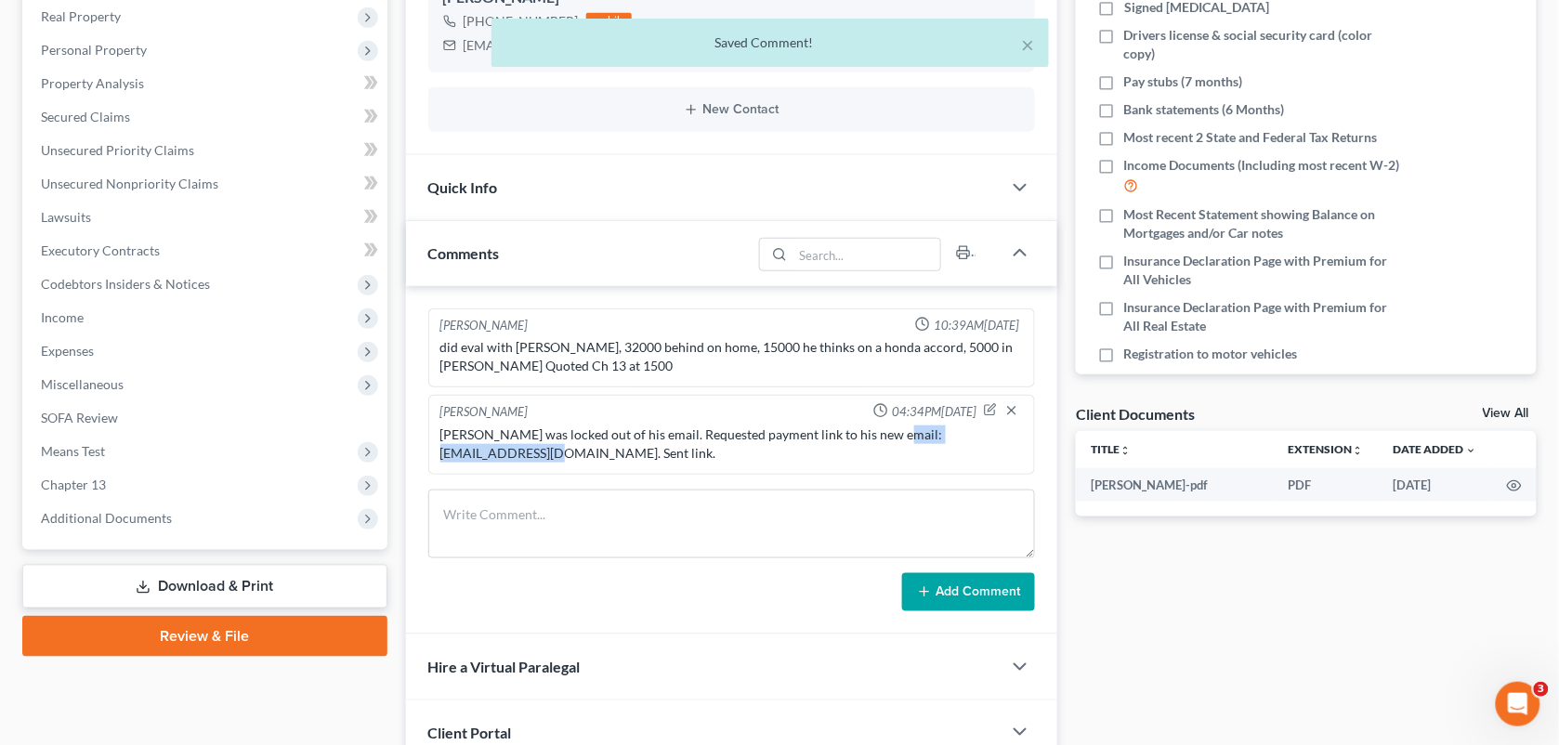
drag, startPoint x: 595, startPoint y: 451, endPoint x: 428, endPoint y: 456, distance: 167.3
click at [428, 456] on div "[PERSON_NAME] 04:34PM[DATE] [PERSON_NAME] was locked out of his email. Requeste…" at bounding box center [732, 435] width 608 height 80
copy div "[EMAIL_ADDRESS][DOMAIN_NAME]"
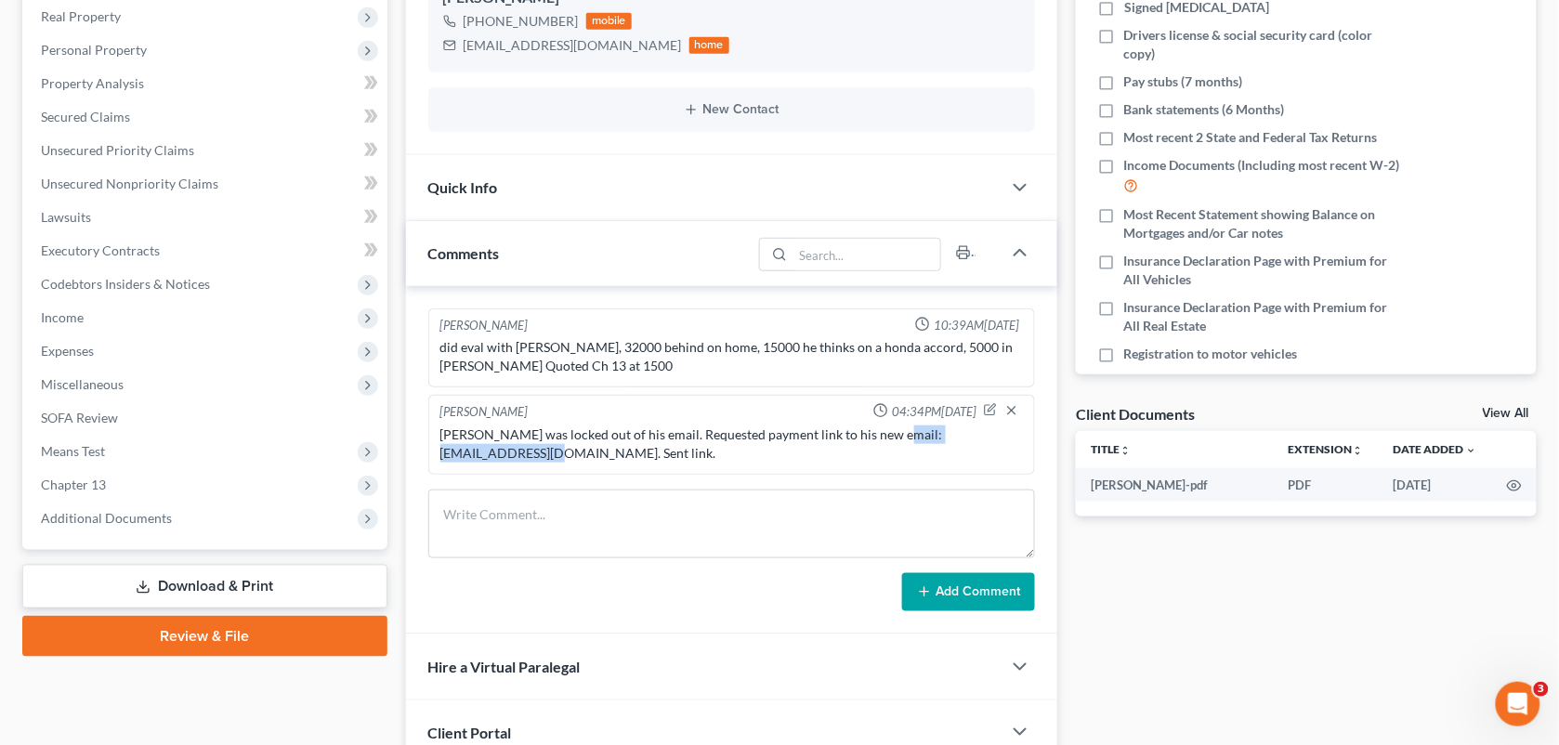
copy div "[EMAIL_ADDRESS][DOMAIN_NAME]"
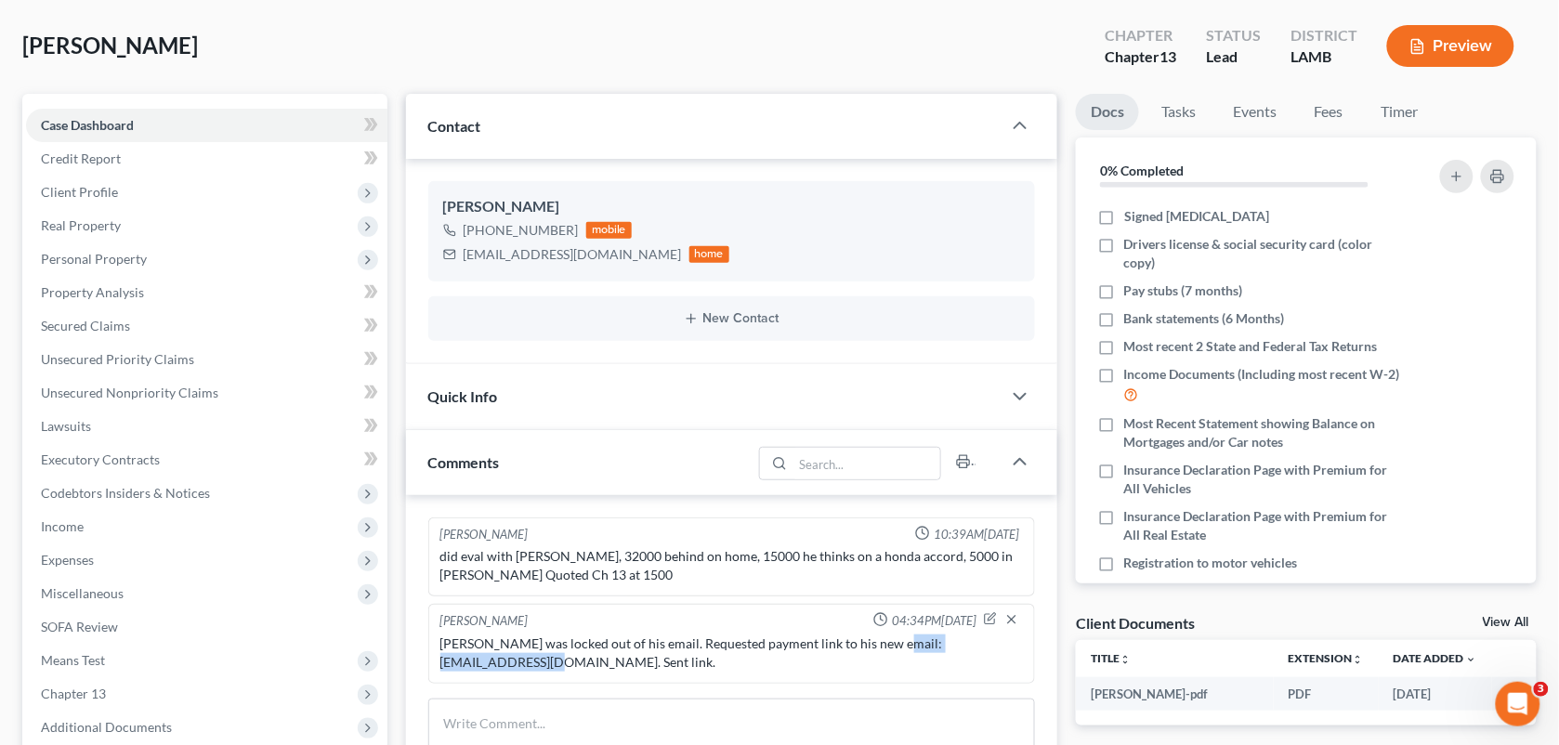
scroll to position [0, 0]
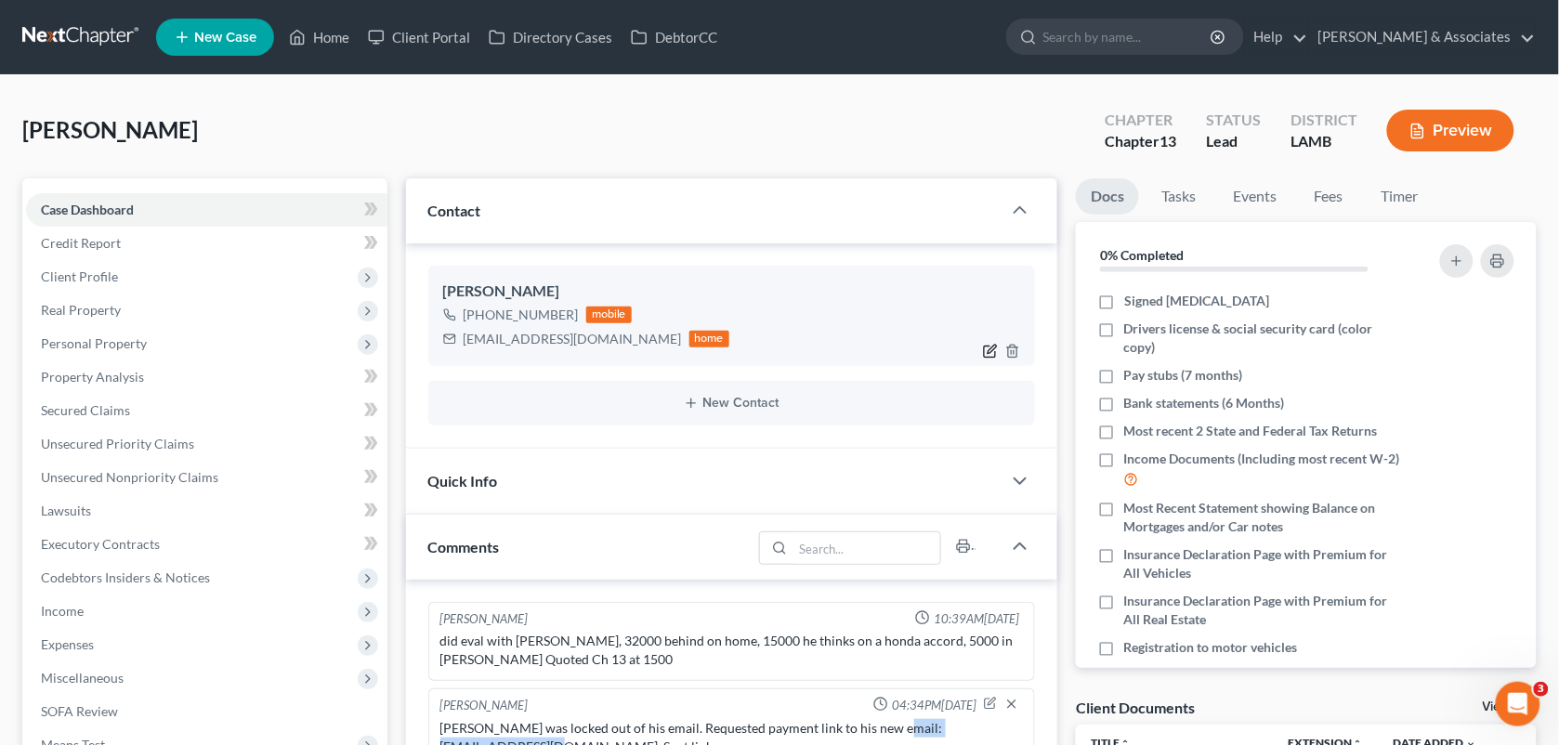
click at [987, 346] on icon "button" at bounding box center [990, 351] width 11 height 11
select select "0"
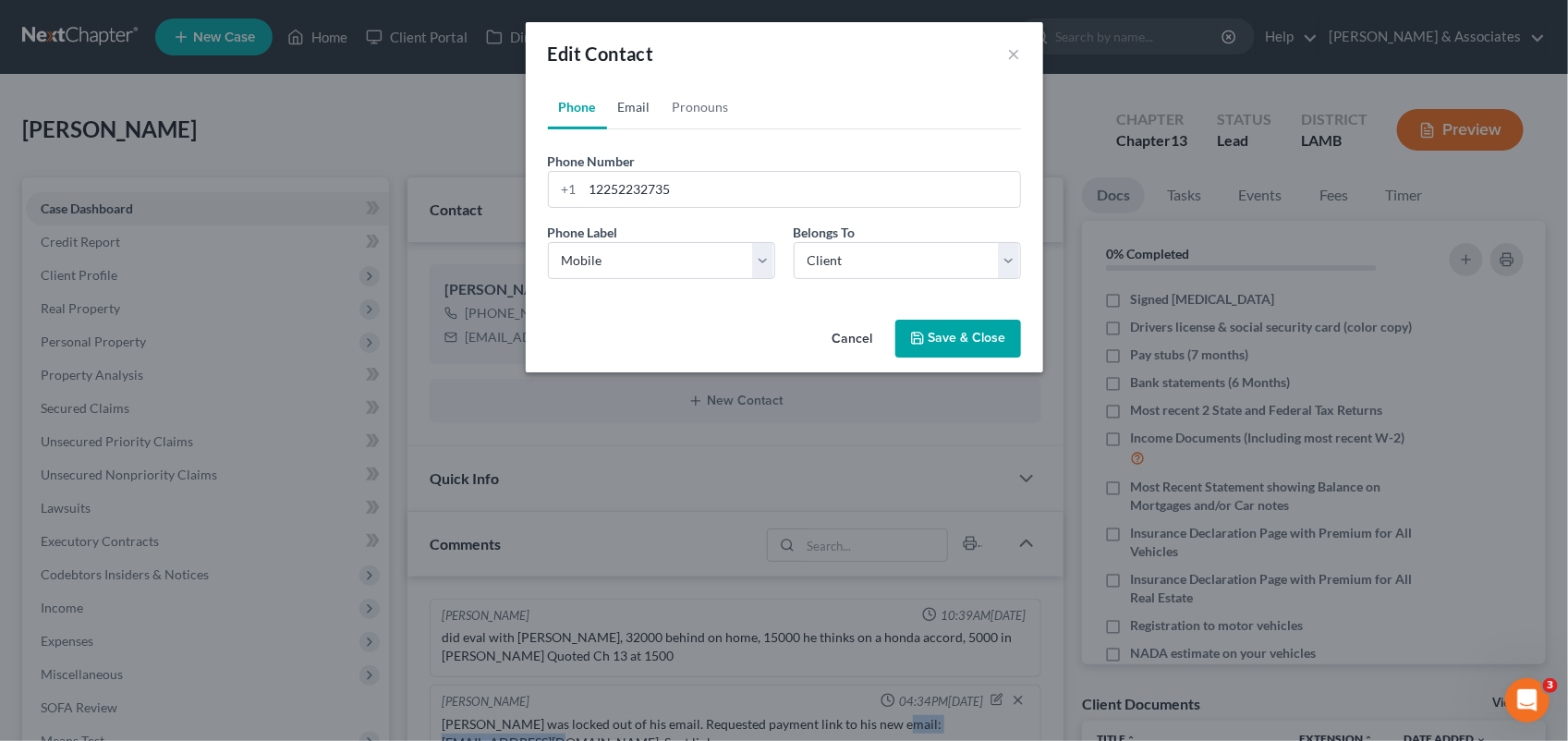
click at [630, 109] on link "Email" at bounding box center [634, 106] width 55 height 45
click at [790, 183] on input "[EMAIL_ADDRESS][DOMAIN_NAME]" at bounding box center [801, 189] width 437 height 35
type input "a"
paste input "[EMAIL_ADDRESS][DOMAIN_NAME]"
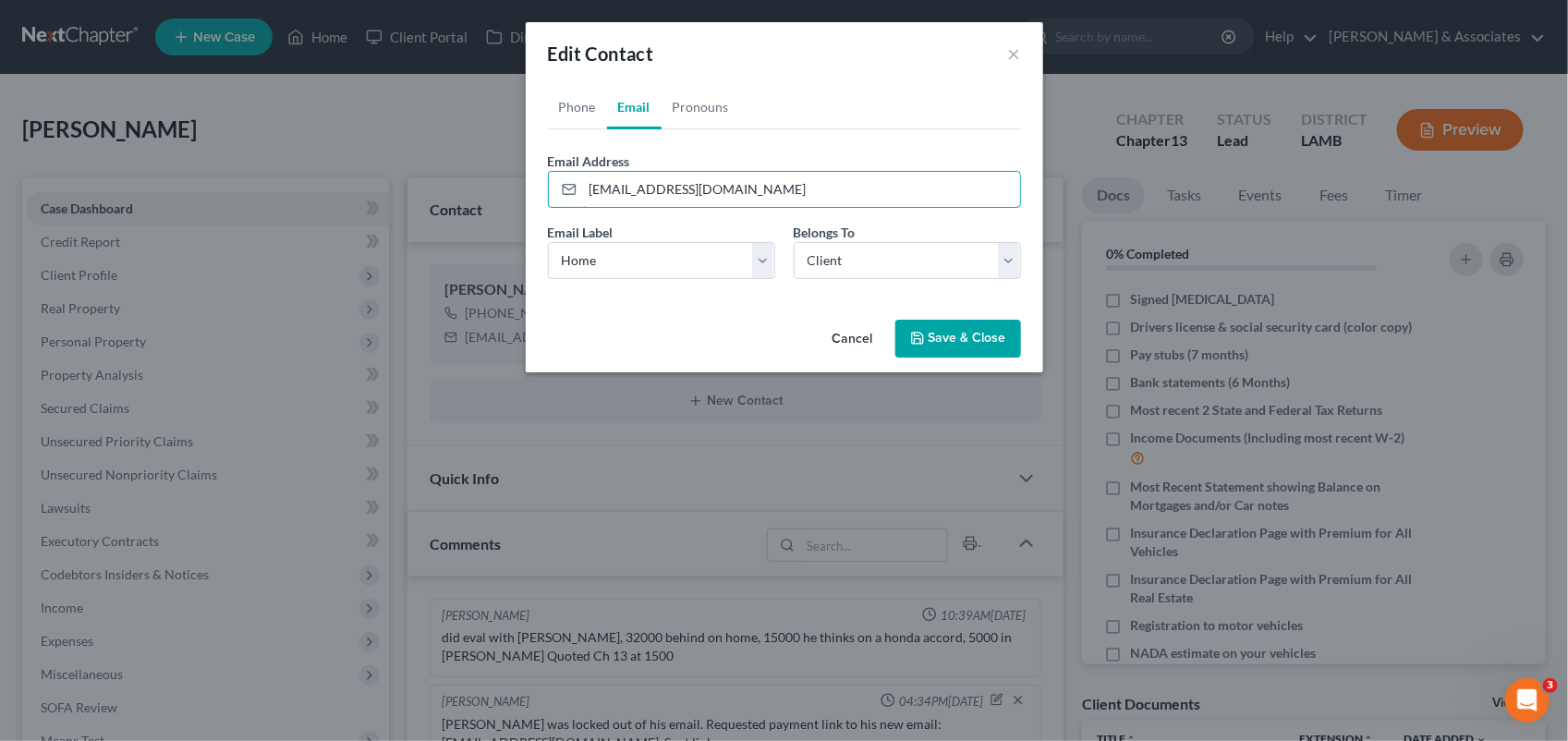
type input "[EMAIL_ADDRESS][DOMAIN_NAME]"
click at [1004, 148] on div "Phone Number * [PHONE_NUMBER] Ext. Phone Label * Select Mobile Home Work Other …" at bounding box center [785, 211] width 474 height 164
click at [957, 330] on button "Save & Close" at bounding box center [958, 338] width 125 height 39
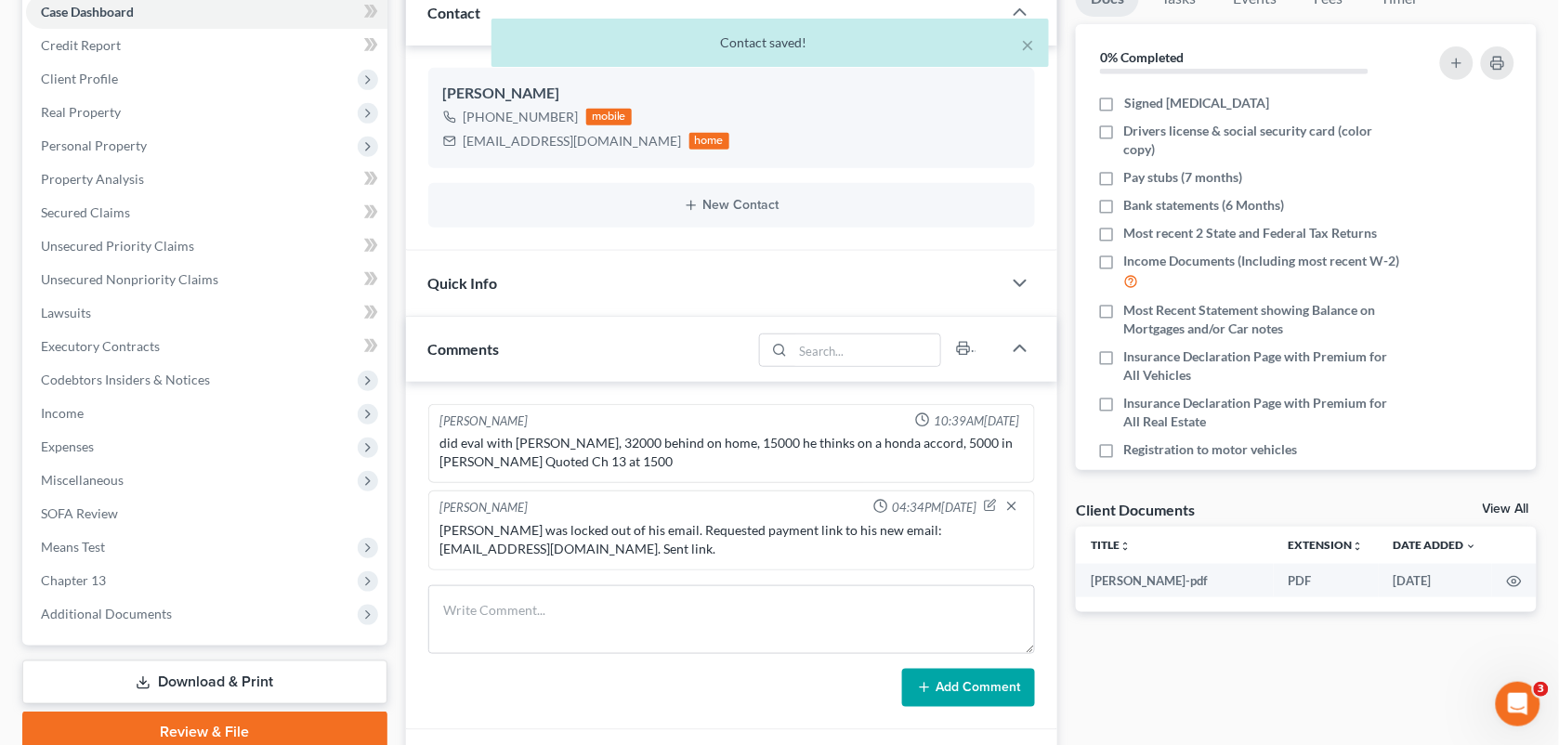
scroll to position [249, 0]
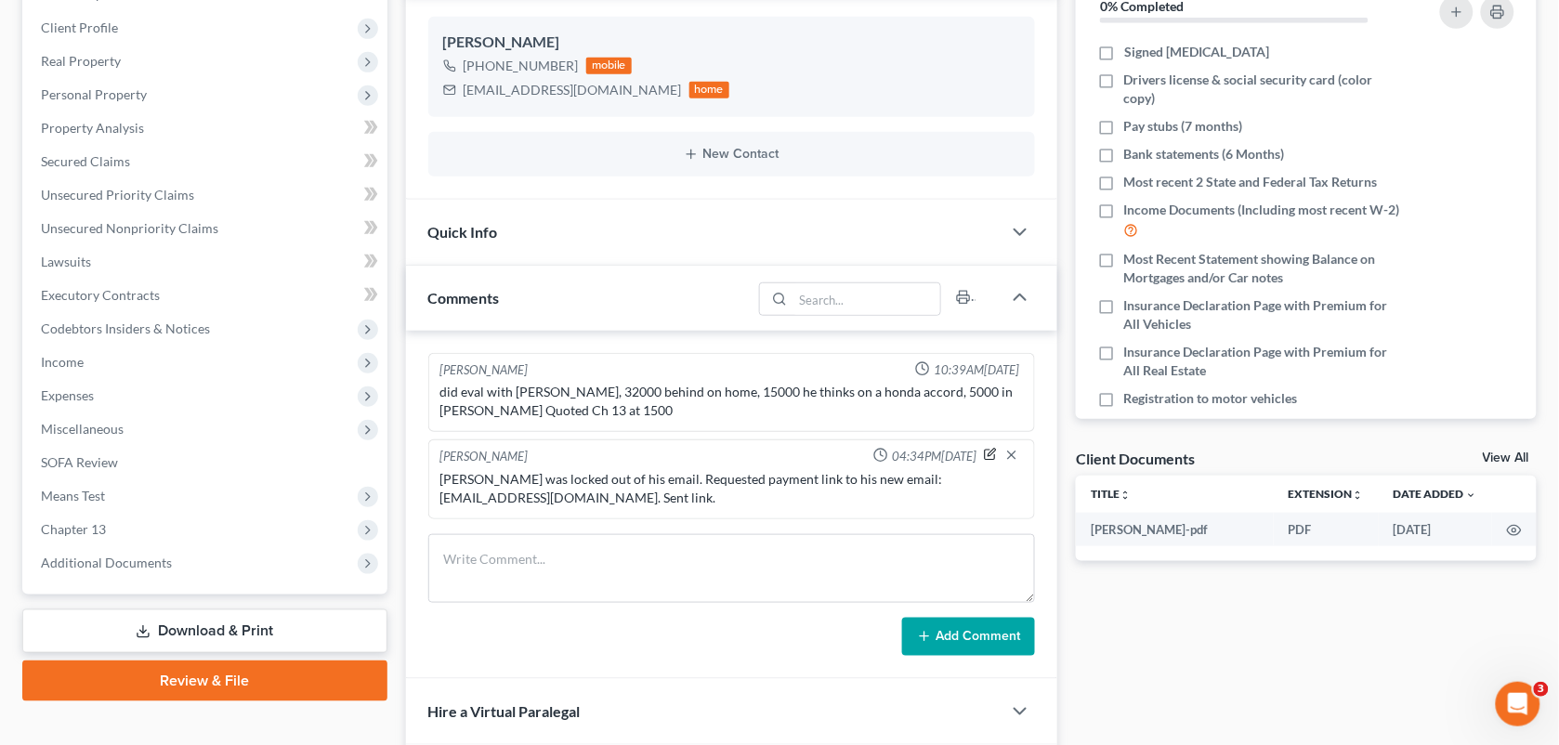
click at [990, 451] on icon "button" at bounding box center [990, 454] width 13 height 13
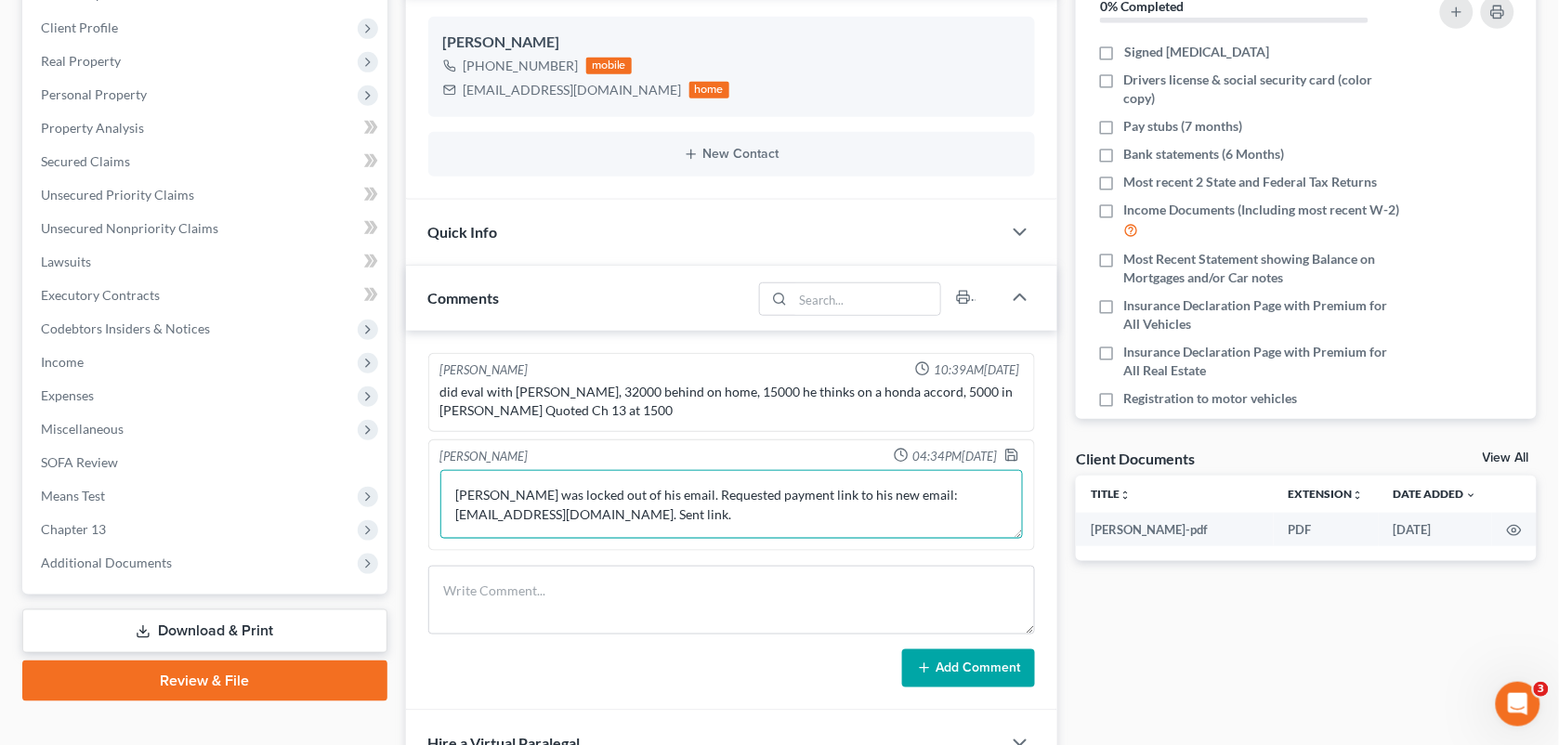
click at [820, 506] on textarea "[PERSON_NAME] was locked out of his email. Requested payment link to his new em…" at bounding box center [731, 504] width 583 height 69
type textarea "[PERSON_NAME] was locked out of his email. Requested payment link to his new em…"
click at [1003, 452] on div "[PERSON_NAME] 04:34PM[DATE]" at bounding box center [732, 457] width 591 height 19
click at [1006, 453] on icon "button" at bounding box center [1011, 455] width 11 height 11
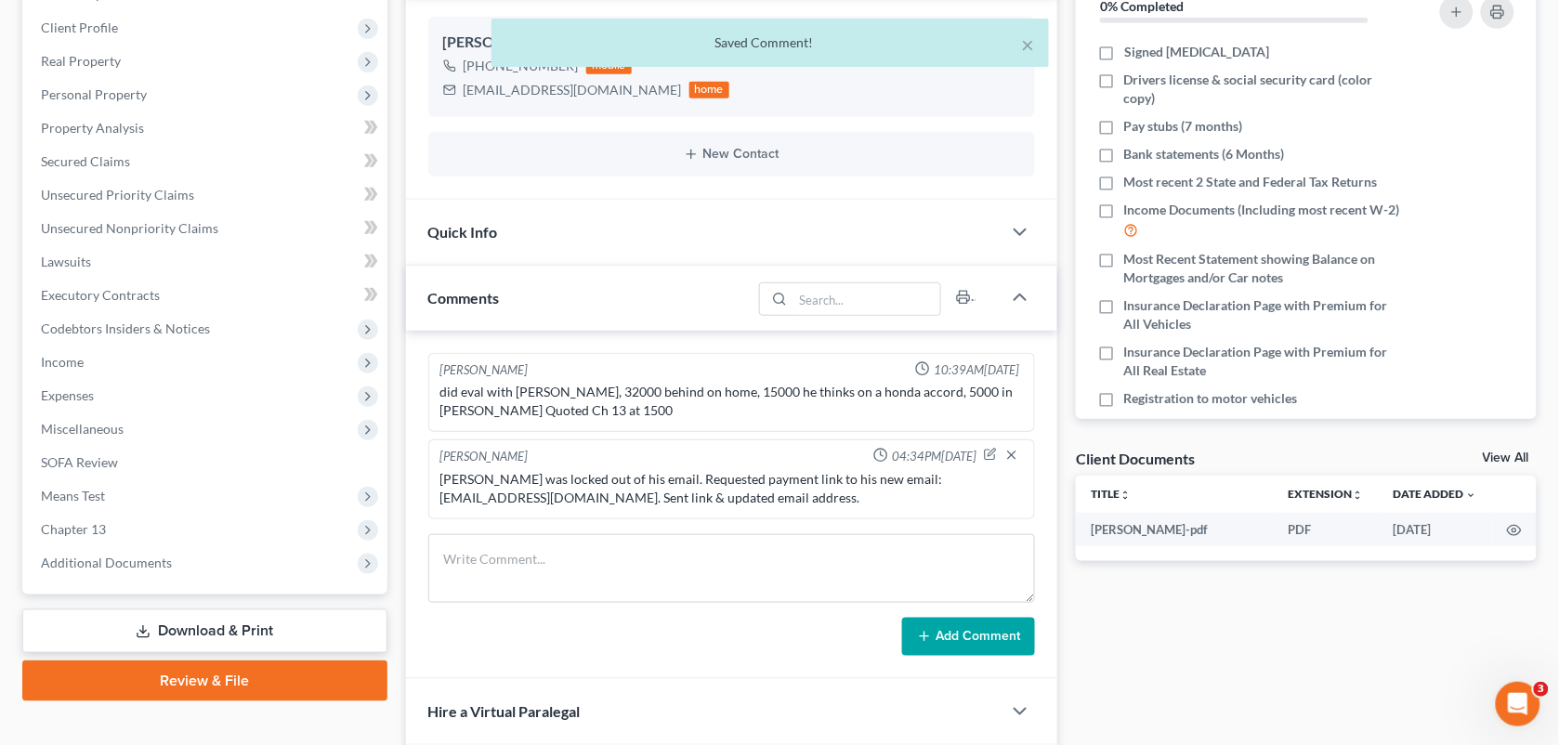
scroll to position [0, 0]
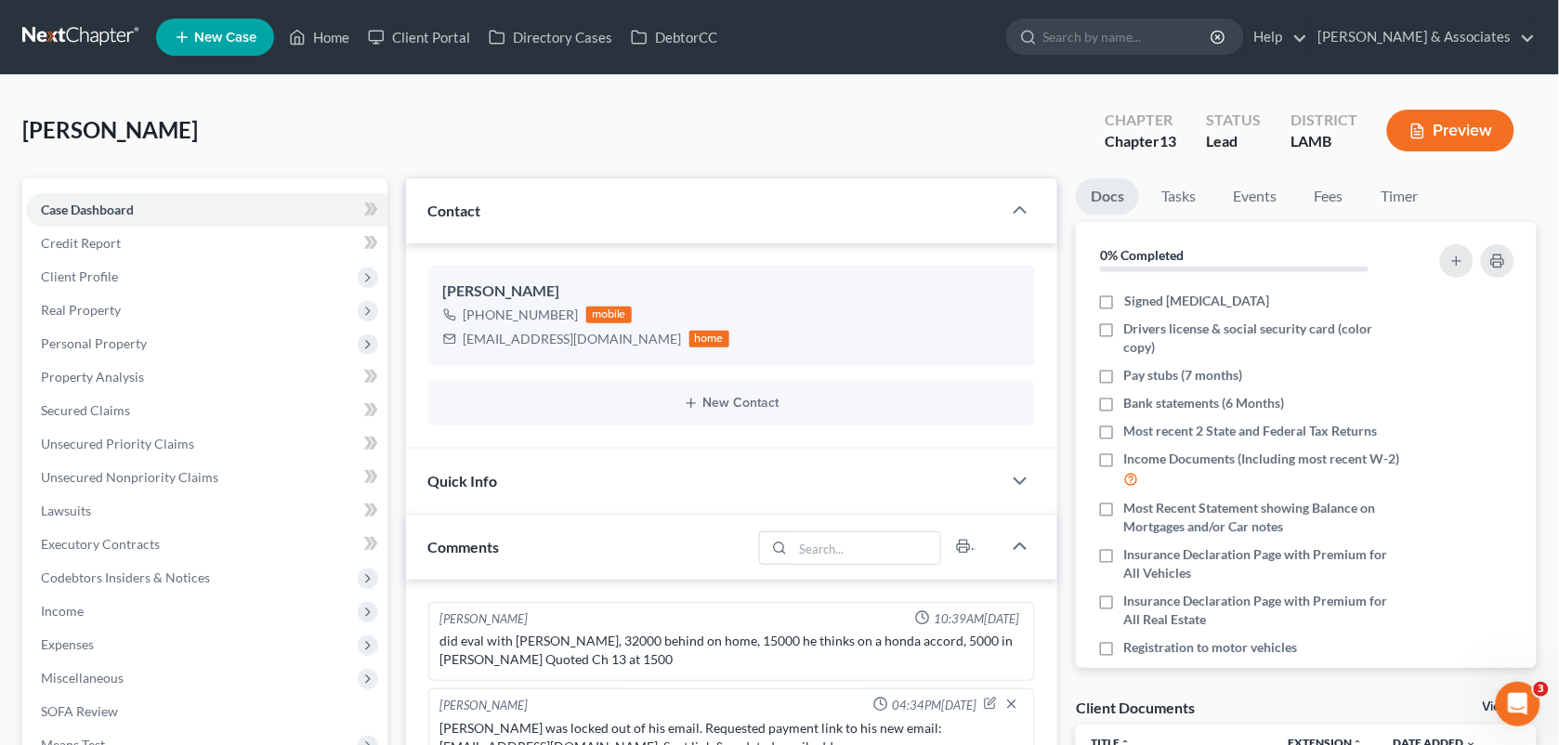
click at [555, 137] on div "[PERSON_NAME] Upgraded Chapter Chapter 13 Status Lead District [GEOGRAPHIC_DATA]" at bounding box center [779, 138] width 1514 height 81
click at [331, 44] on link "Home" at bounding box center [319, 36] width 79 height 33
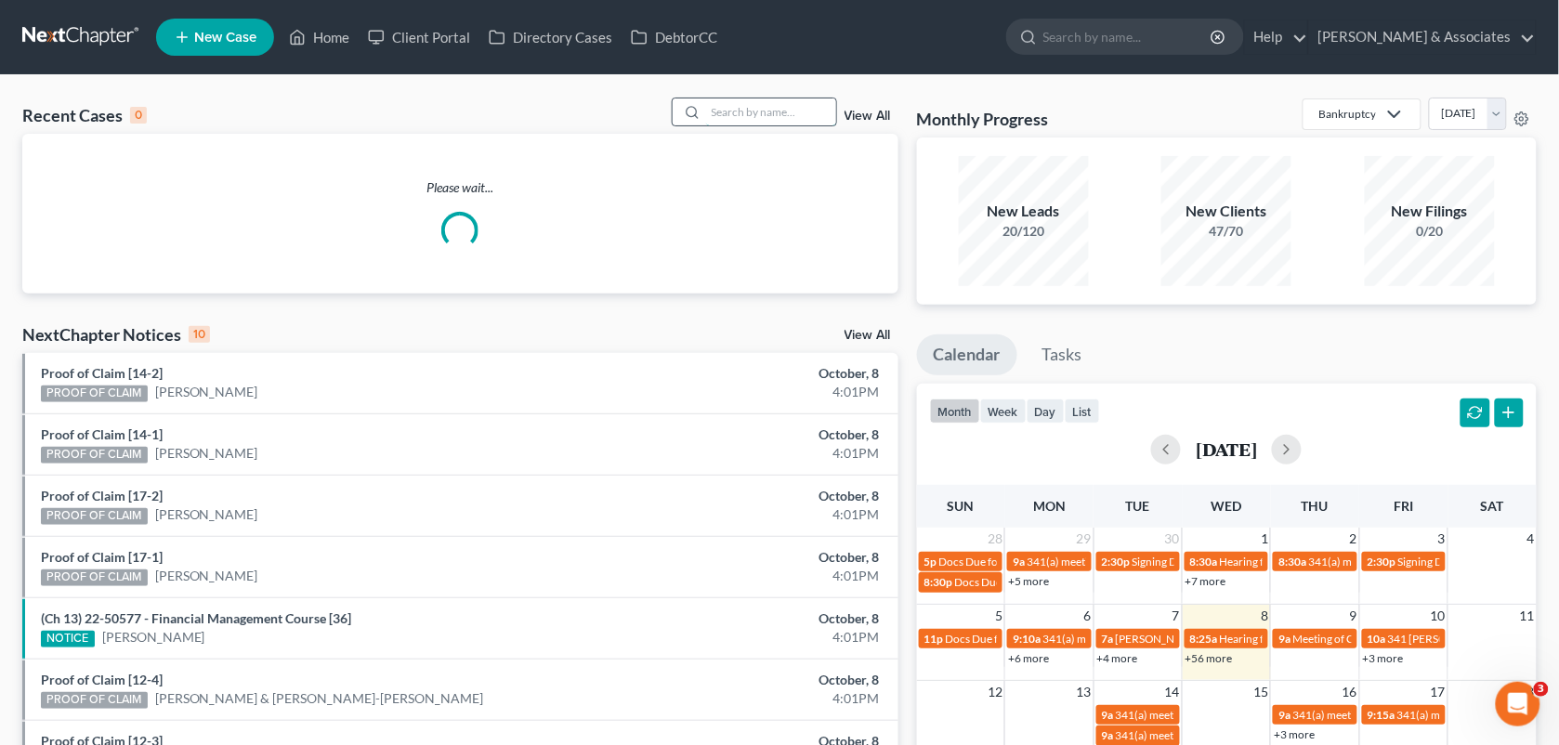
click at [709, 110] on input "search" at bounding box center [771, 111] width 130 height 27
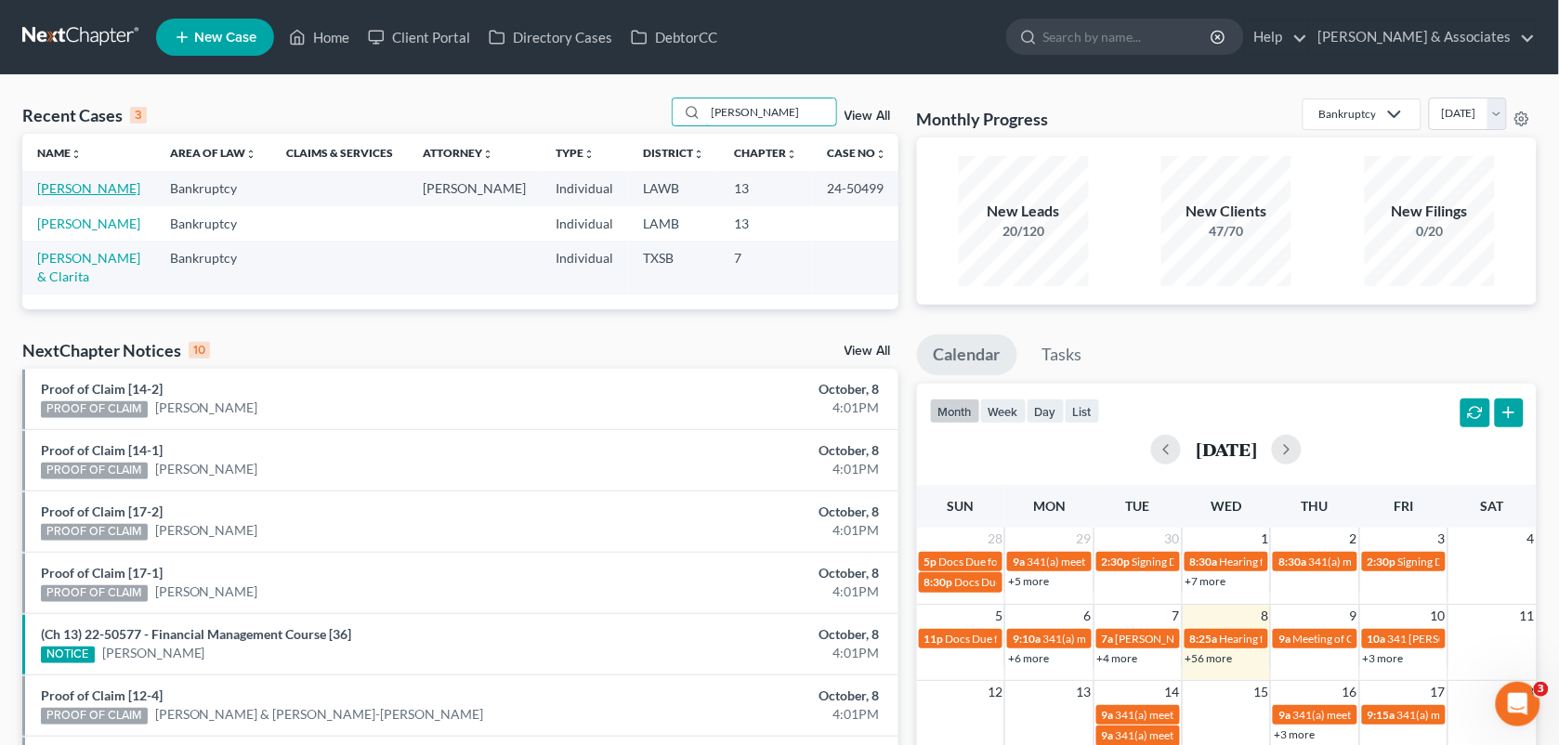
type input "[PERSON_NAME]"
click at [104, 190] on link "[PERSON_NAME]" at bounding box center [88, 188] width 103 height 16
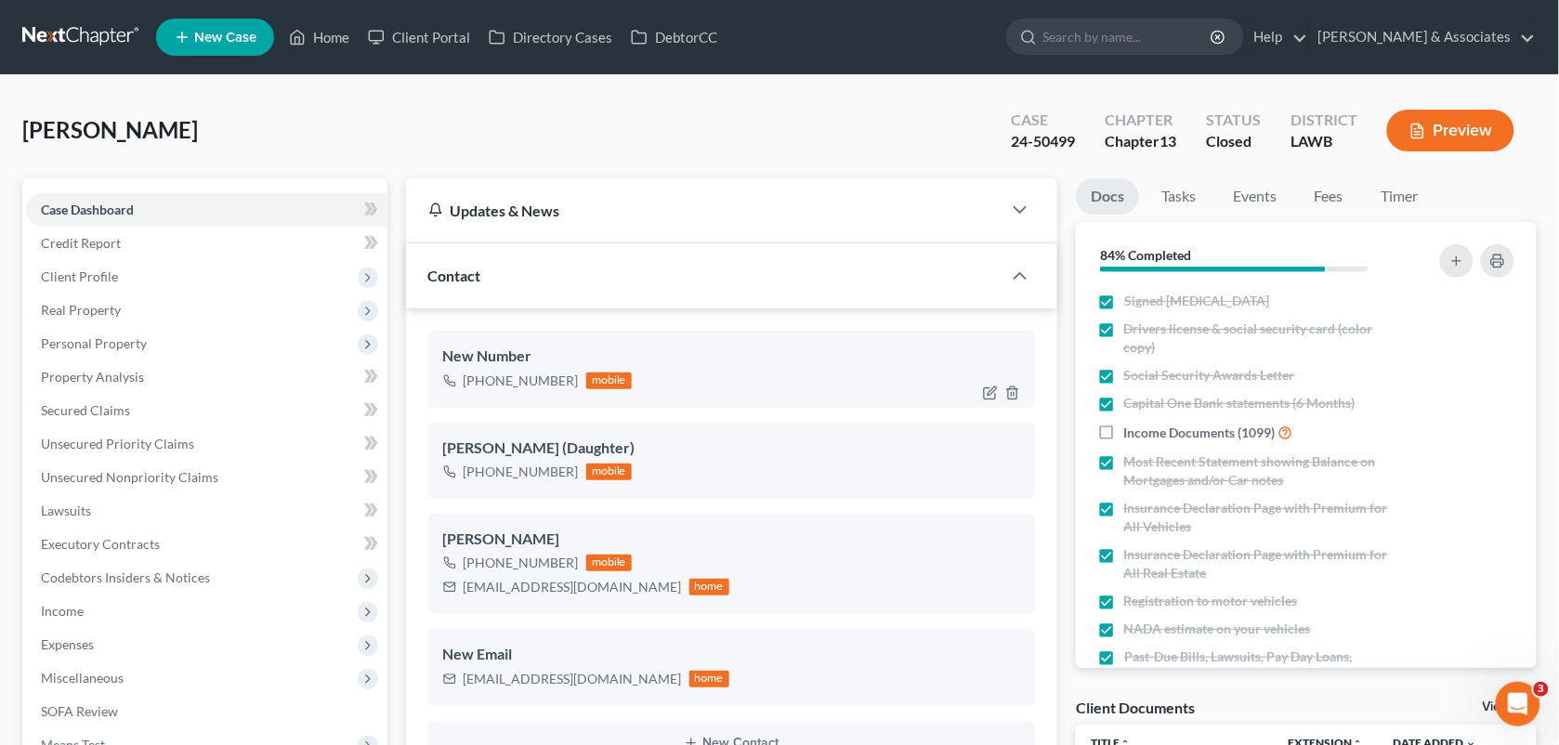
scroll to position [1477, 0]
drag, startPoint x: 569, startPoint y: 382, endPoint x: 485, endPoint y: 383, distance: 84.5
click at [485, 383] on div "[PHONE_NUMBER]" at bounding box center [521, 381] width 115 height 19
copy div "580) 258-8133"
click at [800, 112] on div "[PERSON_NAME] Upgraded Case 24-50499 Chapter Chapter 13 Status Closed District …" at bounding box center [779, 138] width 1514 height 81
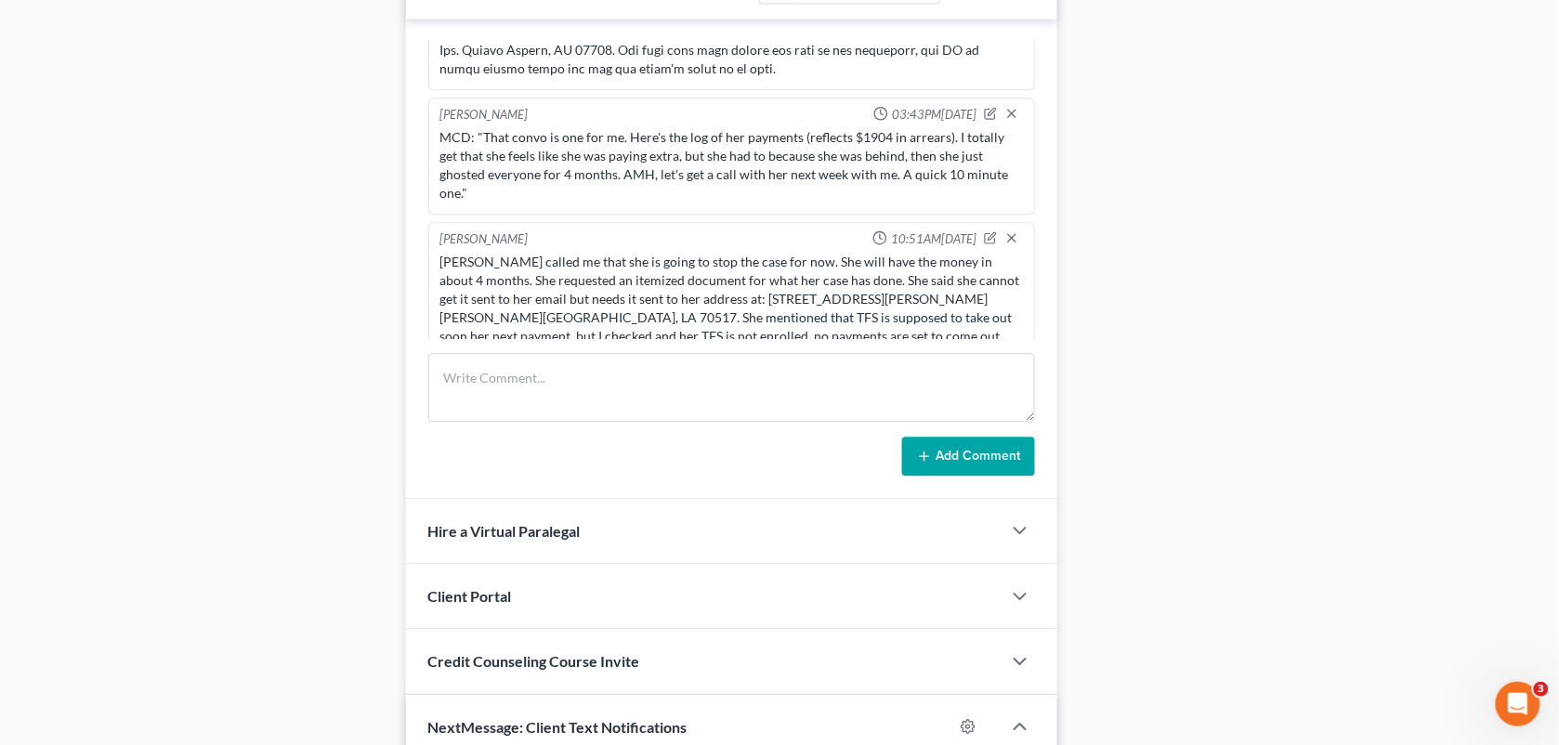
scroll to position [1278, 0]
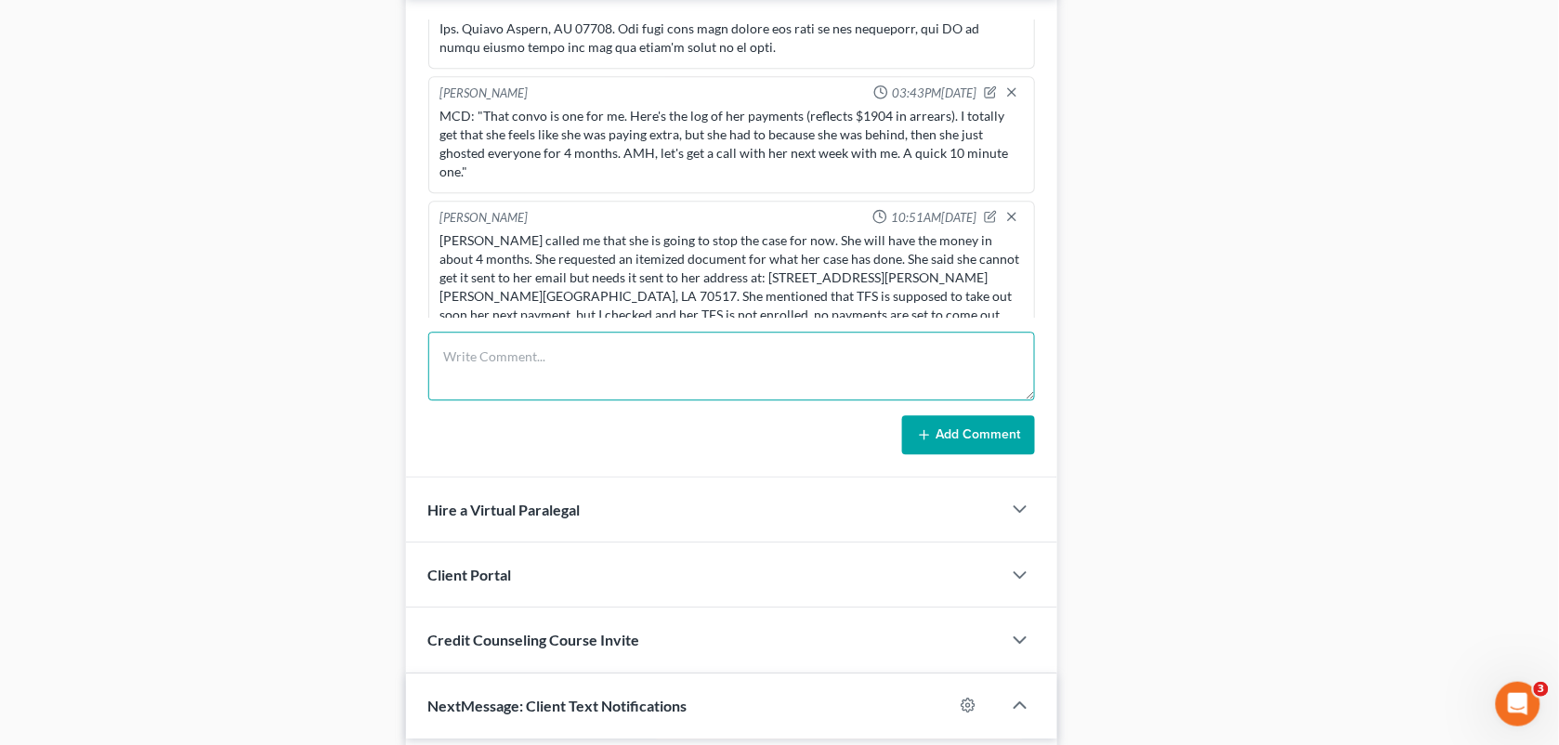
click at [630, 359] on textarea at bounding box center [732, 366] width 608 height 69
drag, startPoint x: 630, startPoint y: 359, endPoint x: 1192, endPoint y: 744, distance: 681.5
click at [1178, 517] on div "Updates & News × Western [US_STATE]: Faster Filing Times Updates have been made…" at bounding box center [972, 27] width 1150 height 2255
click at [526, 369] on textarea "Called," at bounding box center [732, 366] width 608 height 69
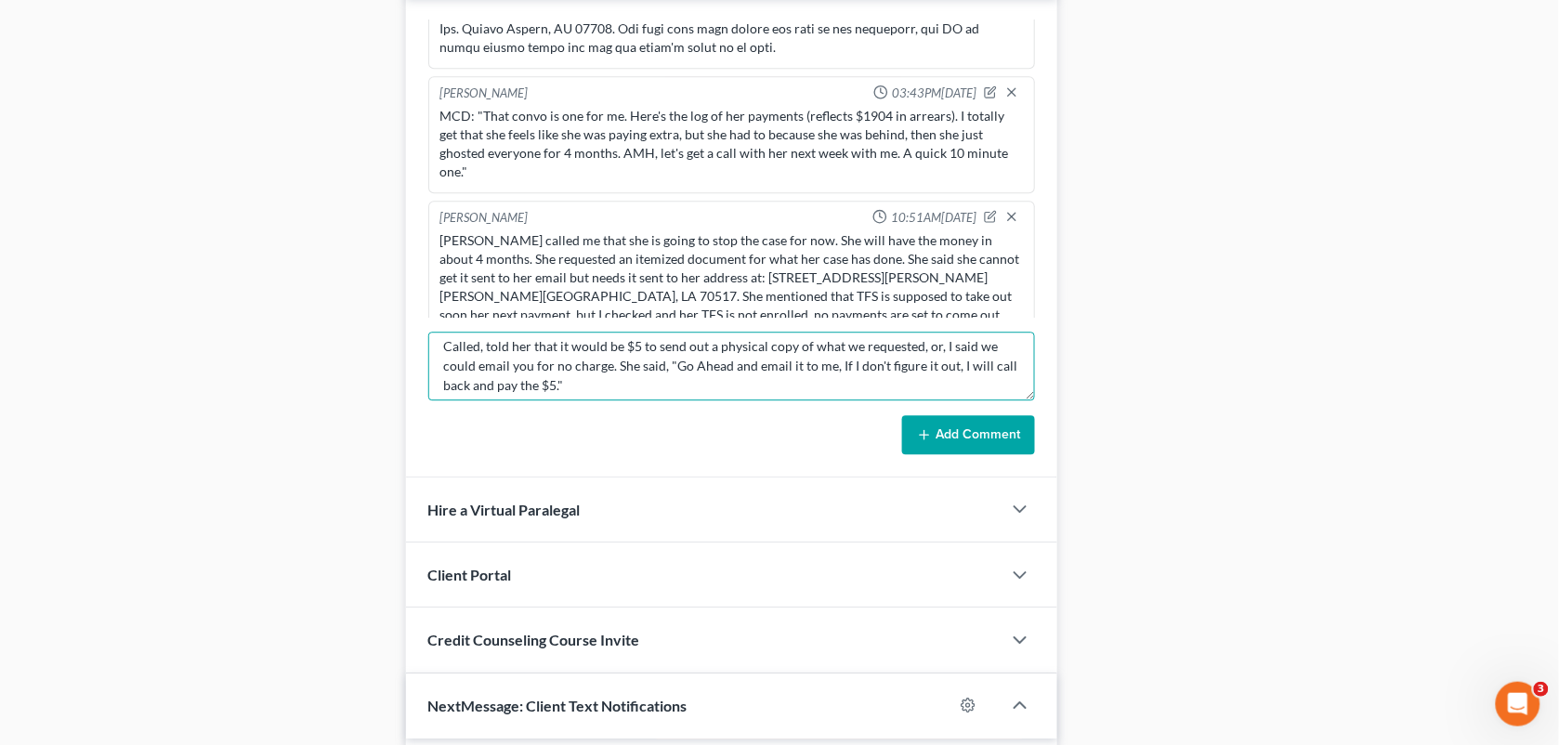
scroll to position [0, 0]
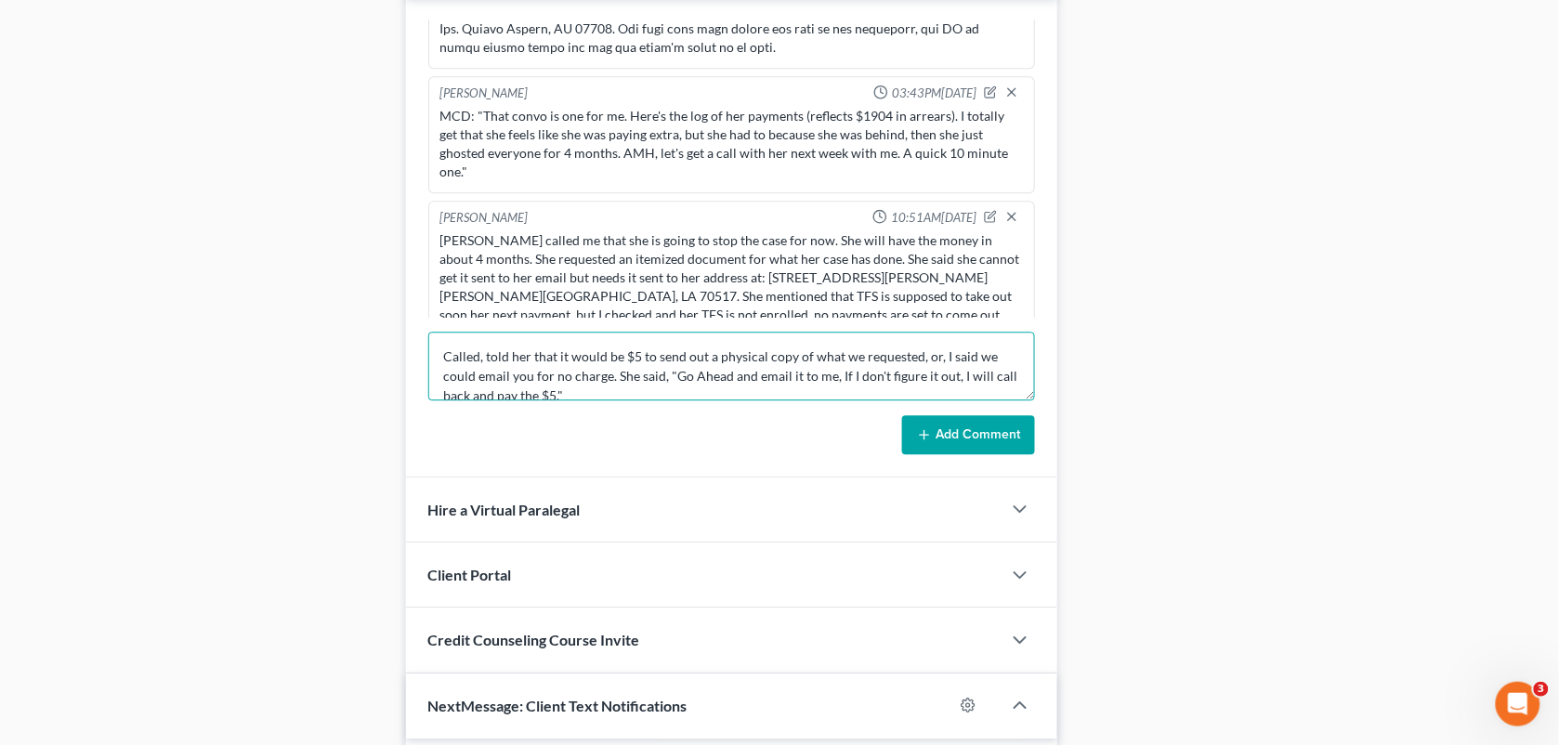
drag, startPoint x: 605, startPoint y: 388, endPoint x: 429, endPoint y: 346, distance: 180.5
click at [429, 346] on textarea "Called, told her that it would be $5 to send out a physical copy of what we req…" at bounding box center [732, 366] width 608 height 69
type textarea "Called, told her that it would be $5 to send out a physical copy of what we req…"
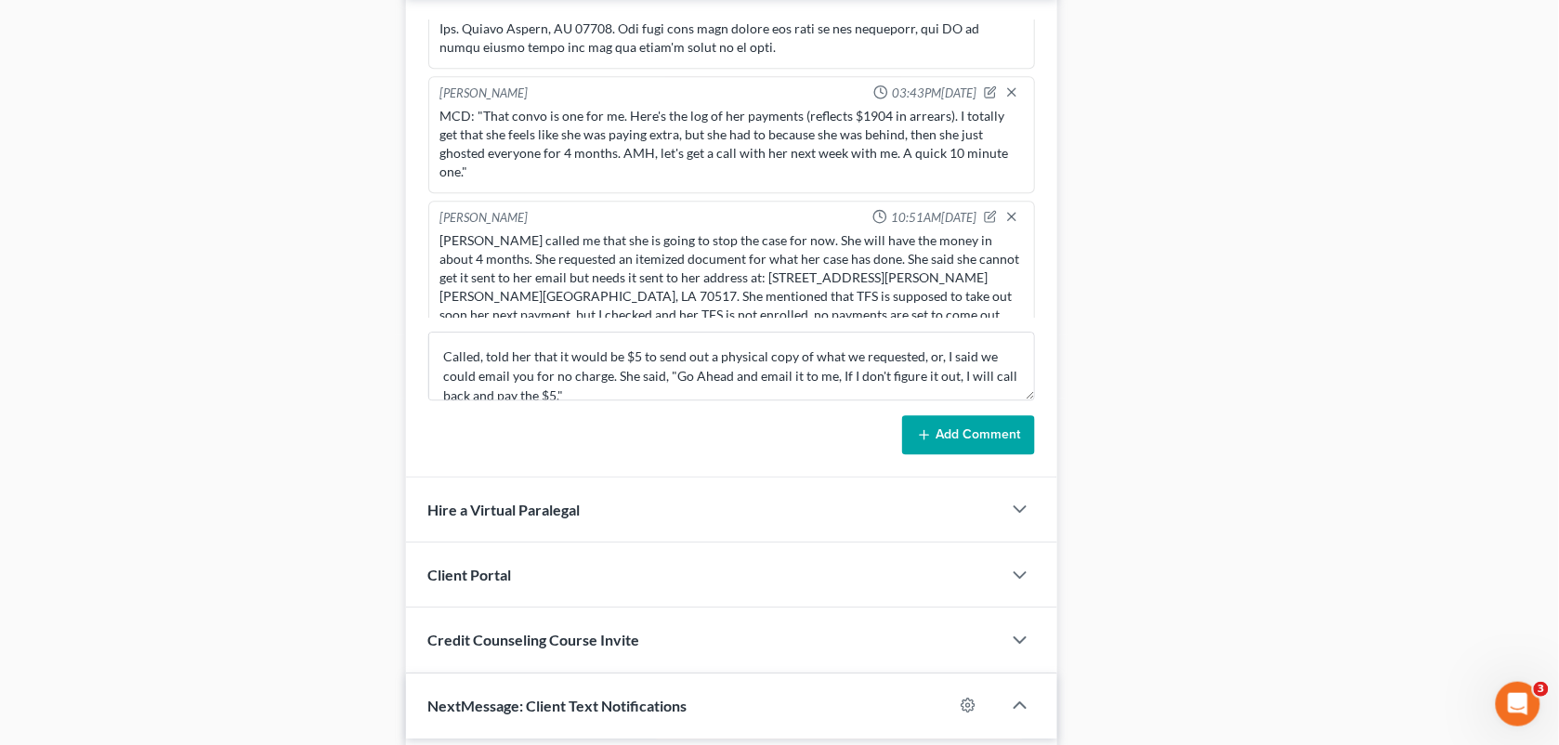
click at [962, 432] on button "Add Comment" at bounding box center [968, 434] width 133 height 39
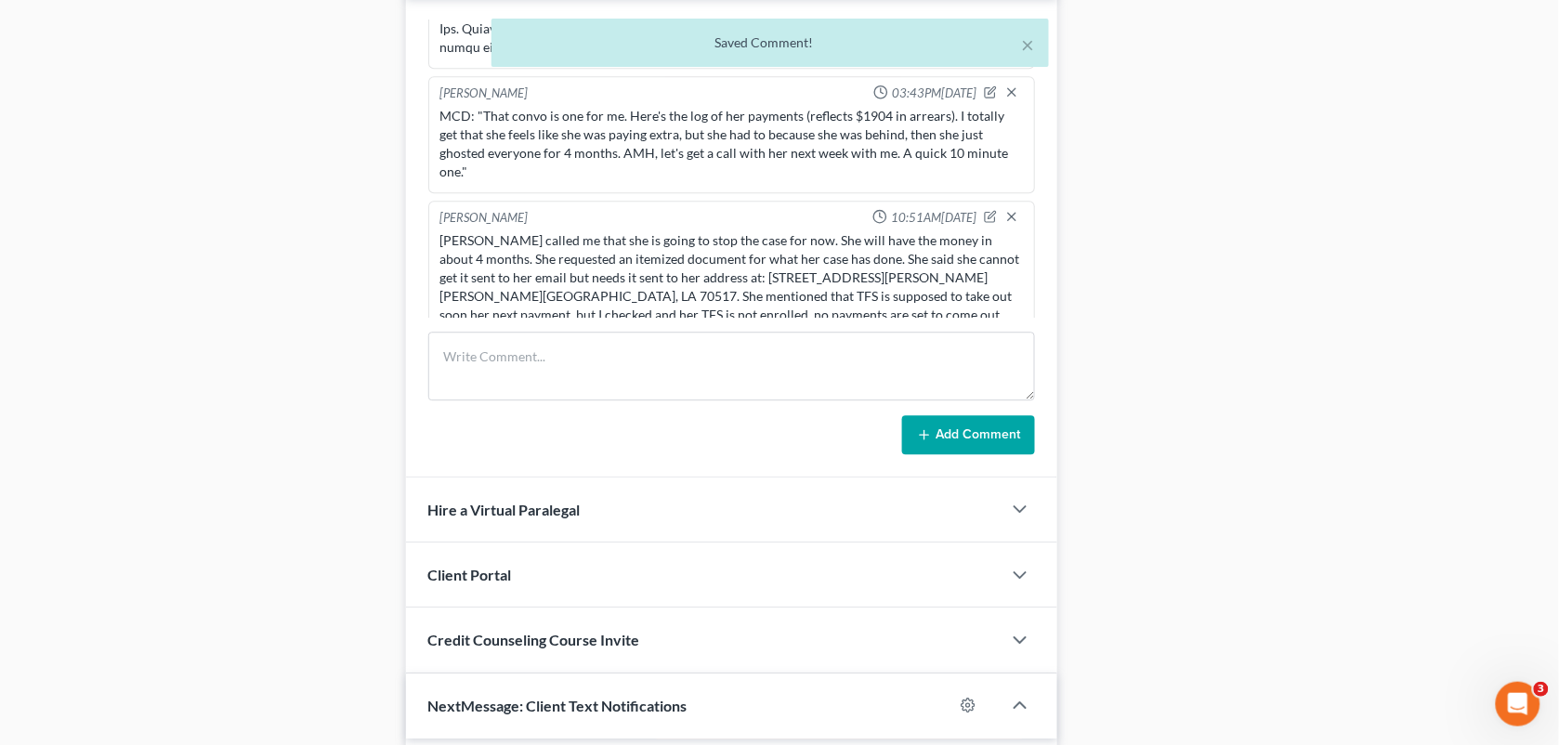
scroll to position [5766, 0]
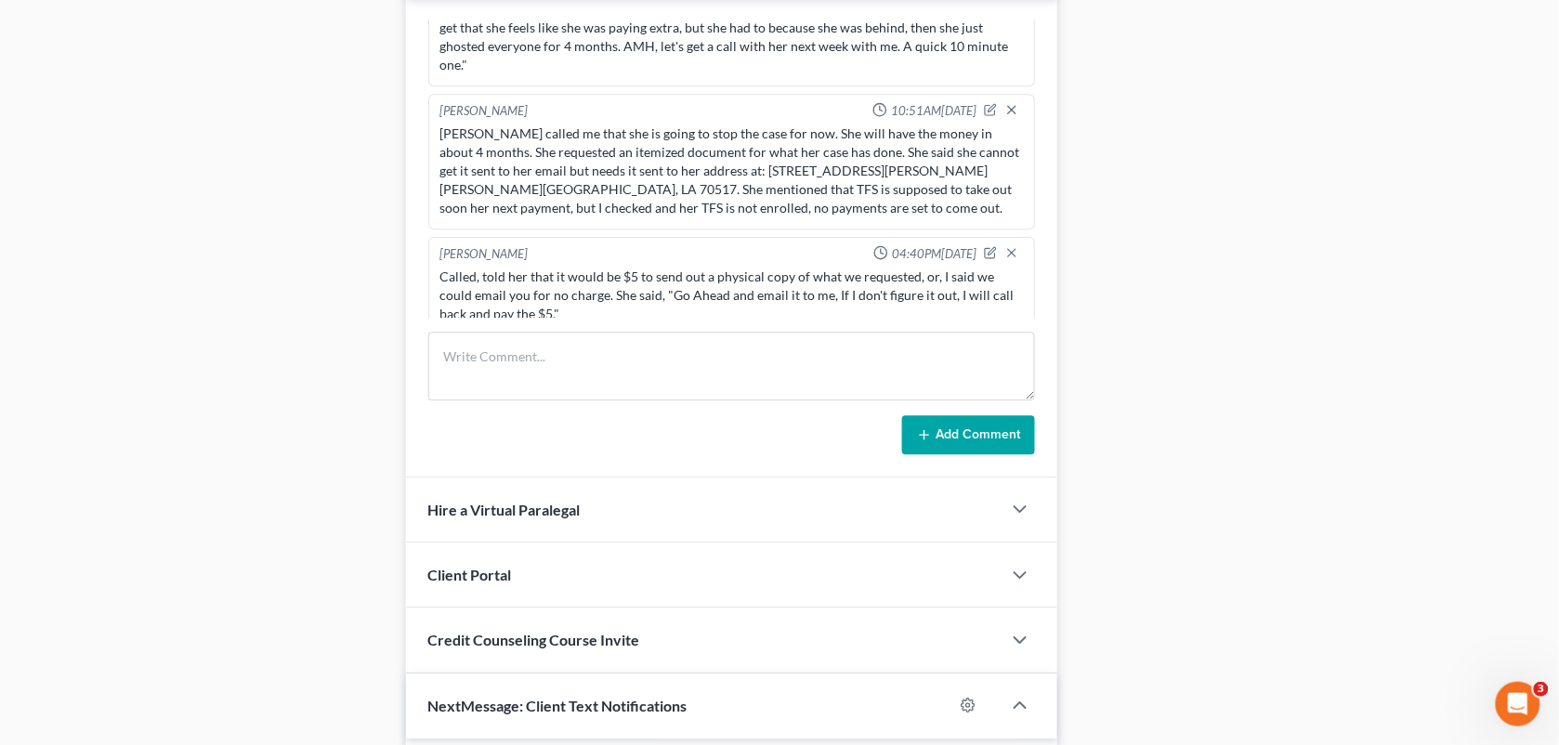
click at [1083, 302] on div "Docs Tasks Events Fees Timer 84% Completed Nothing here yet! Signed [MEDICAL_DA…" at bounding box center [1305, 27] width 479 height 2255
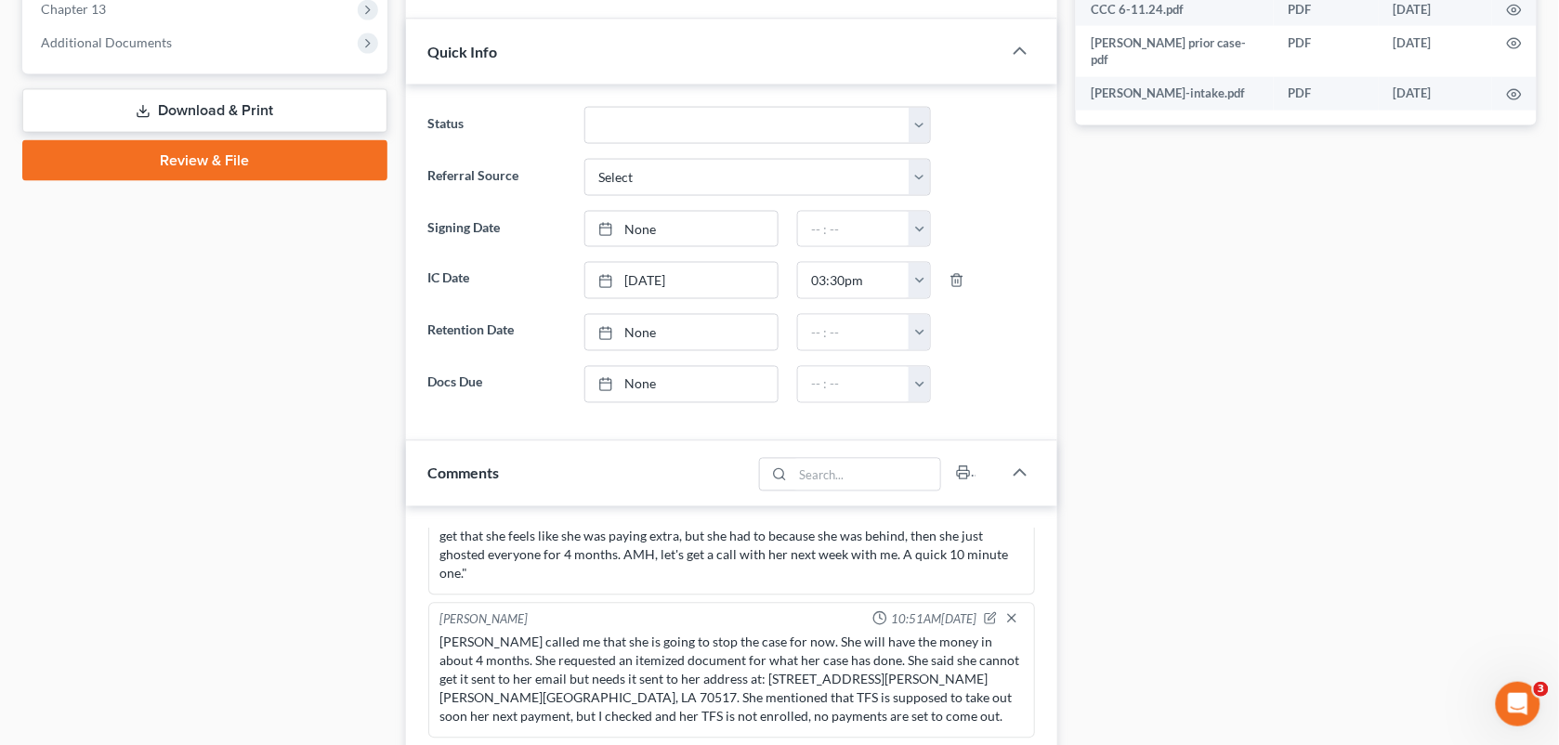
scroll to position [0, 0]
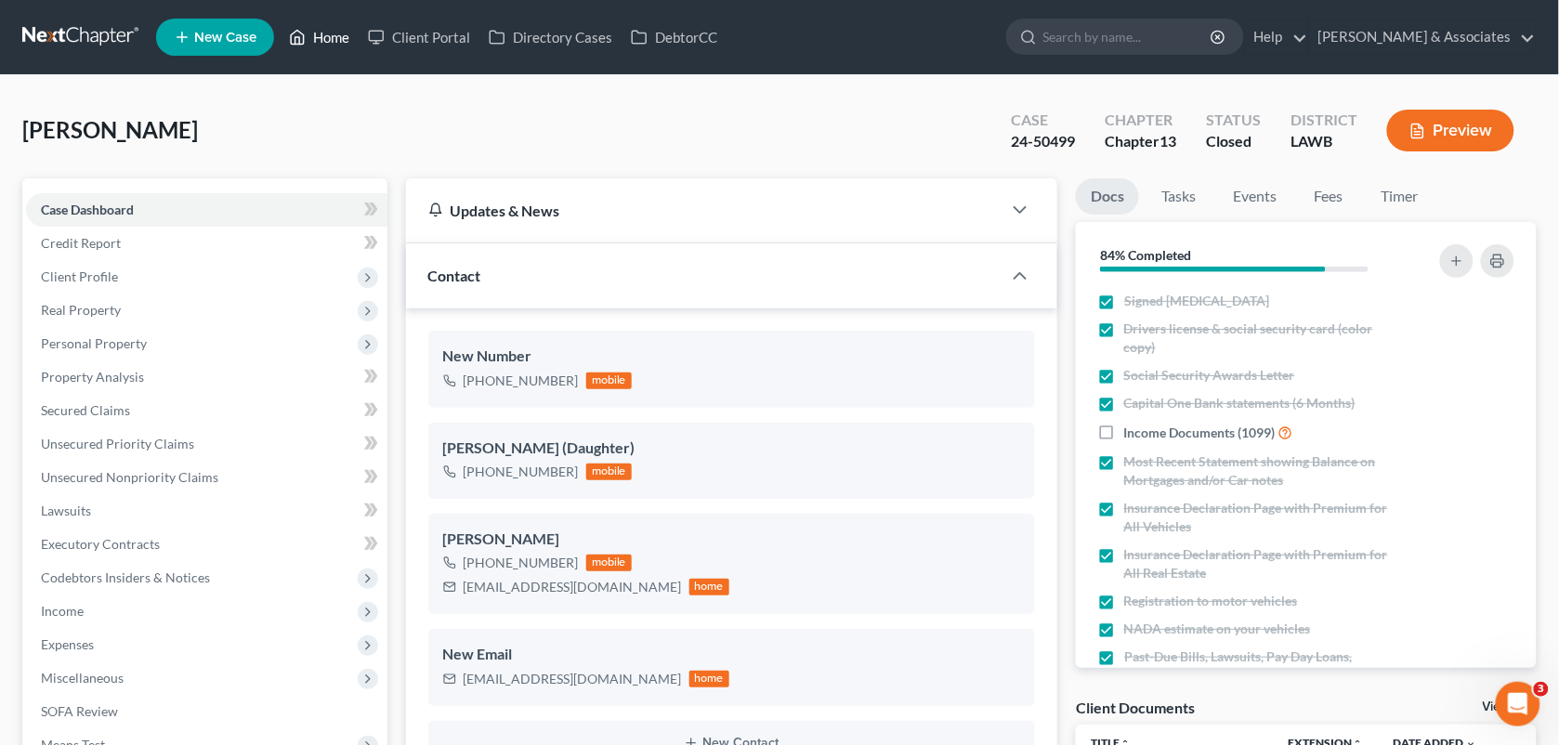
drag, startPoint x: 342, startPoint y: 39, endPoint x: 308, endPoint y: 5, distance: 48.0
click at [342, 39] on link "Home" at bounding box center [319, 36] width 79 height 33
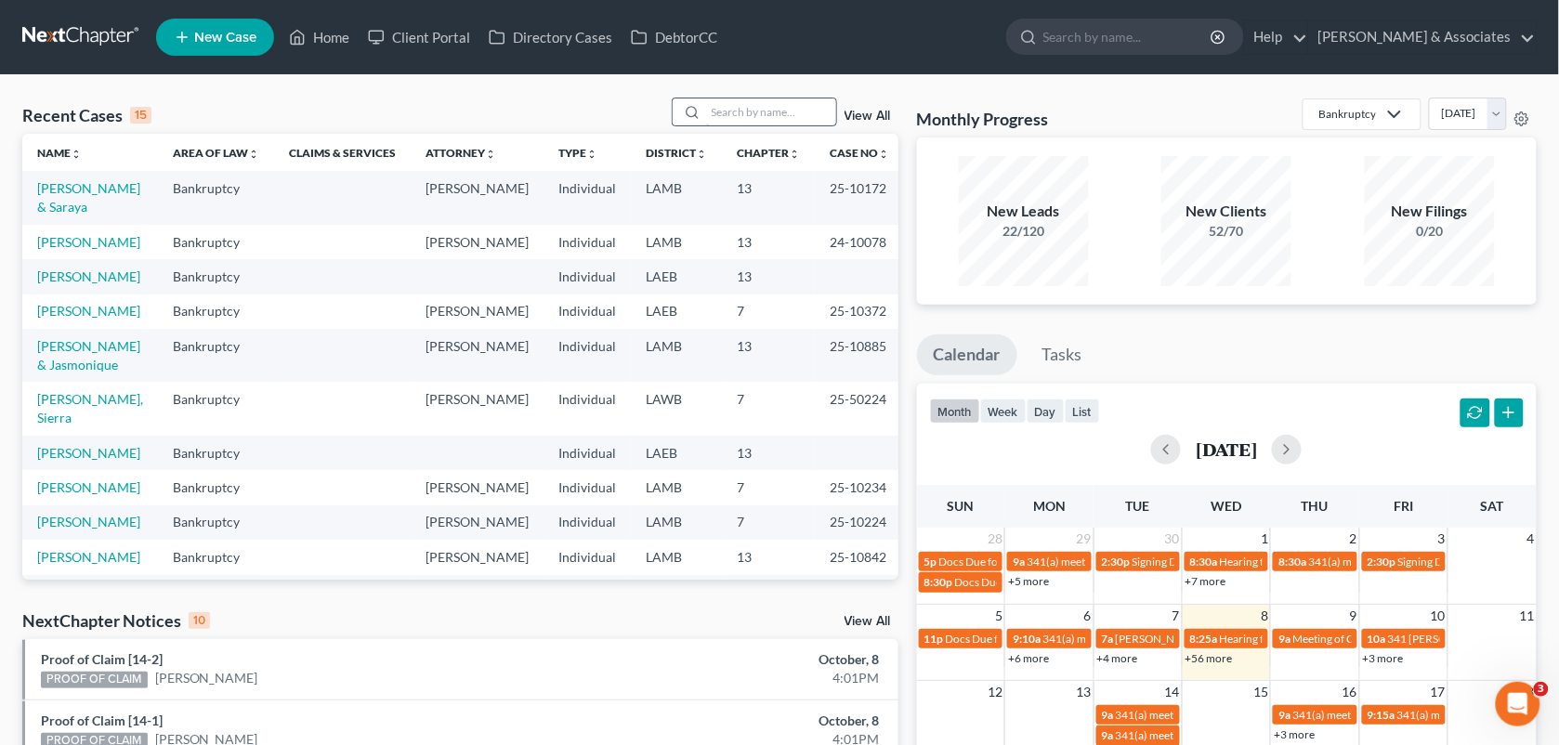
click at [754, 125] on input "search" at bounding box center [771, 111] width 130 height 27
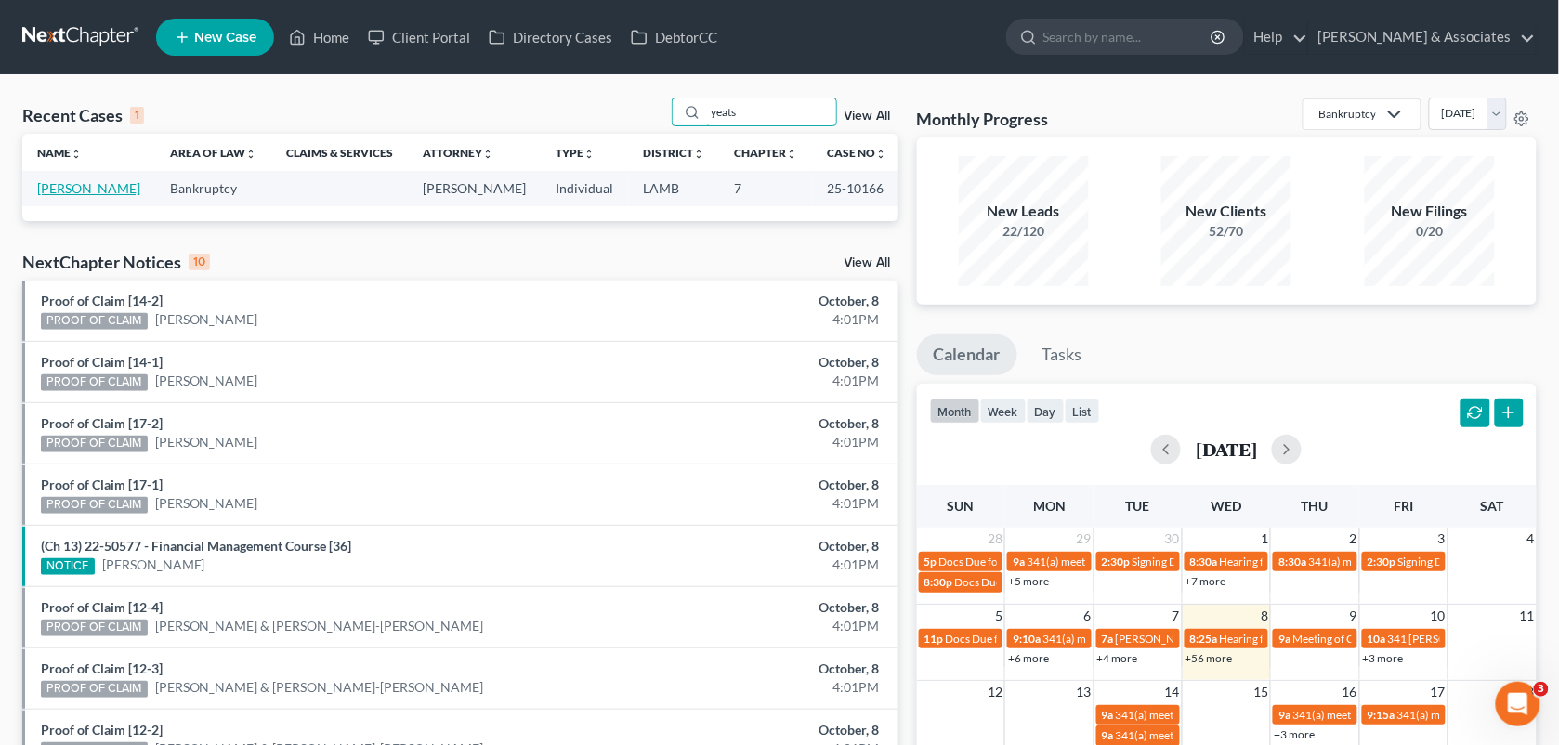
type input "yeats"
click at [75, 193] on link "[PERSON_NAME]" at bounding box center [88, 188] width 103 height 16
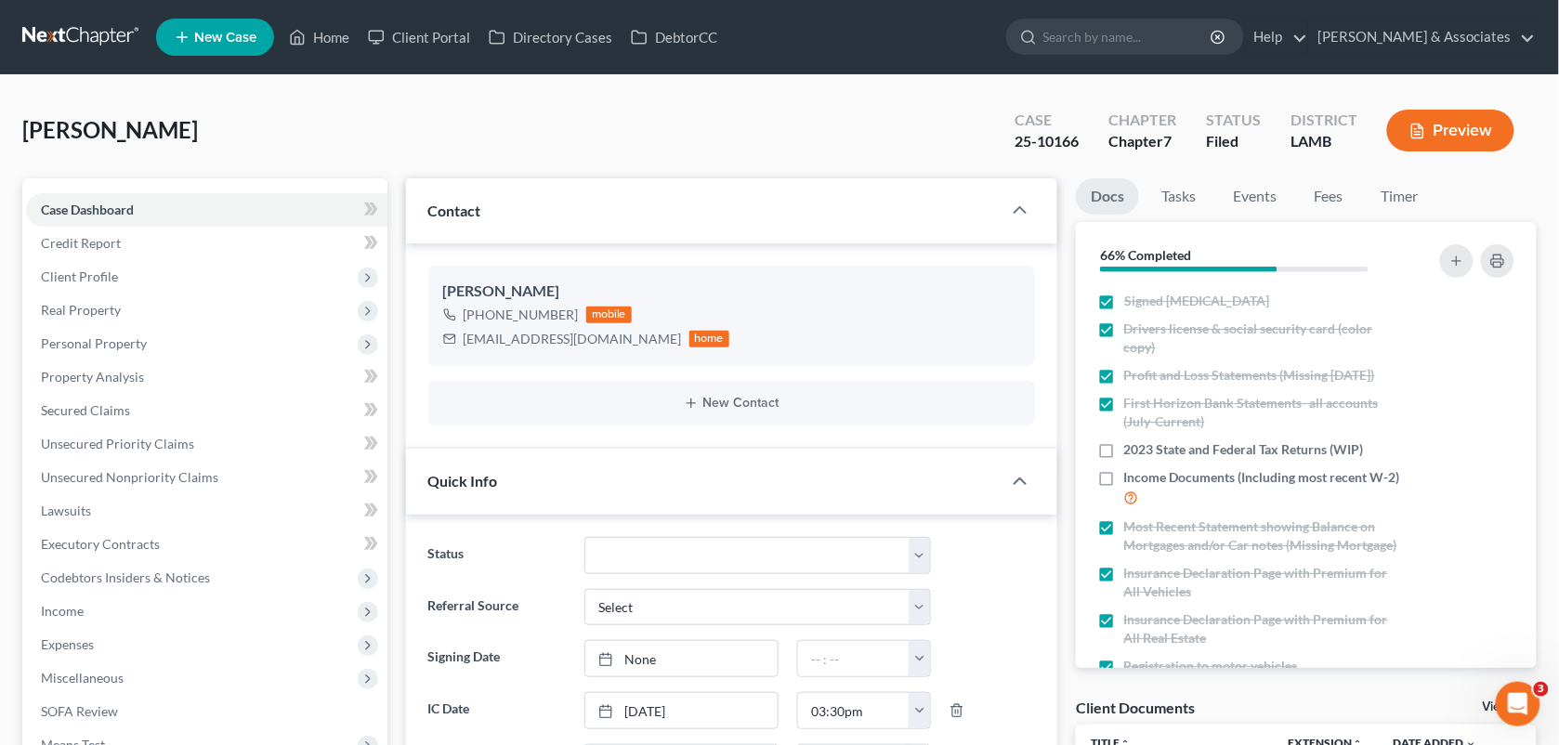
scroll to position [9565, 0]
click at [941, 664] on div at bounding box center [992, 658] width 104 height 37
drag, startPoint x: 572, startPoint y: 314, endPoint x: 481, endPoint y: 316, distance: 91.1
click at [481, 316] on div "+1 (318) 884-6527 mobile" at bounding box center [586, 315] width 287 height 24
copy div "(318) 884-6527"
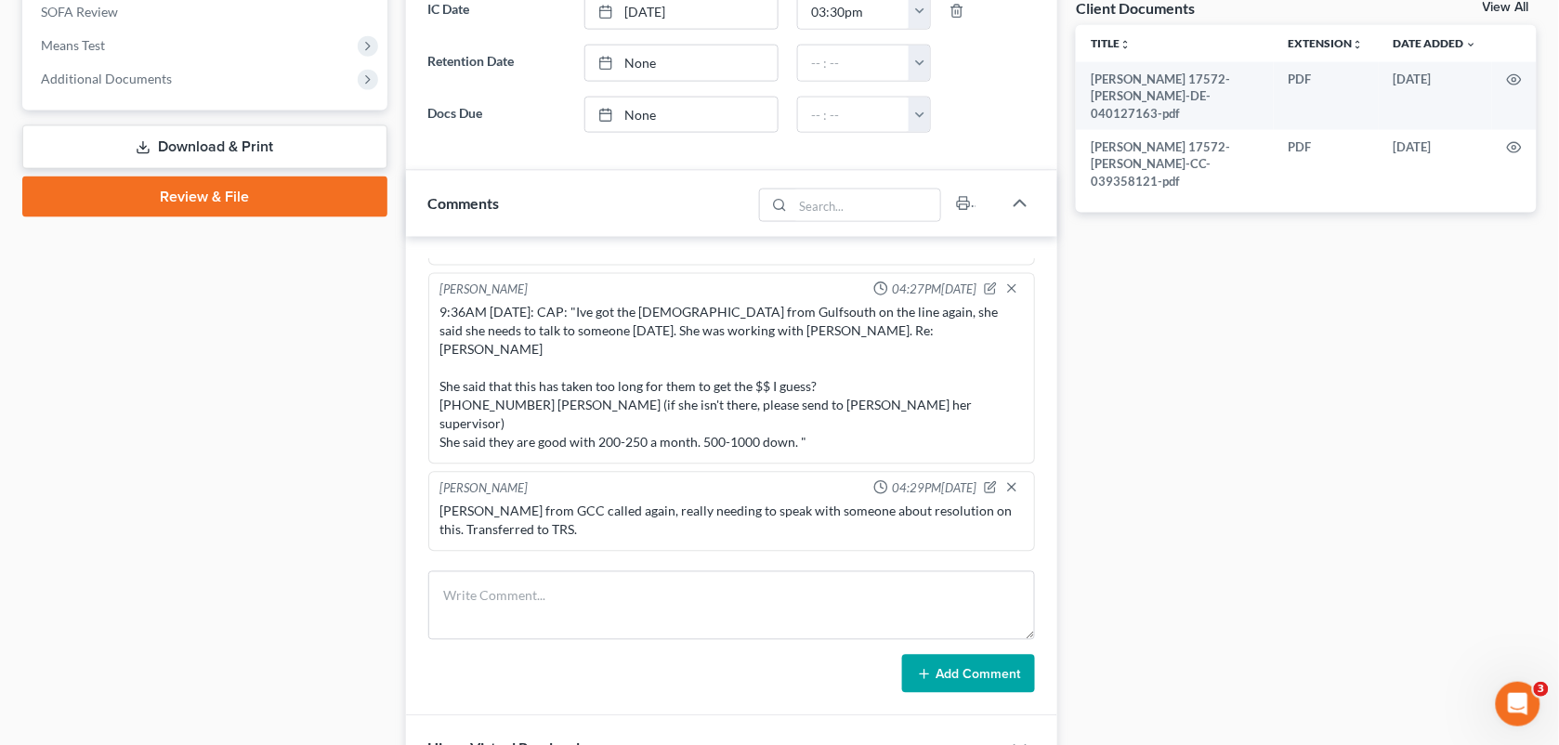
scroll to position [688, 0]
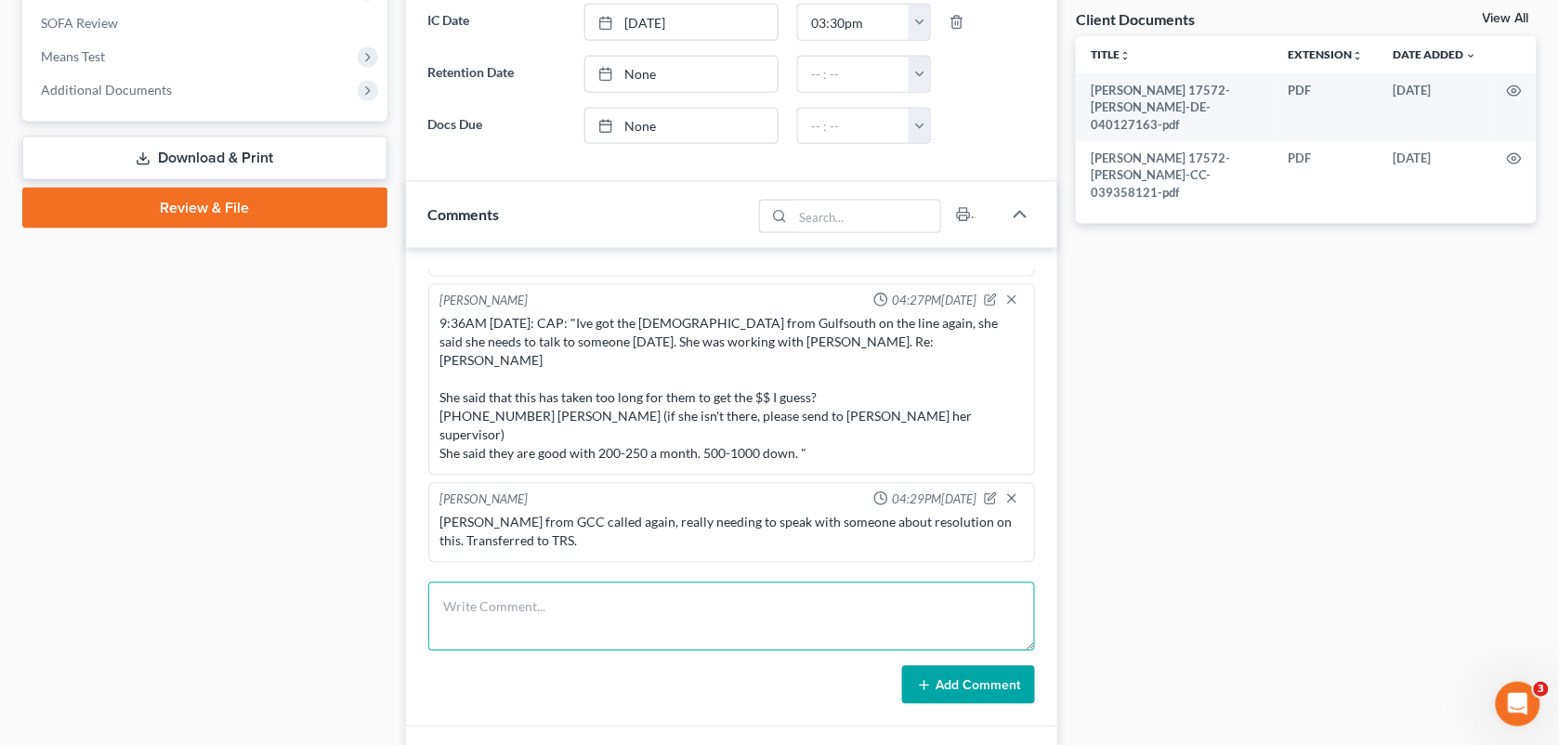
click at [569, 632] on textarea at bounding box center [732, 616] width 608 height 69
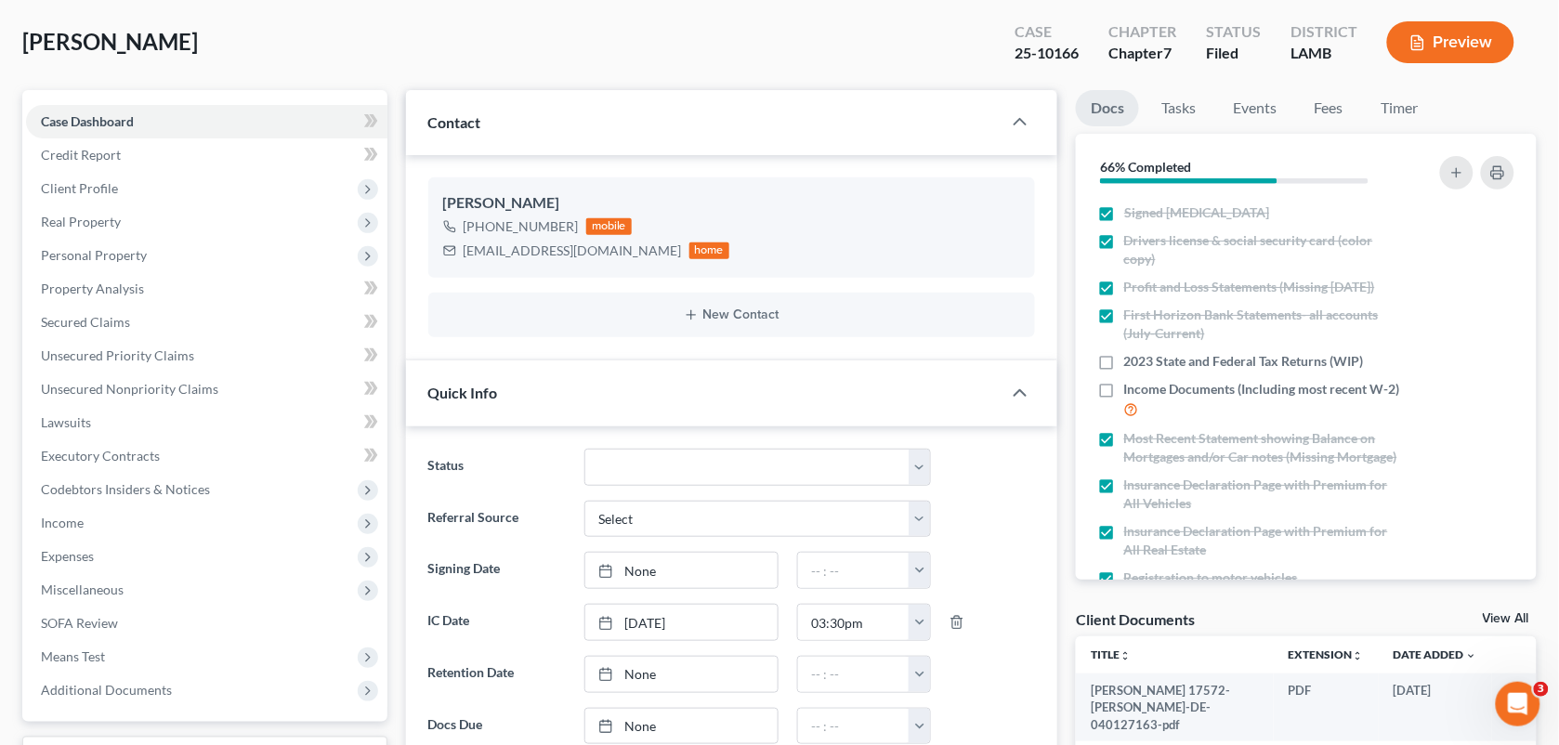
scroll to position [85, 0]
click at [1330, 114] on link "Fees" at bounding box center [1328, 111] width 59 height 36
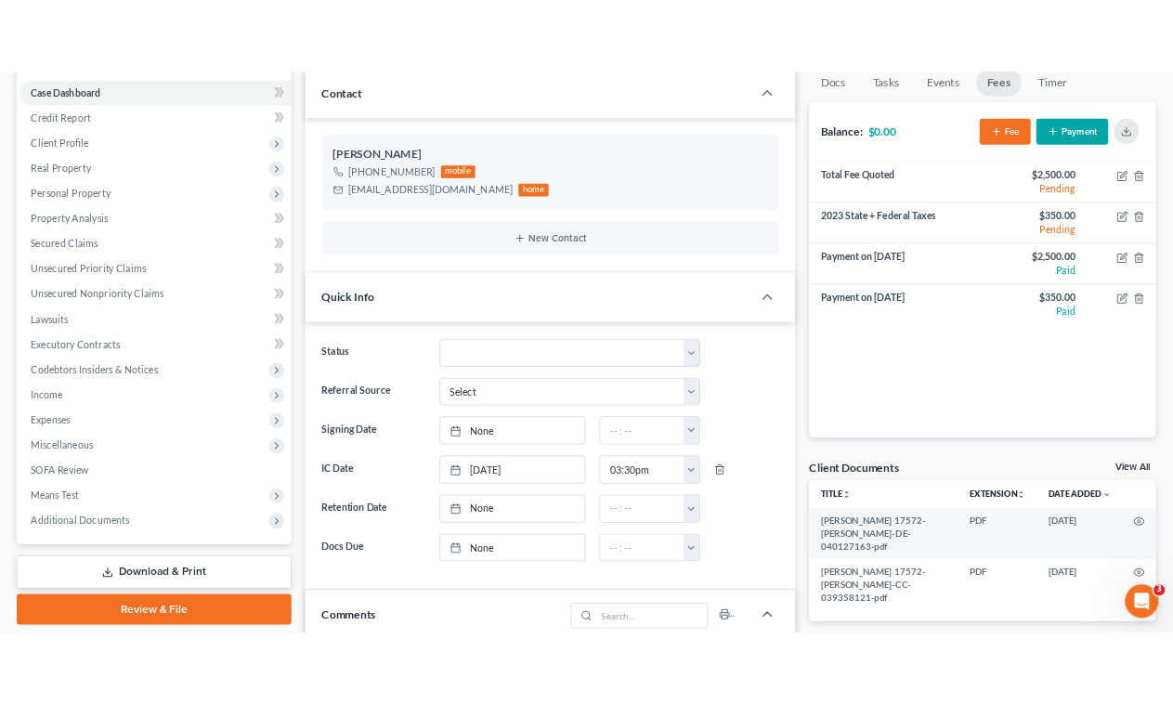
scroll to position [0, 0]
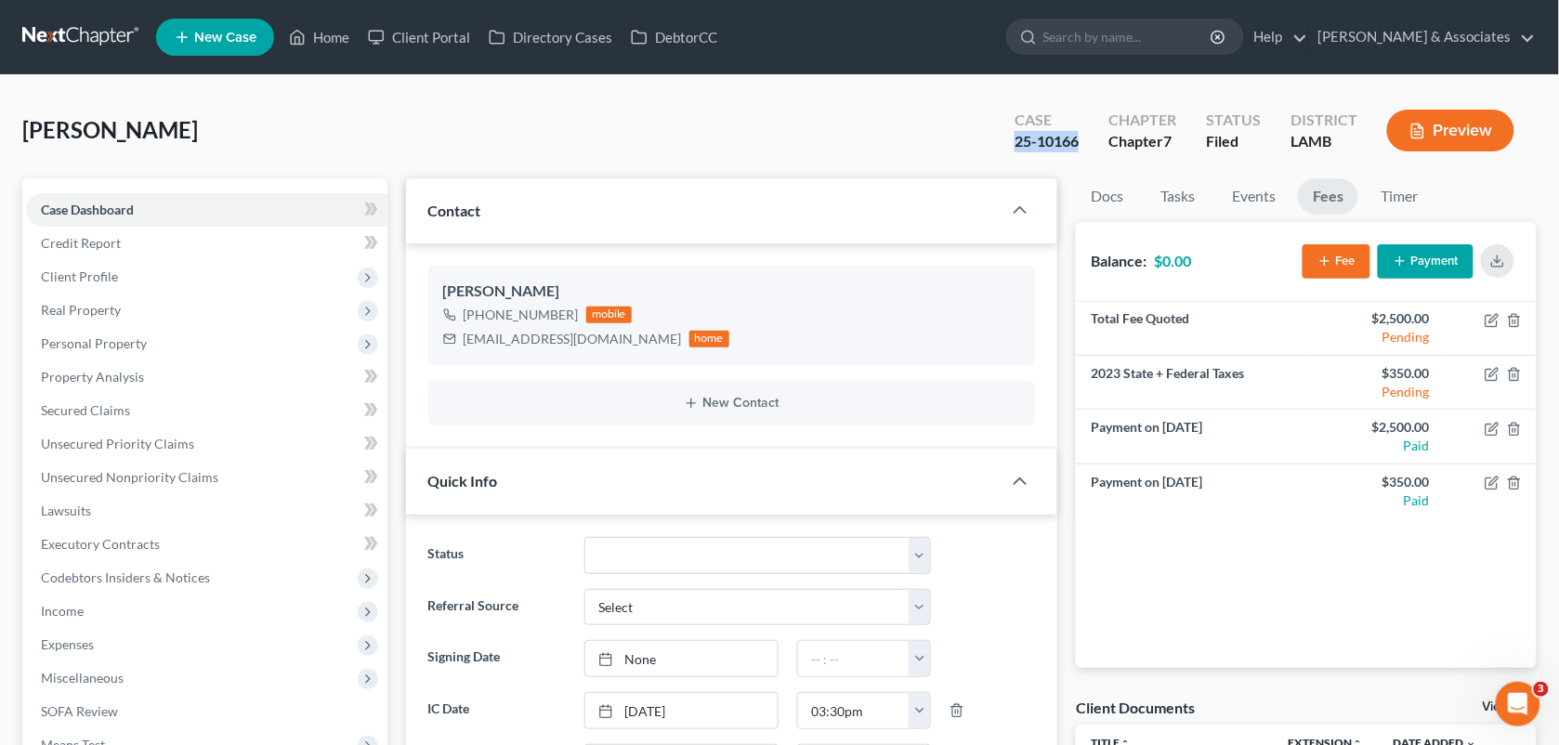
drag, startPoint x: 1082, startPoint y: 137, endPoint x: 1015, endPoint y: 144, distance: 67.3
click at [1015, 144] on div "Case 25-10166" at bounding box center [1047, 132] width 94 height 55
copy div "25-10166"
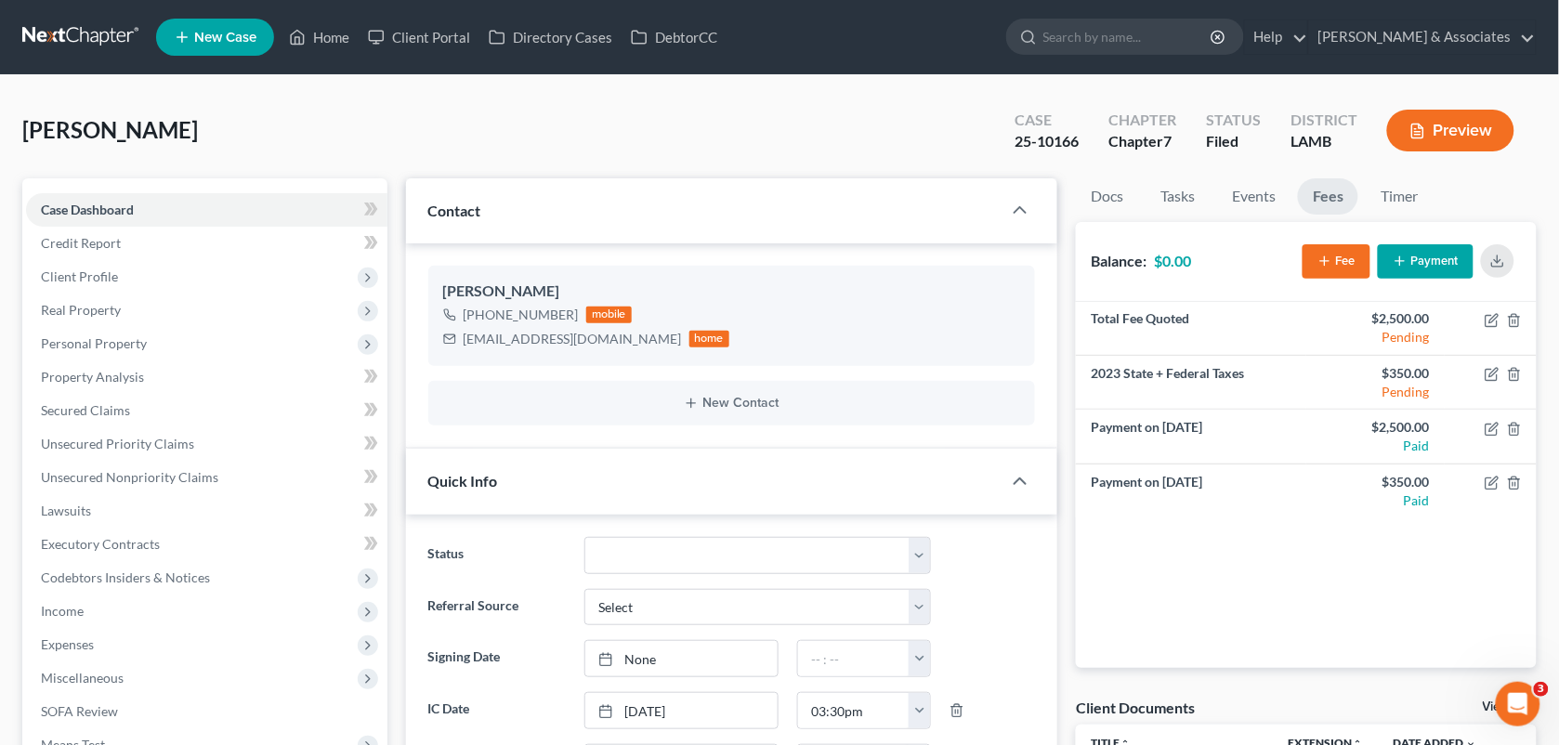
click at [688, 104] on div "Yeats, William Upgraded Case 25-10166 Chapter Chapter 7 Status Filed District L…" at bounding box center [779, 138] width 1514 height 81
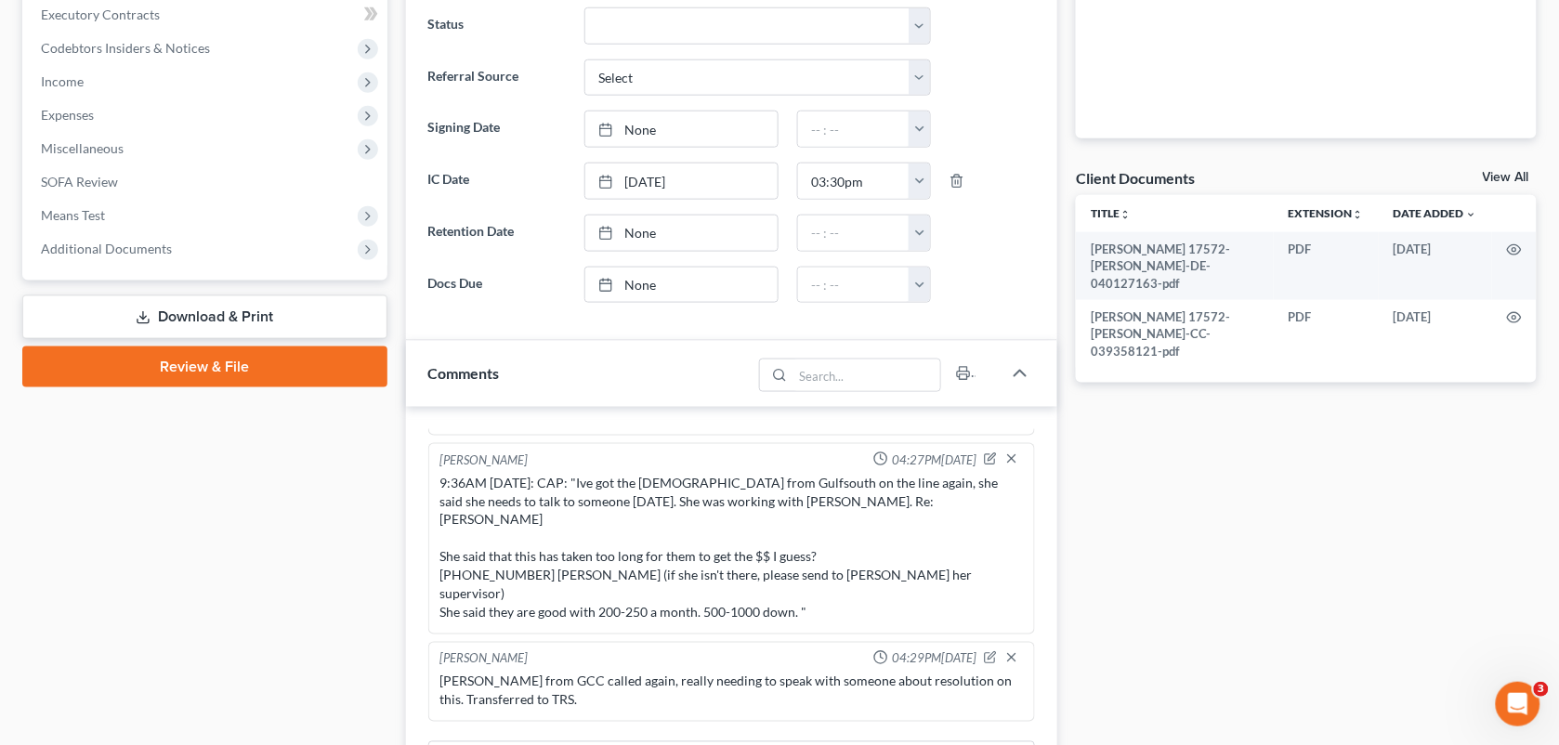
scroll to position [660, 0]
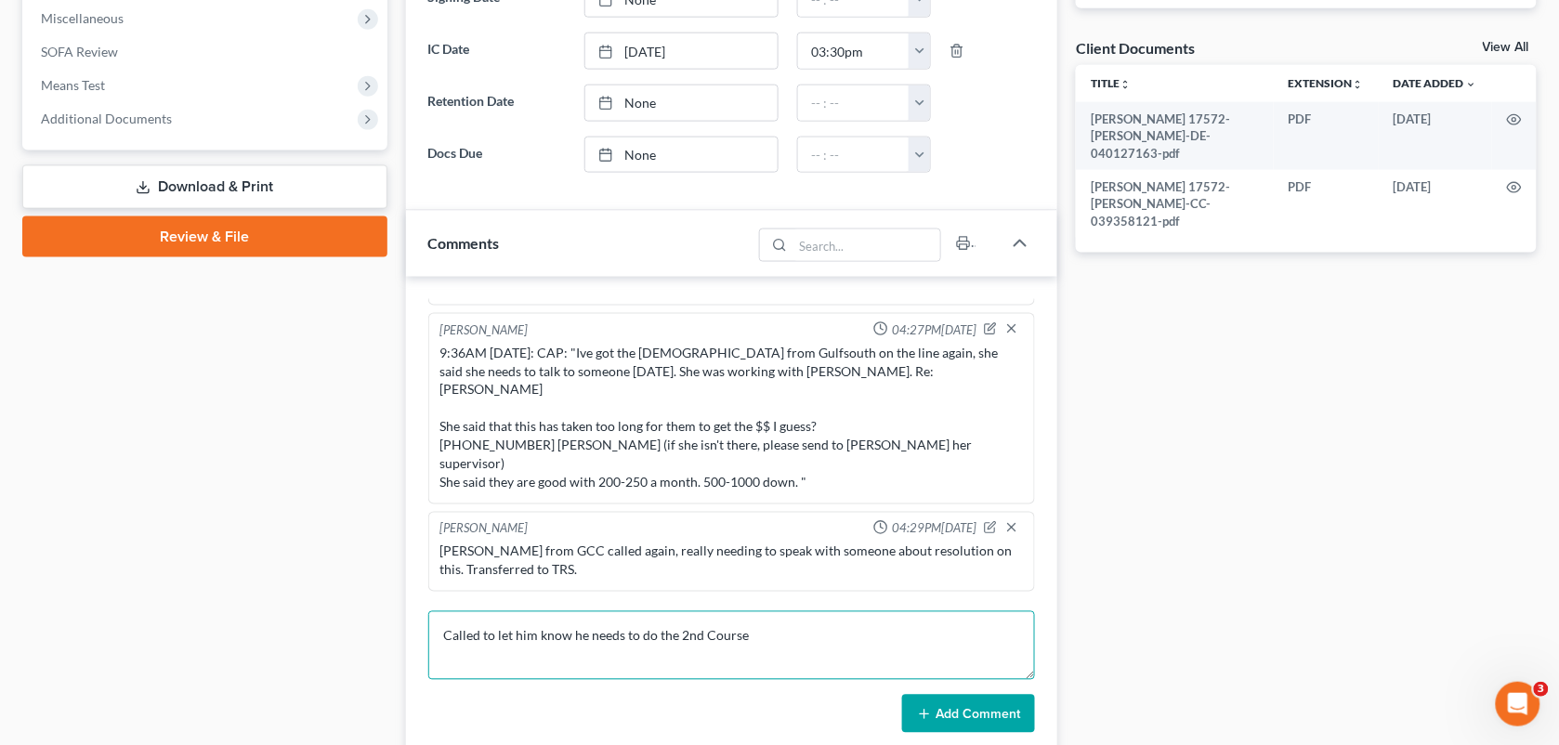
click at [752, 634] on textarea "Called to let him know he needs to do the 2nd Course" at bounding box center [732, 645] width 608 height 69
type textarea "Called to let him know he needs to do the 2nd Course: NA, LVM & Texted with ins…"
click at [941, 718] on button "Add Comment" at bounding box center [968, 714] width 133 height 39
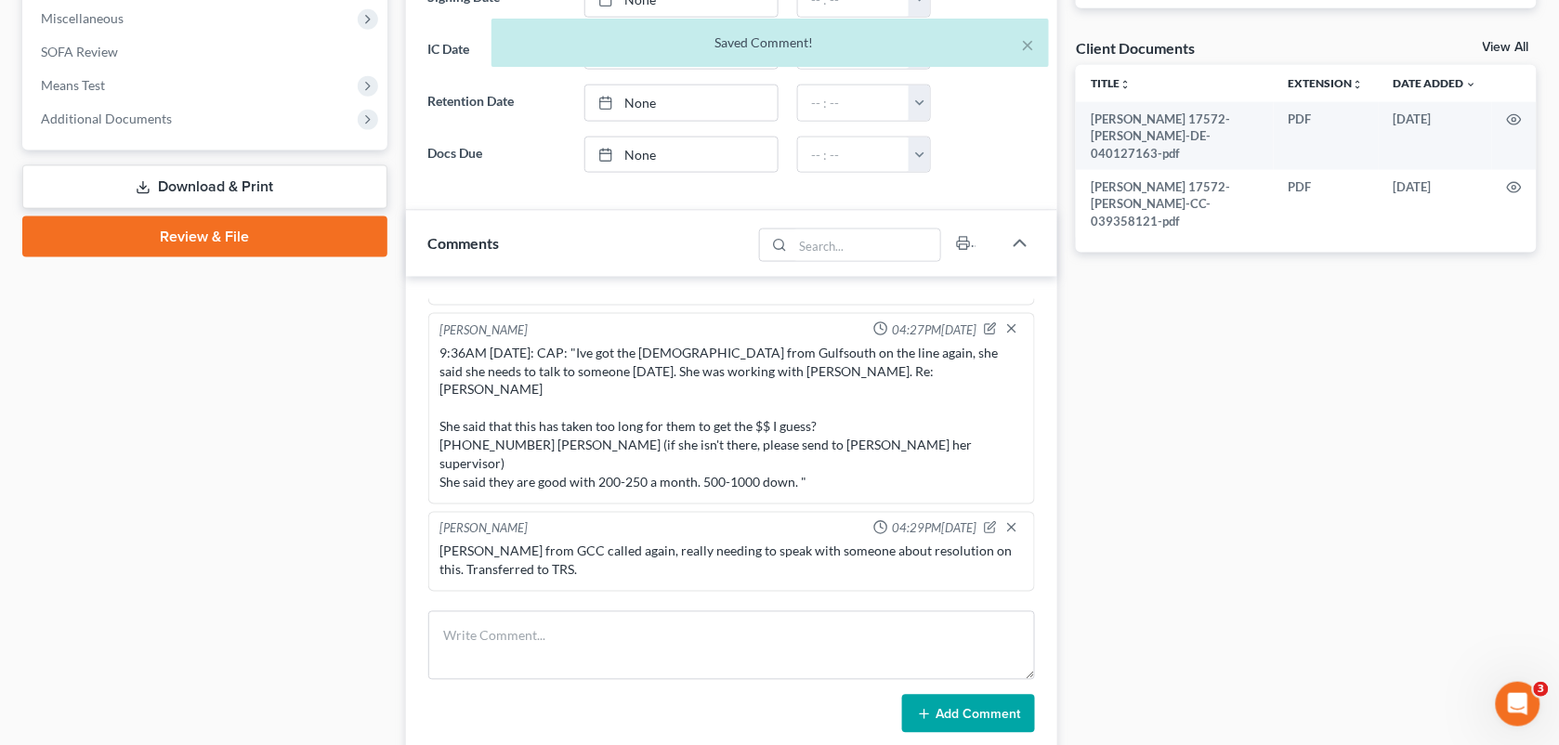
scroll to position [9652, 0]
